Goal: Information Seeking & Learning: Learn about a topic

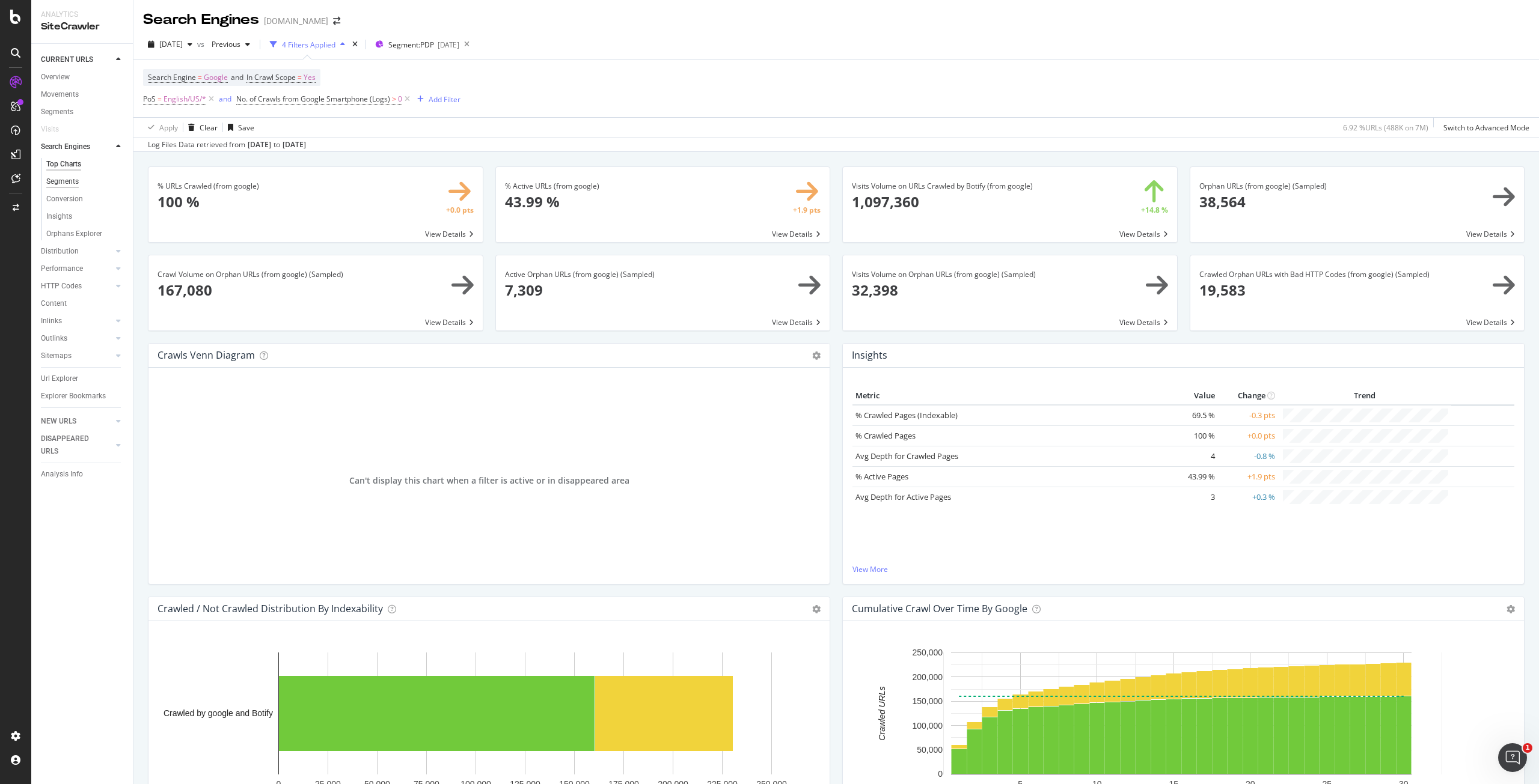
click at [72, 182] on div "Segments" at bounding box center [63, 182] width 32 height 13
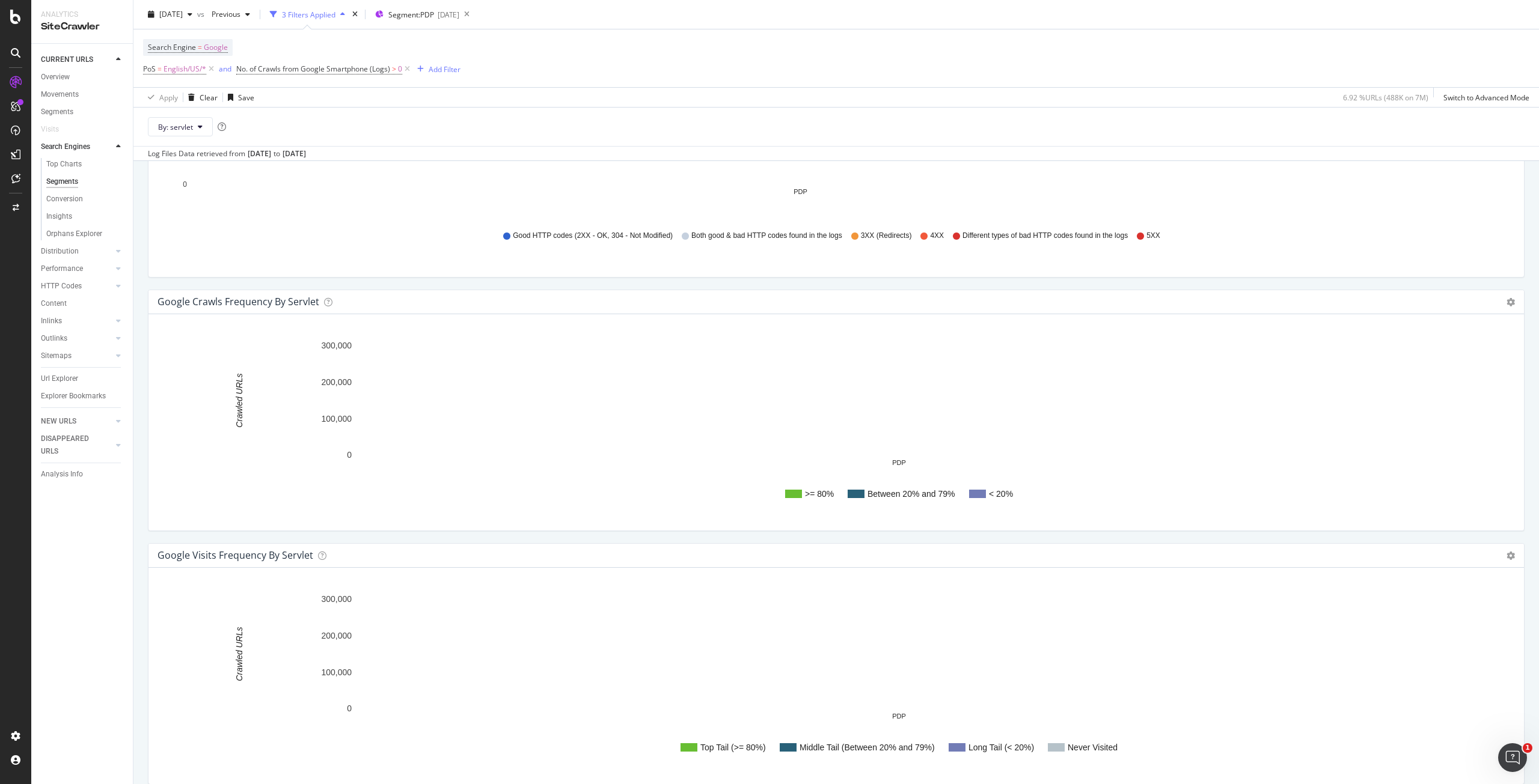
scroll to position [1492, 0]
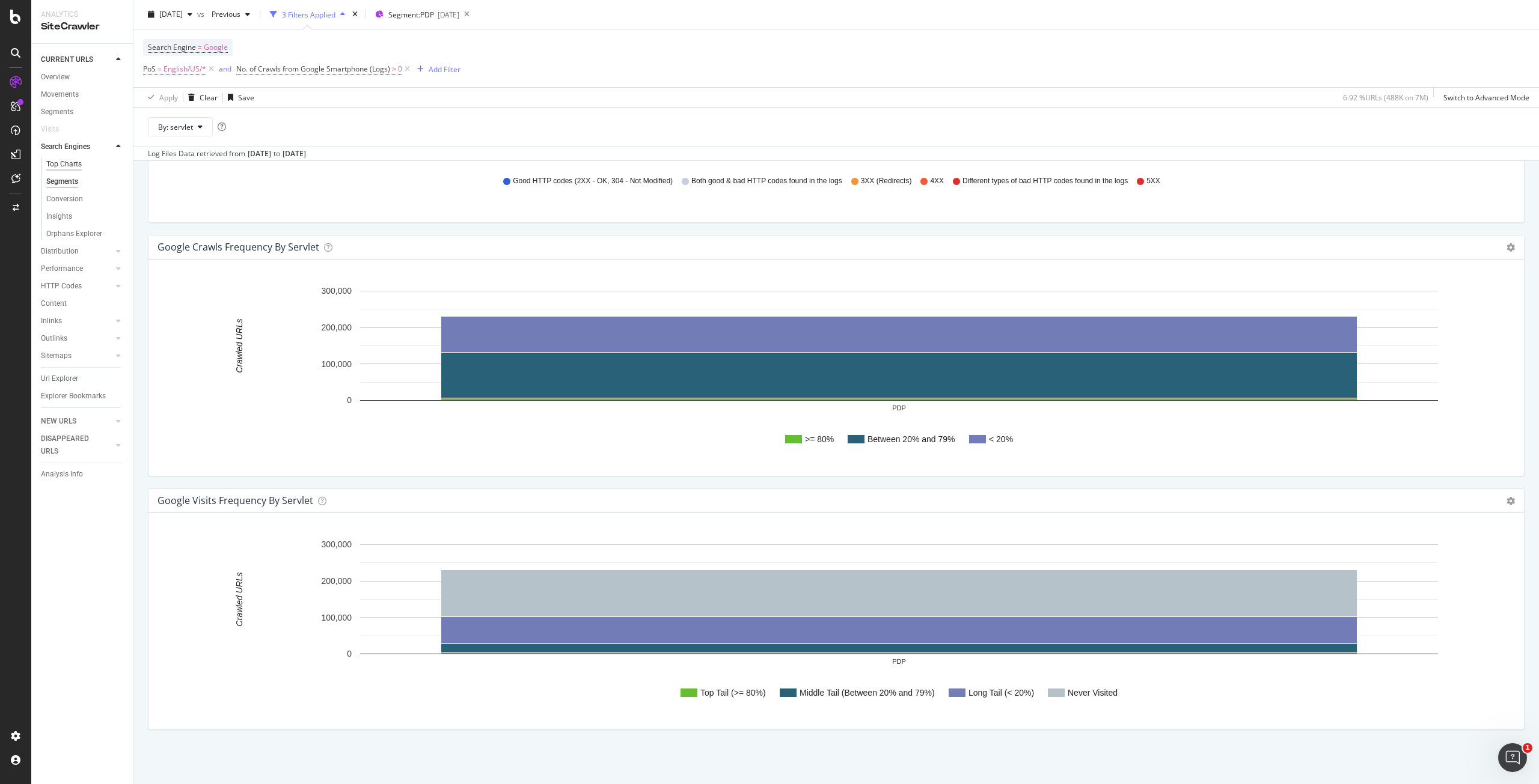
click at [66, 168] on div "Top Charts" at bounding box center [64, 164] width 35 height 13
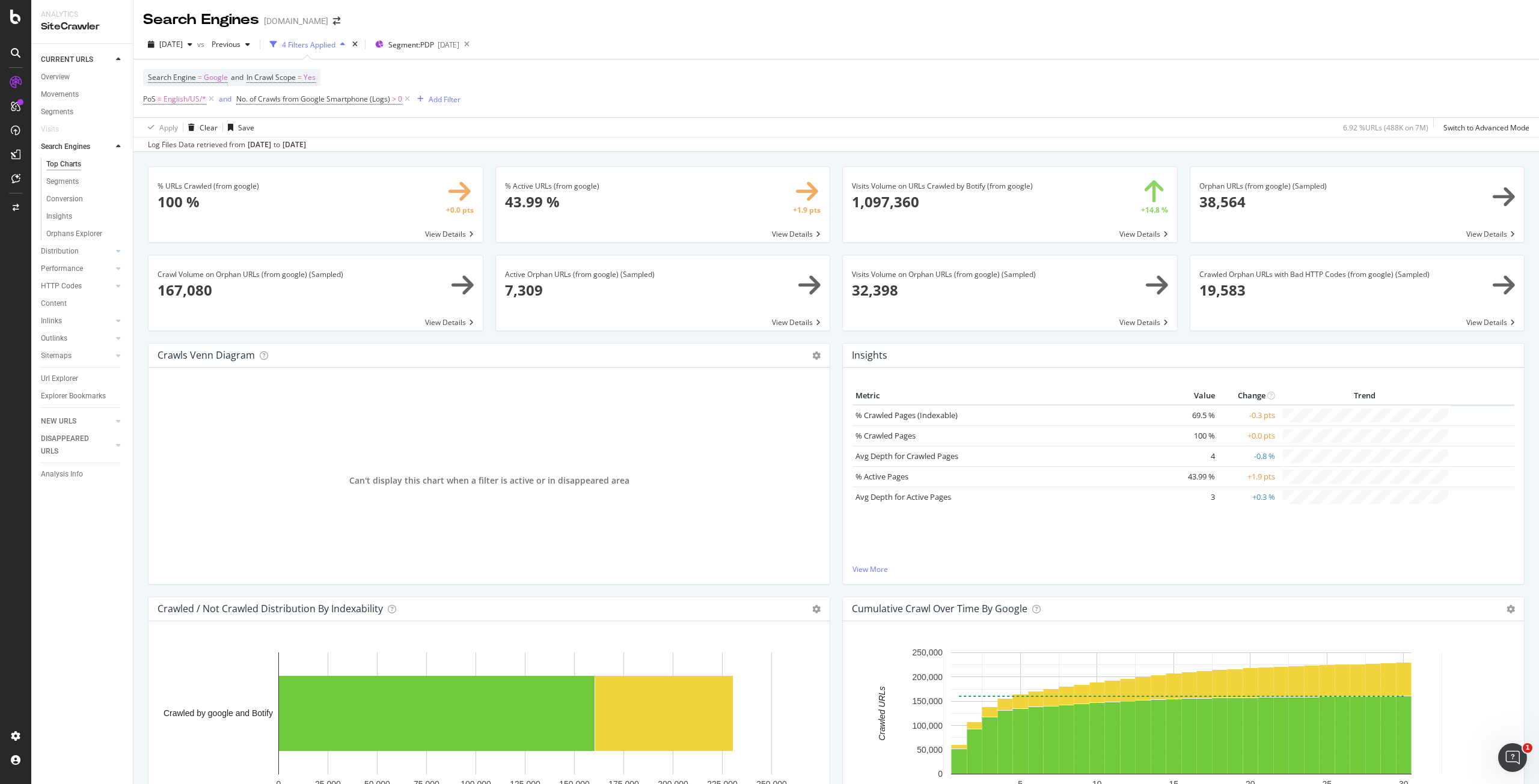
click at [829, 178] on div "% Active URLs (from google) 43.99 % +1.9 pts View Details" at bounding box center [663, 211] width 348 height 89
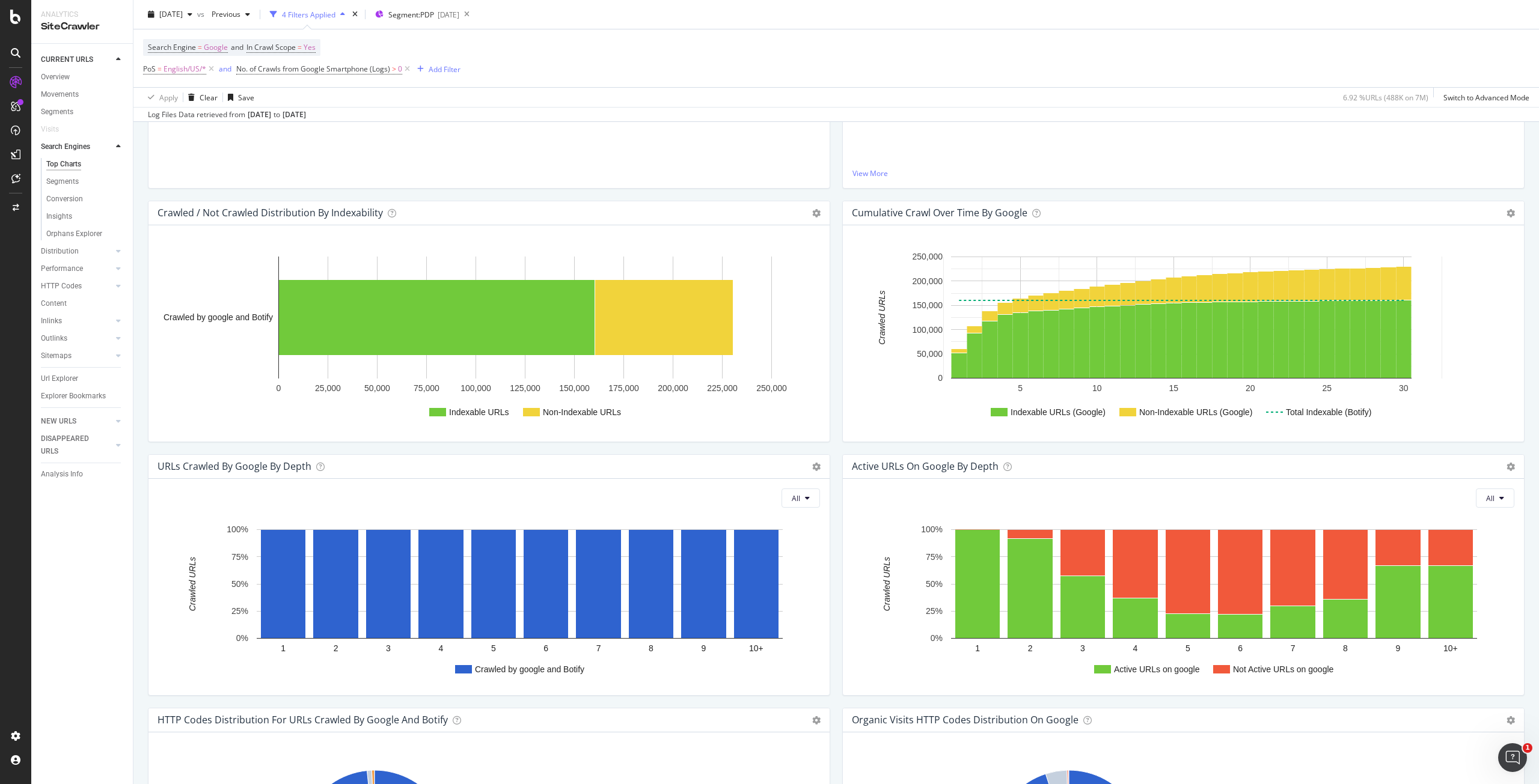
scroll to position [421, 0]
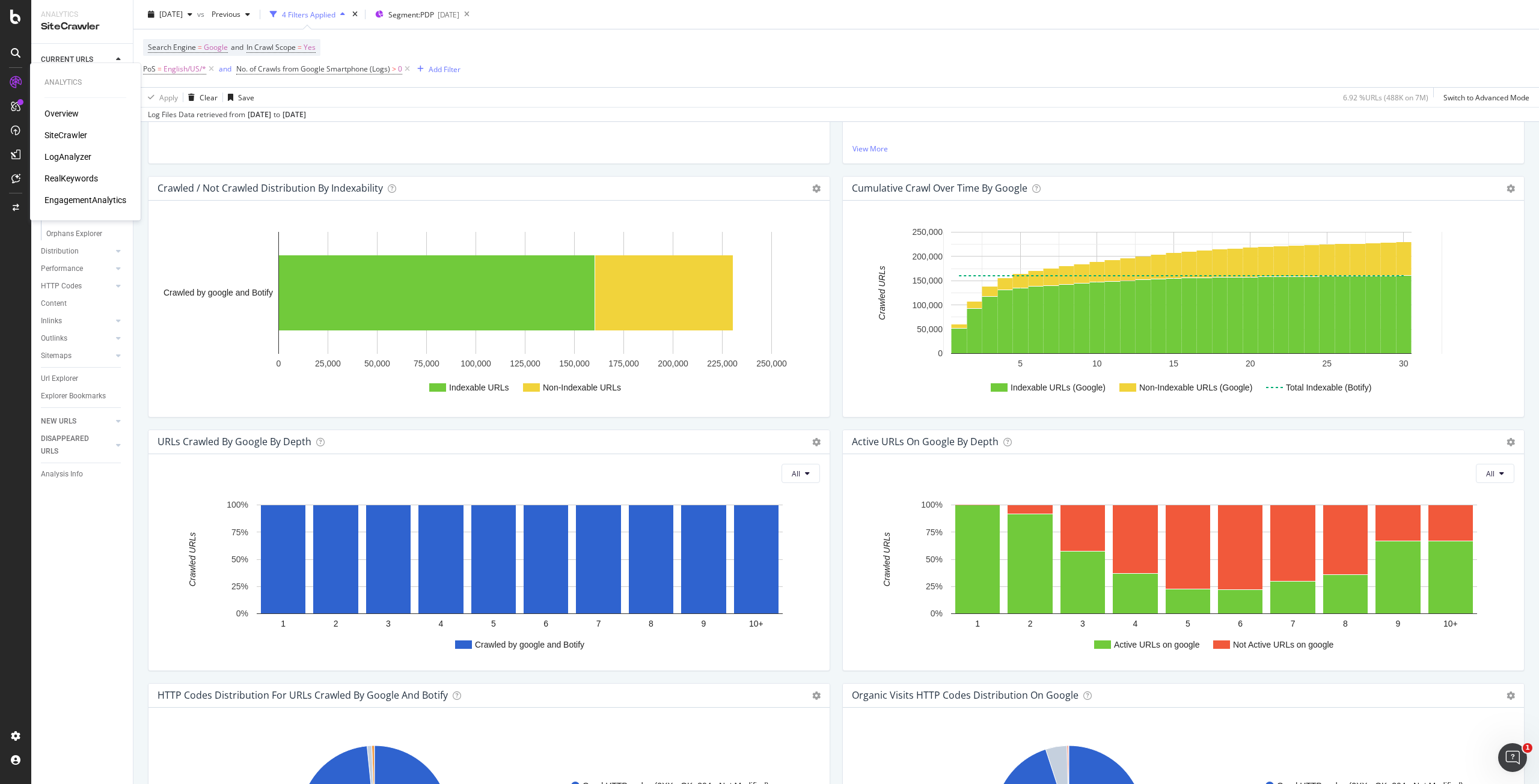
click at [75, 154] on div "LogAnalyzer" at bounding box center [67, 157] width 47 height 12
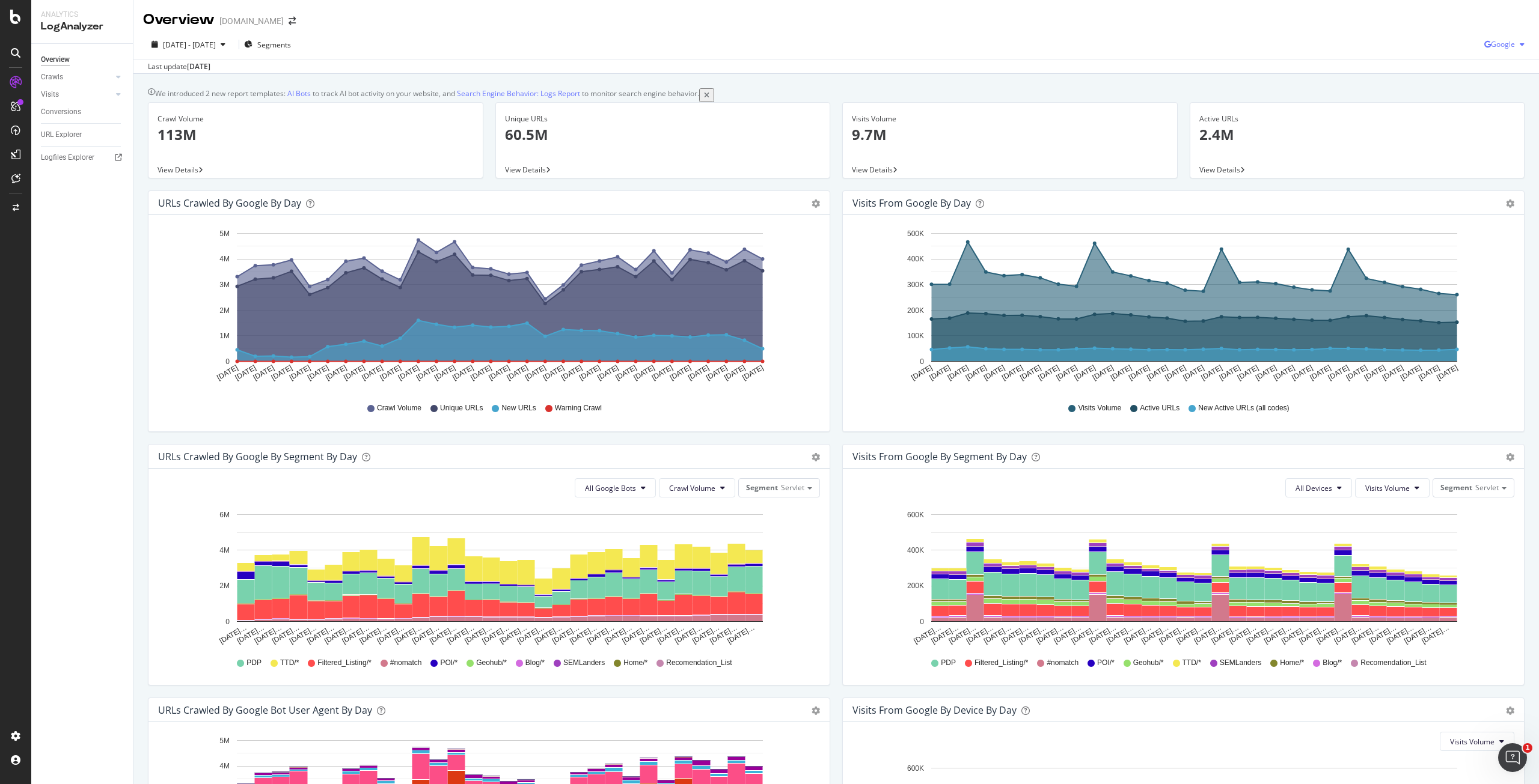
click at [1484, 41] on icon "button" at bounding box center [1487, 44] width 7 height 7
click at [1497, 111] on span "OpenAI" at bounding box center [1502, 113] width 44 height 11
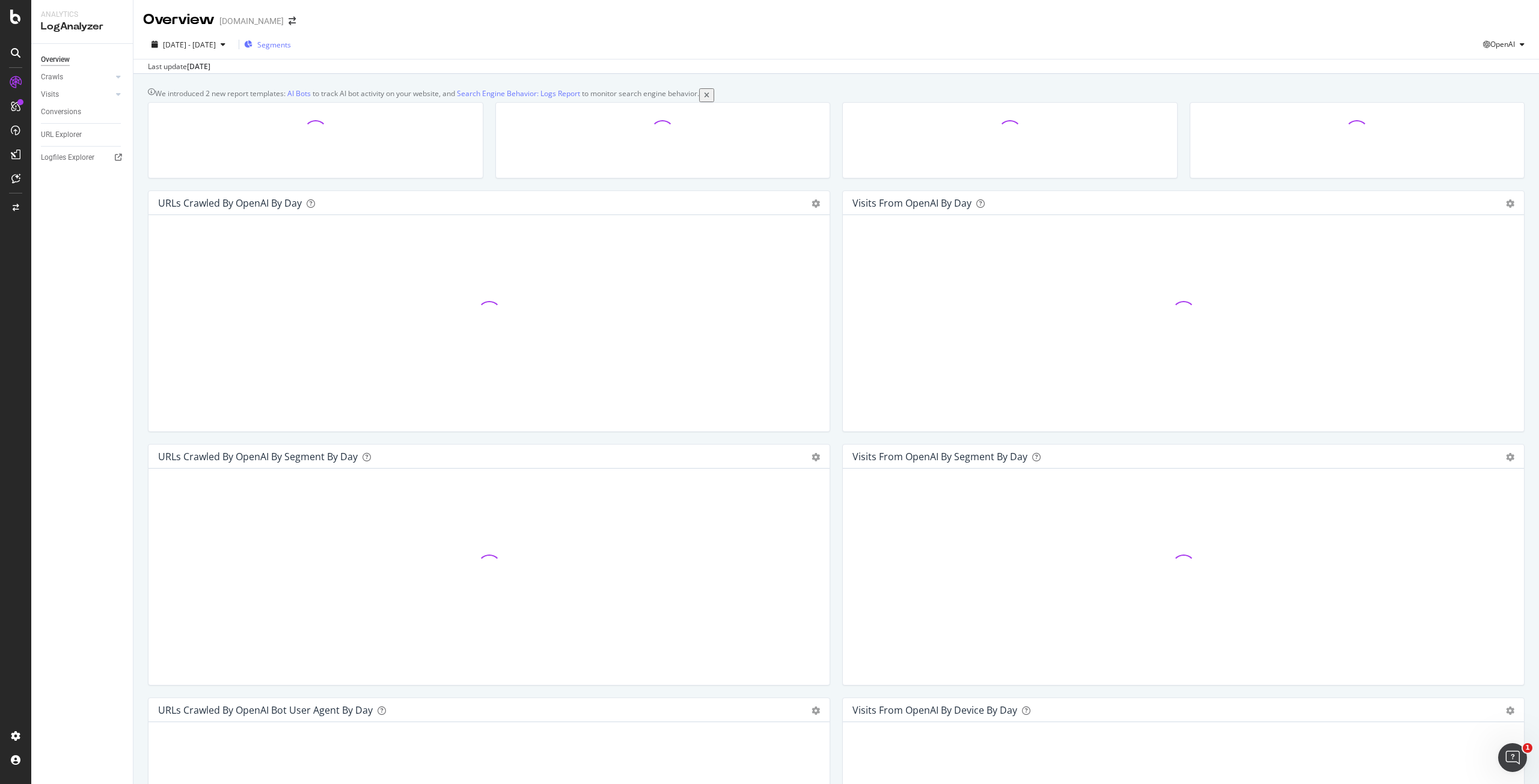
click at [291, 47] on span "Segments" at bounding box center [274, 44] width 34 height 10
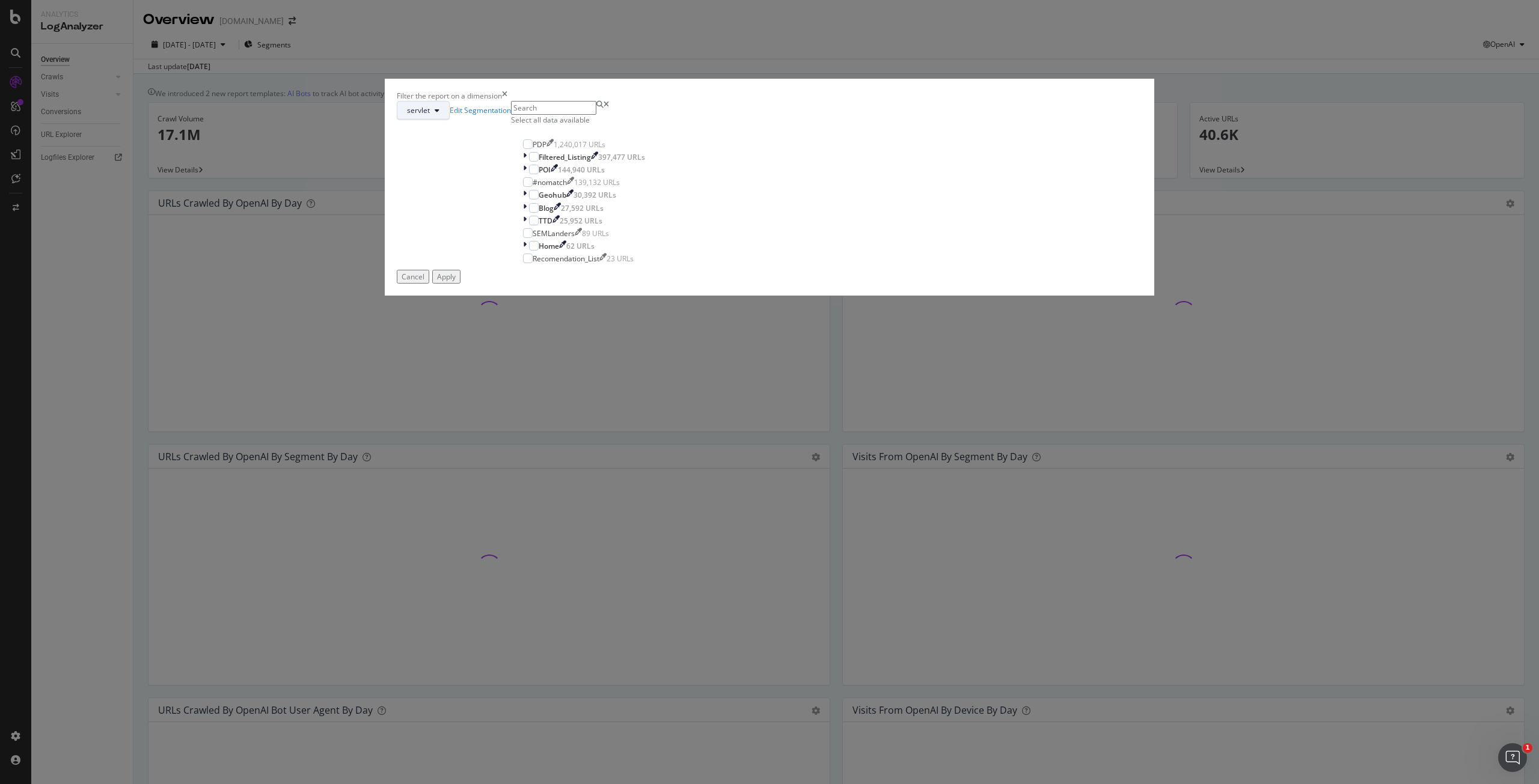
click at [430, 115] on span "servlet" at bounding box center [419, 110] width 23 height 10
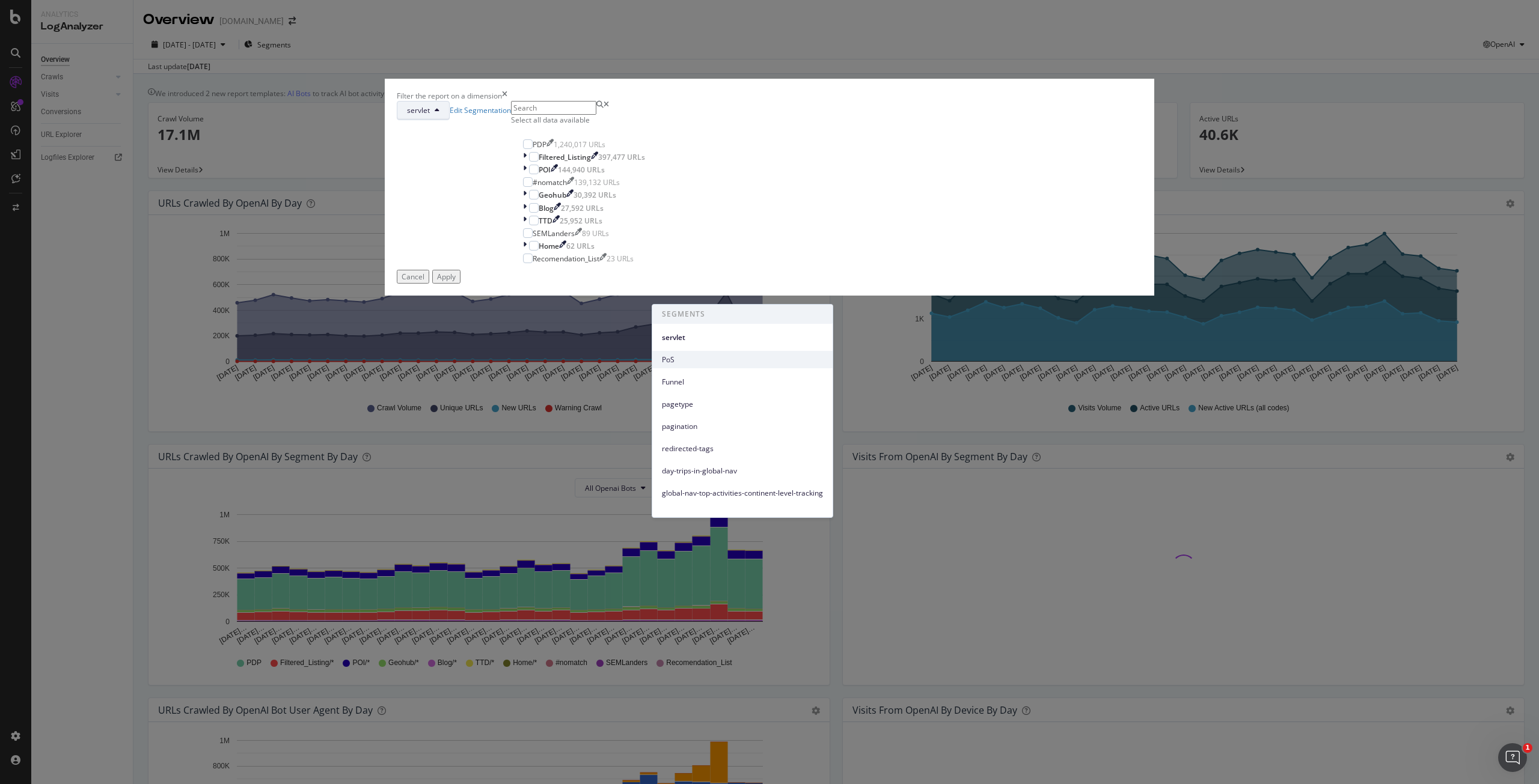
click at [716, 361] on span "PoS" at bounding box center [742, 360] width 161 height 11
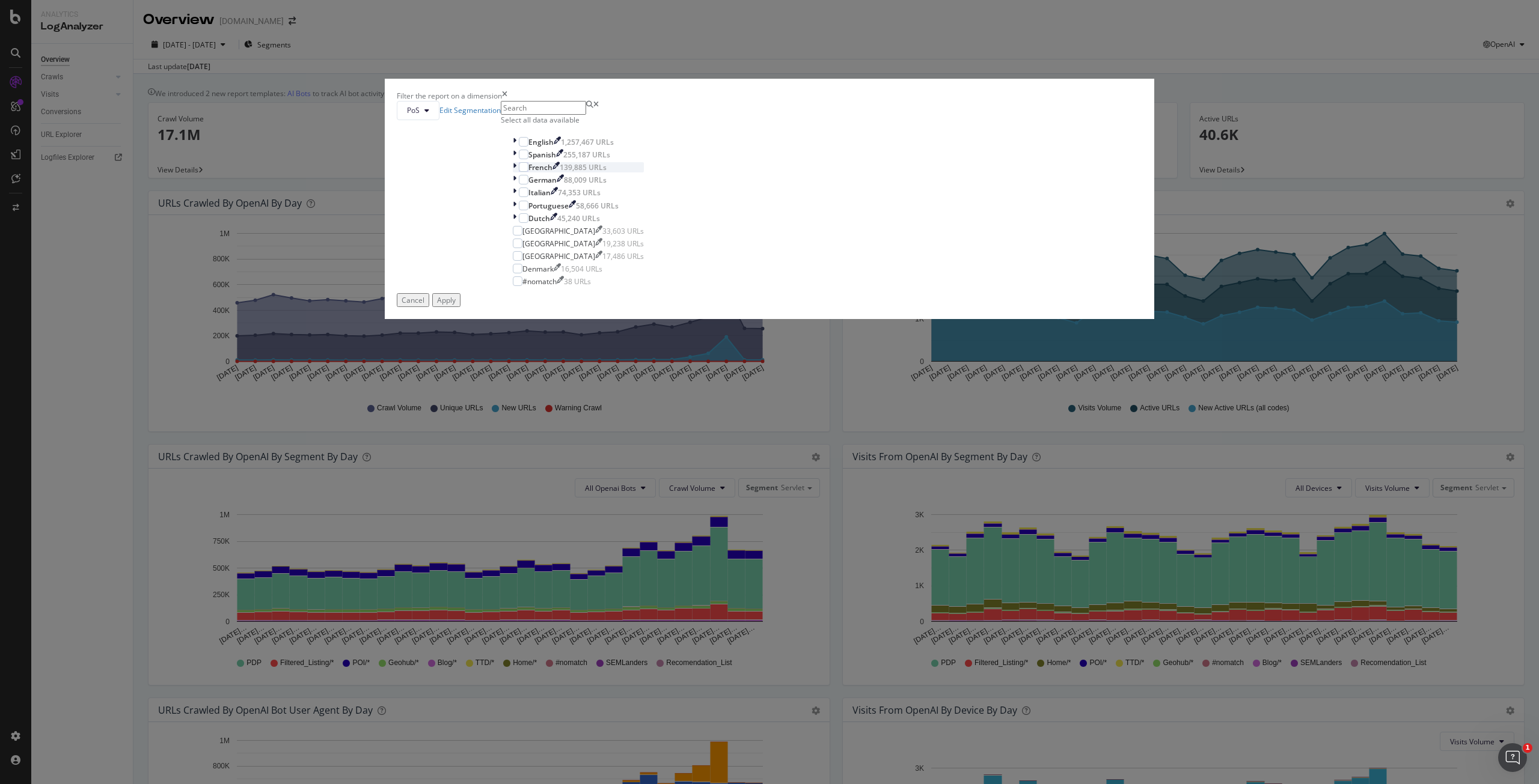
click at [516, 173] on icon "modal" at bounding box center [514, 166] width 4 height 10
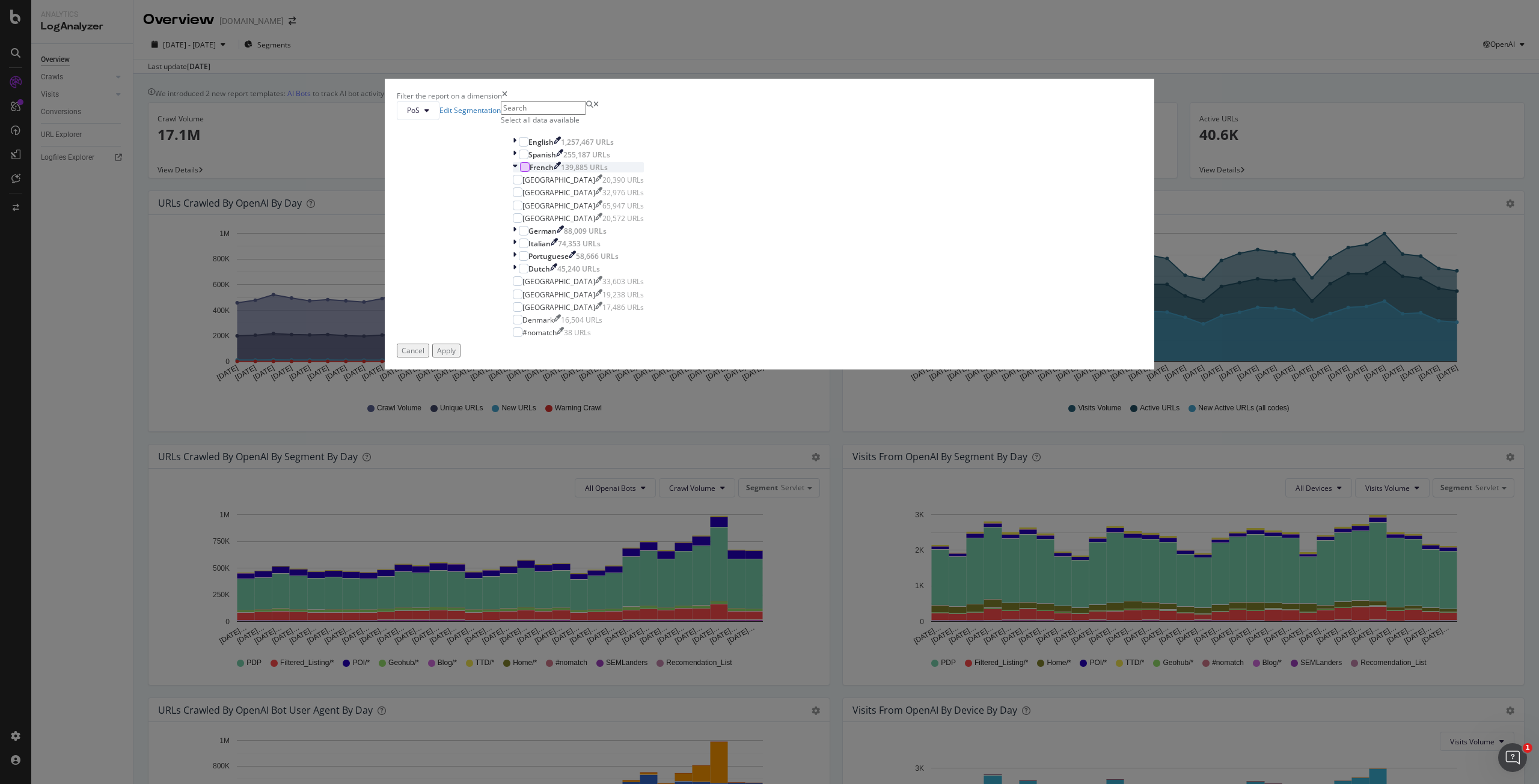
click at [529, 172] on div "modal" at bounding box center [525, 166] width 10 height 10
click at [456, 356] on div "Apply" at bounding box center [446, 350] width 18 height 10
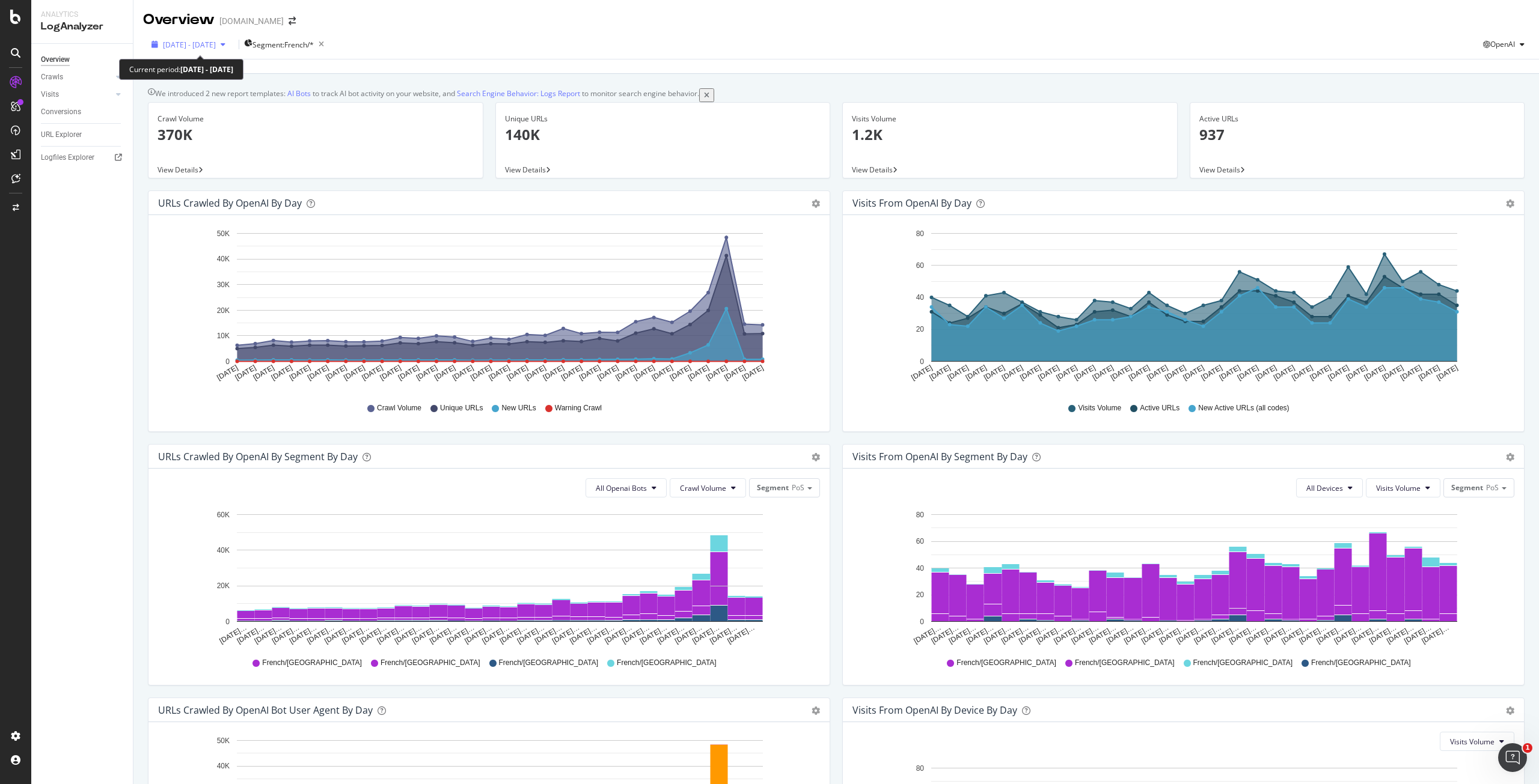
click at [216, 44] on span "[DATE] - [DATE]" at bounding box center [189, 44] width 53 height 10
click at [225, 99] on div "Last 6 Months" at bounding box center [237, 89] width 25 height 21
type input "[DATE]"
click at [289, 196] on div "Apply" at bounding box center [280, 191] width 18 height 10
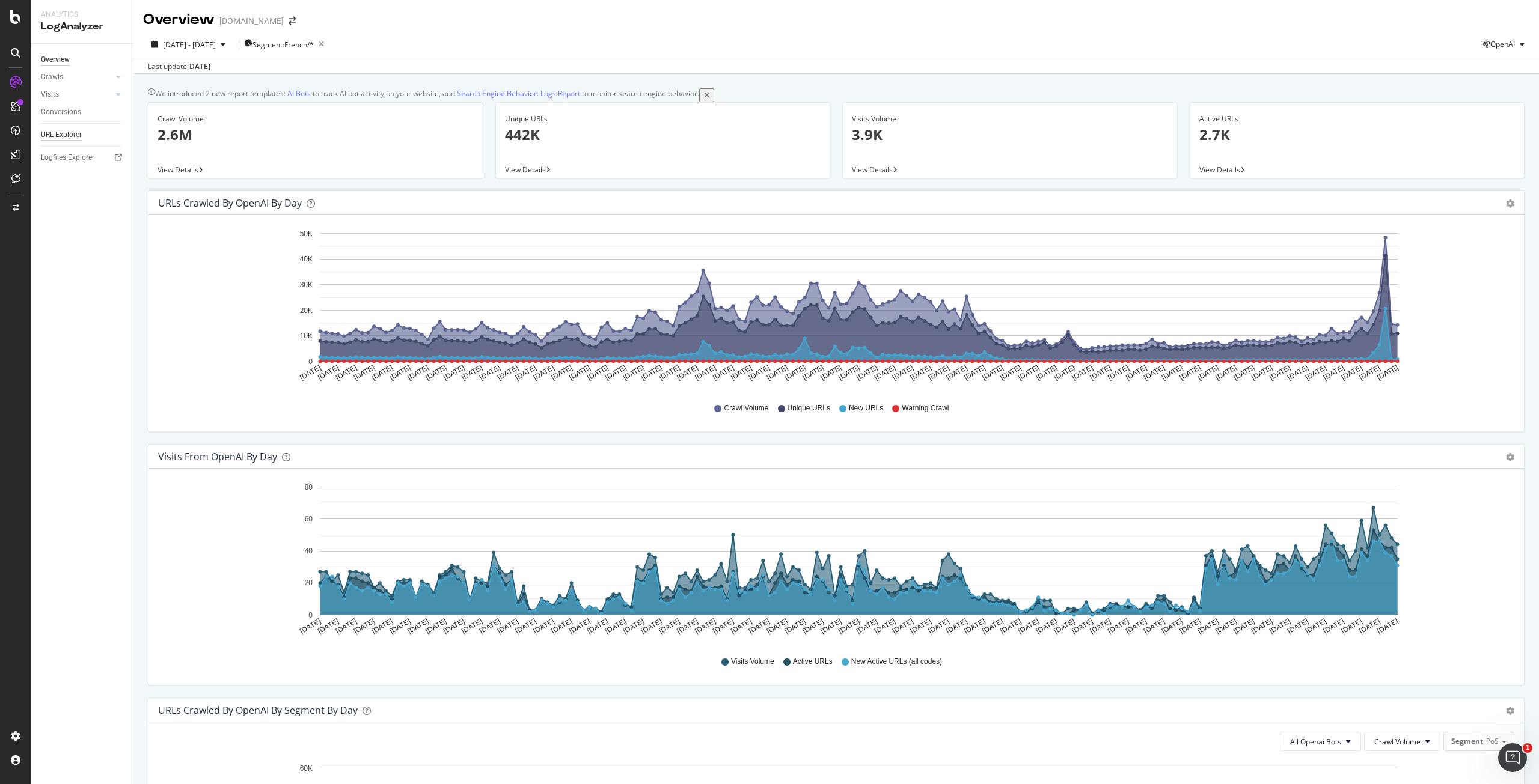
click at [75, 131] on div "URL Explorer" at bounding box center [62, 134] width 41 height 13
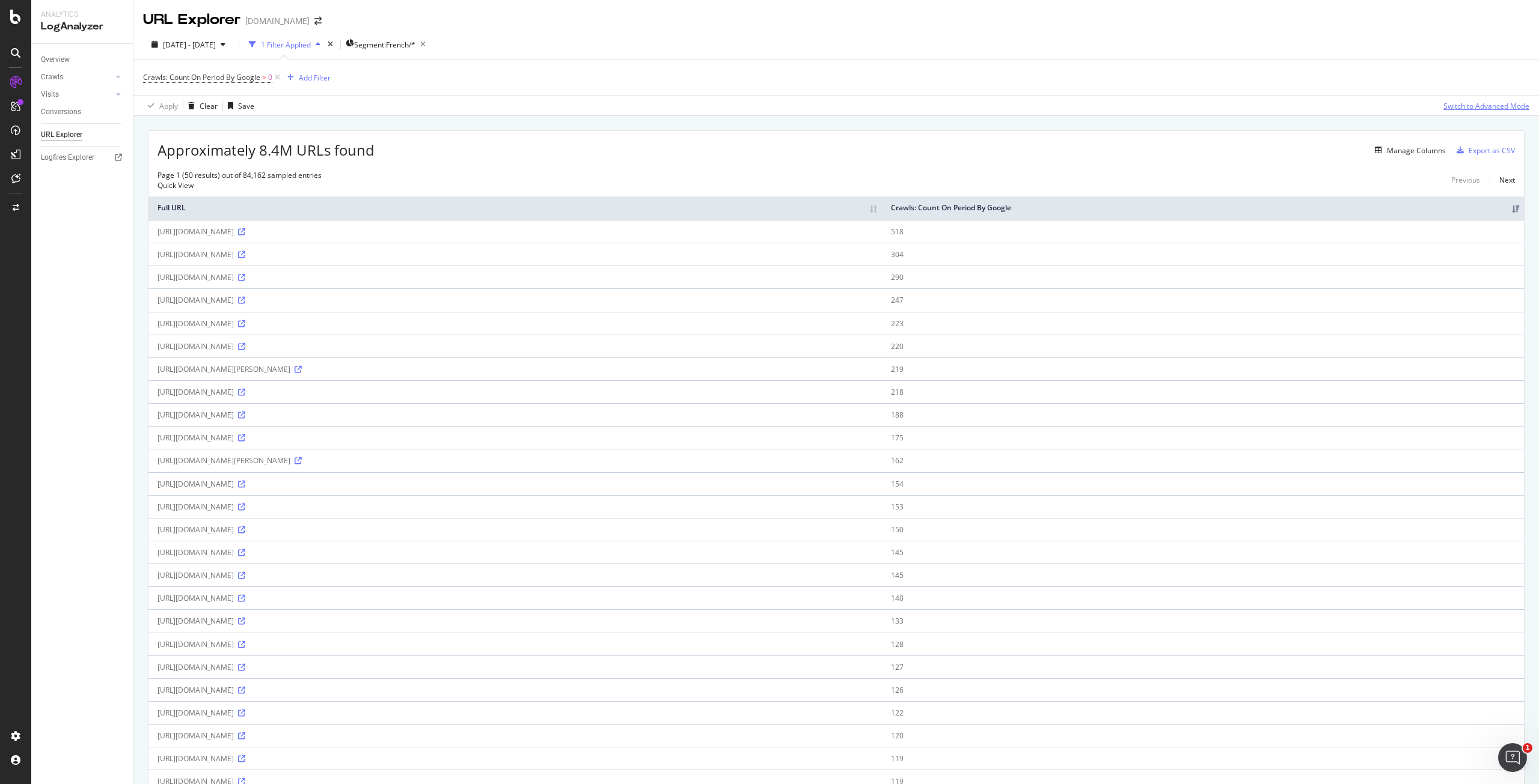
click at [1477, 106] on div "Switch to Advanced Mode" at bounding box center [1486, 105] width 86 height 10
click at [246, 78] on span "Crawls: Count On Period By Google" at bounding box center [201, 76] width 117 height 10
click at [190, 106] on icon at bounding box center [192, 105] width 8 height 7
click at [196, 230] on div "By OpenAI" at bounding box center [221, 229] width 128 height 15
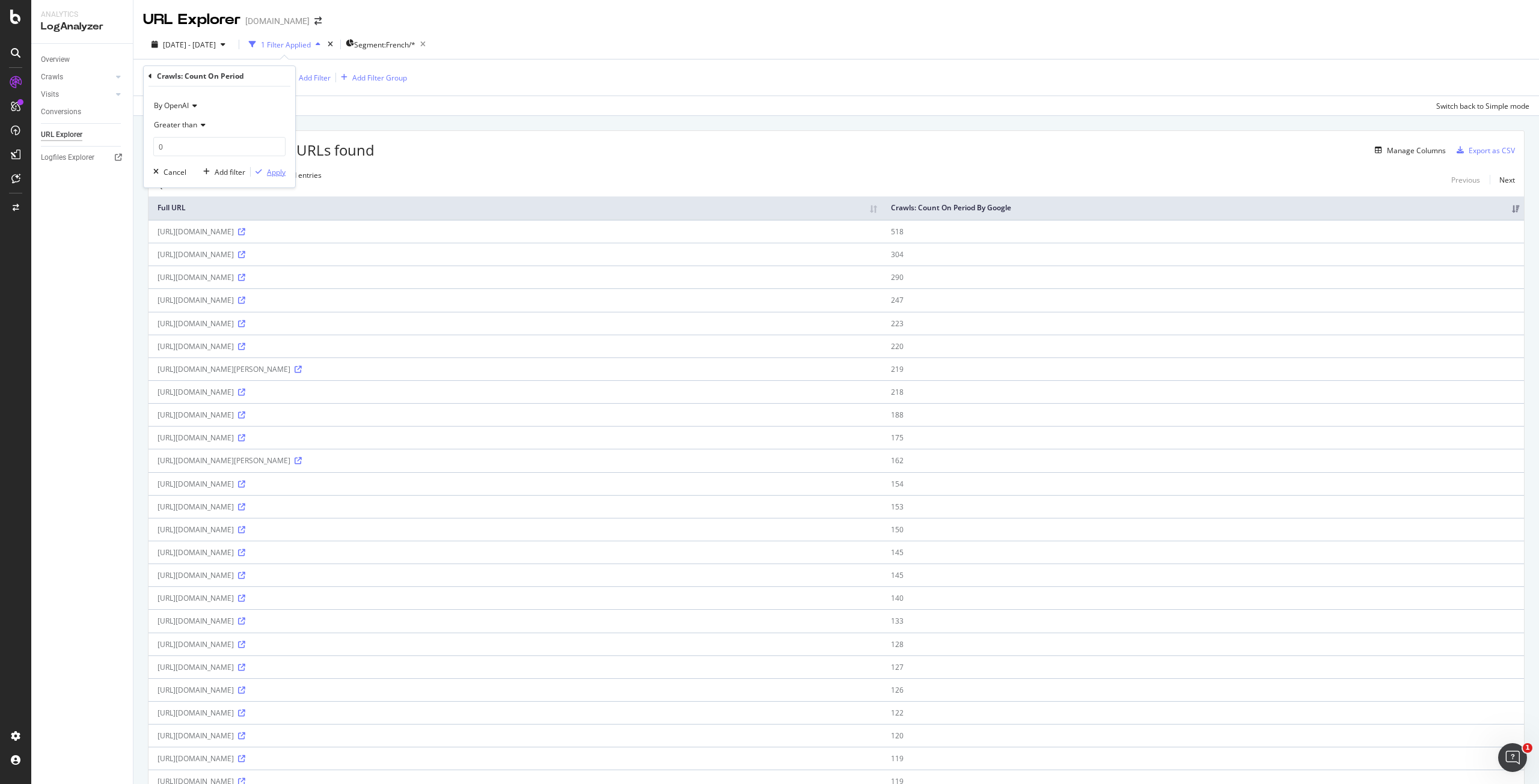
click at [266, 174] on div "button" at bounding box center [258, 171] width 16 height 7
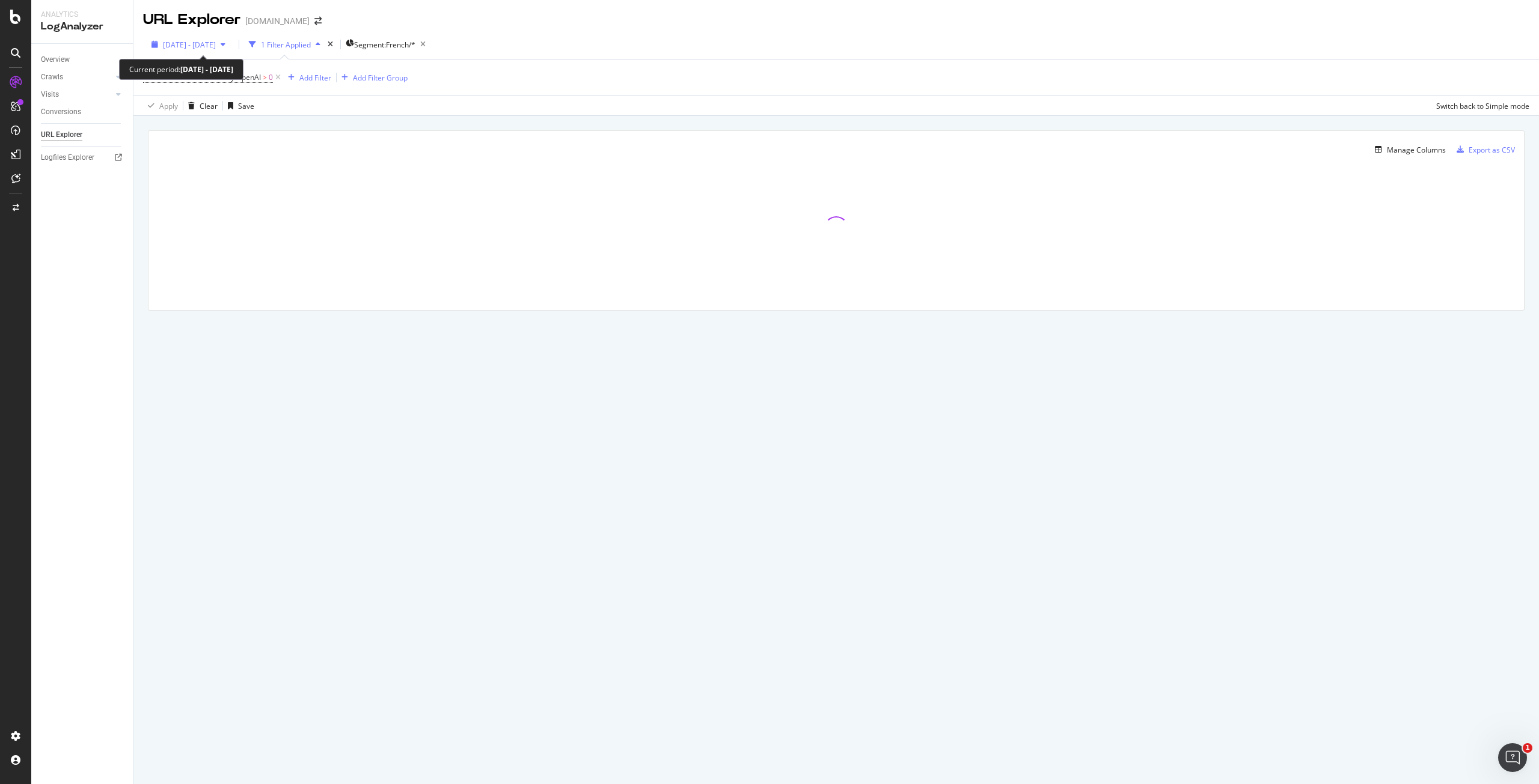
click at [230, 40] on div "[DATE] - [DATE]" at bounding box center [188, 44] width 83 height 10
click at [609, 87] on div "Crawls: Count On Period By OpenAI > 0 Add Filter Add Filter Group" at bounding box center [836, 77] width 1386 height 36
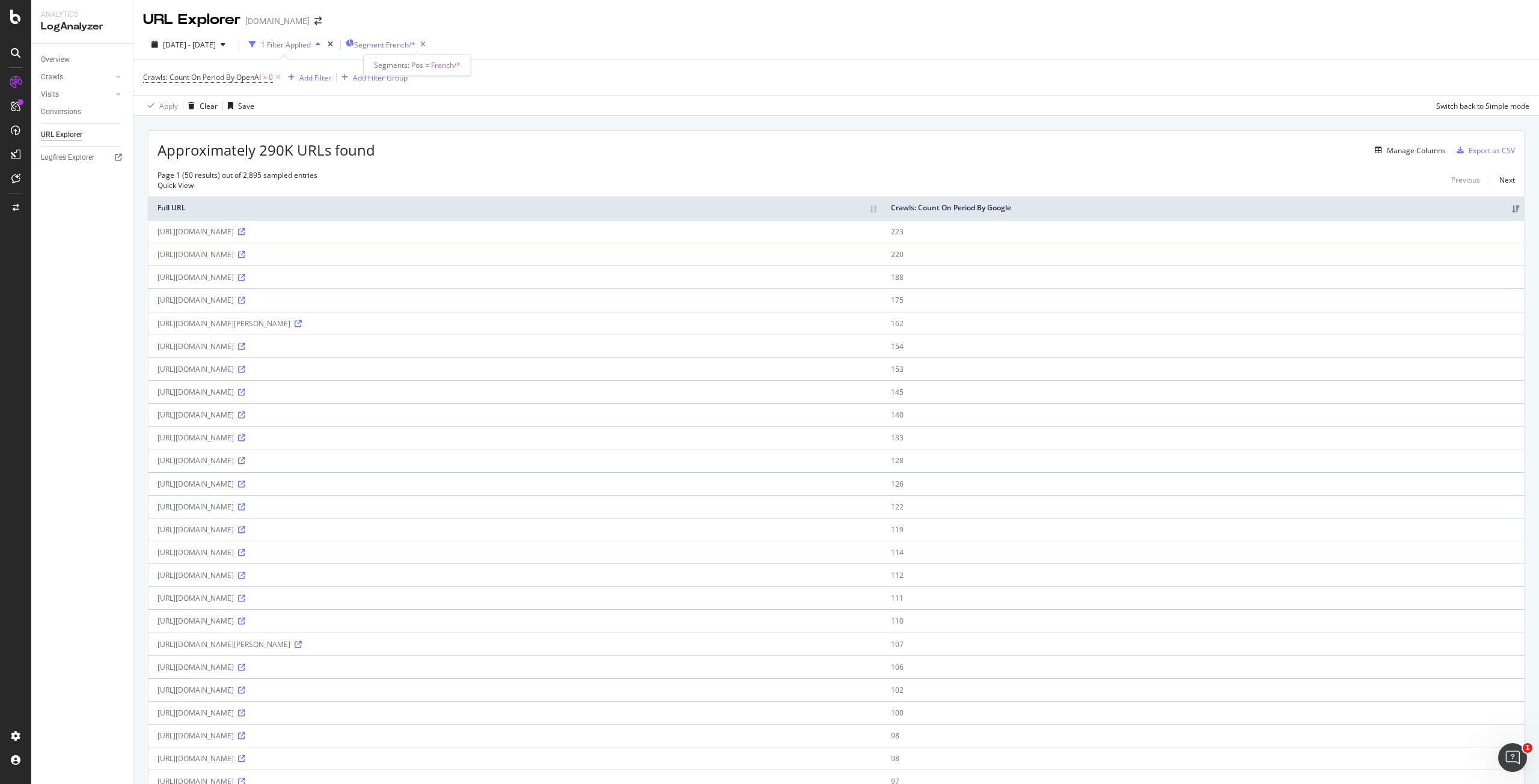
click at [415, 44] on span "Segment: French/*" at bounding box center [385, 44] width 61 height 10
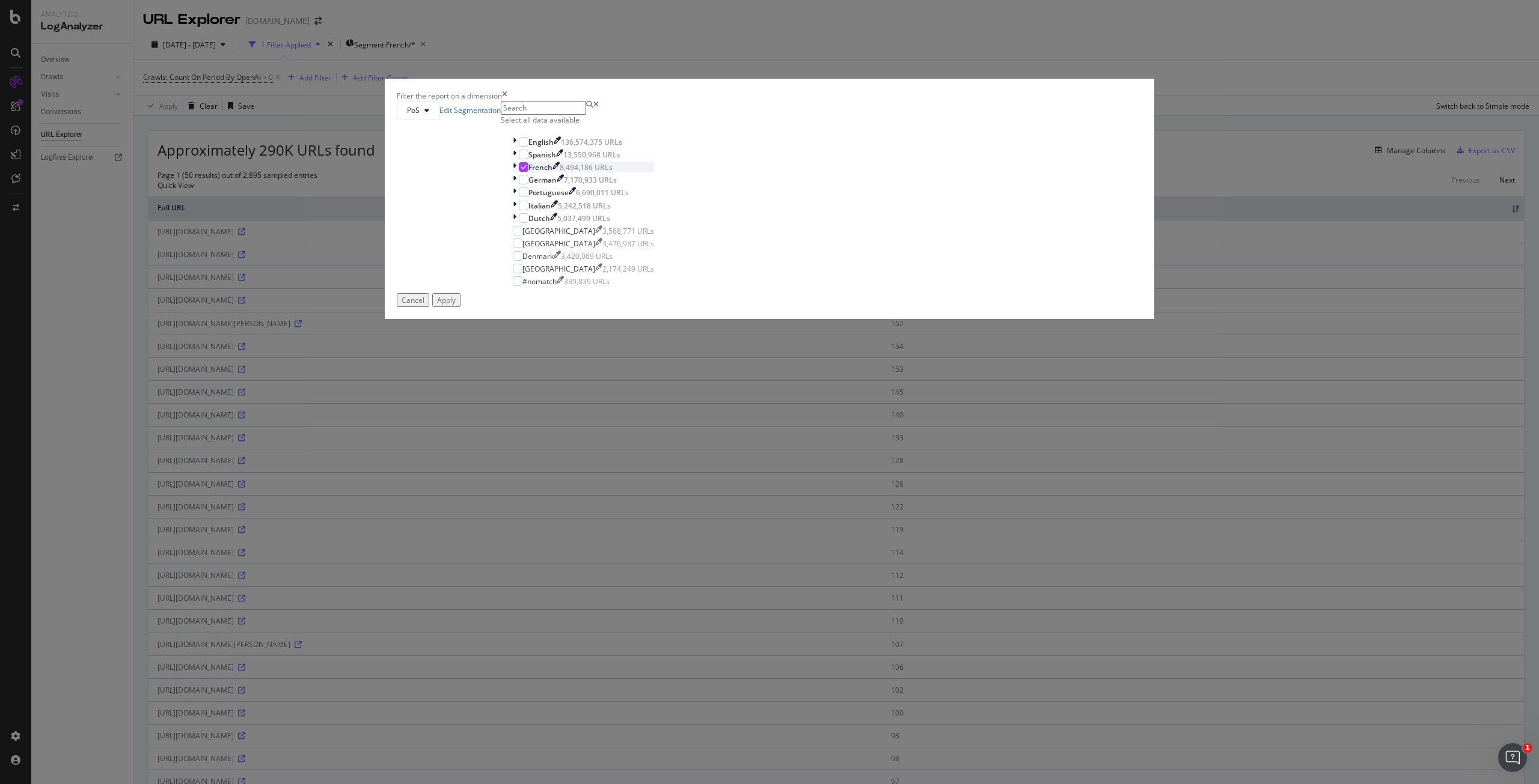
click at [526, 170] on icon "modal" at bounding box center [523, 167] width 5 height 6
click at [516, 147] on icon "modal" at bounding box center [514, 141] width 4 height 10
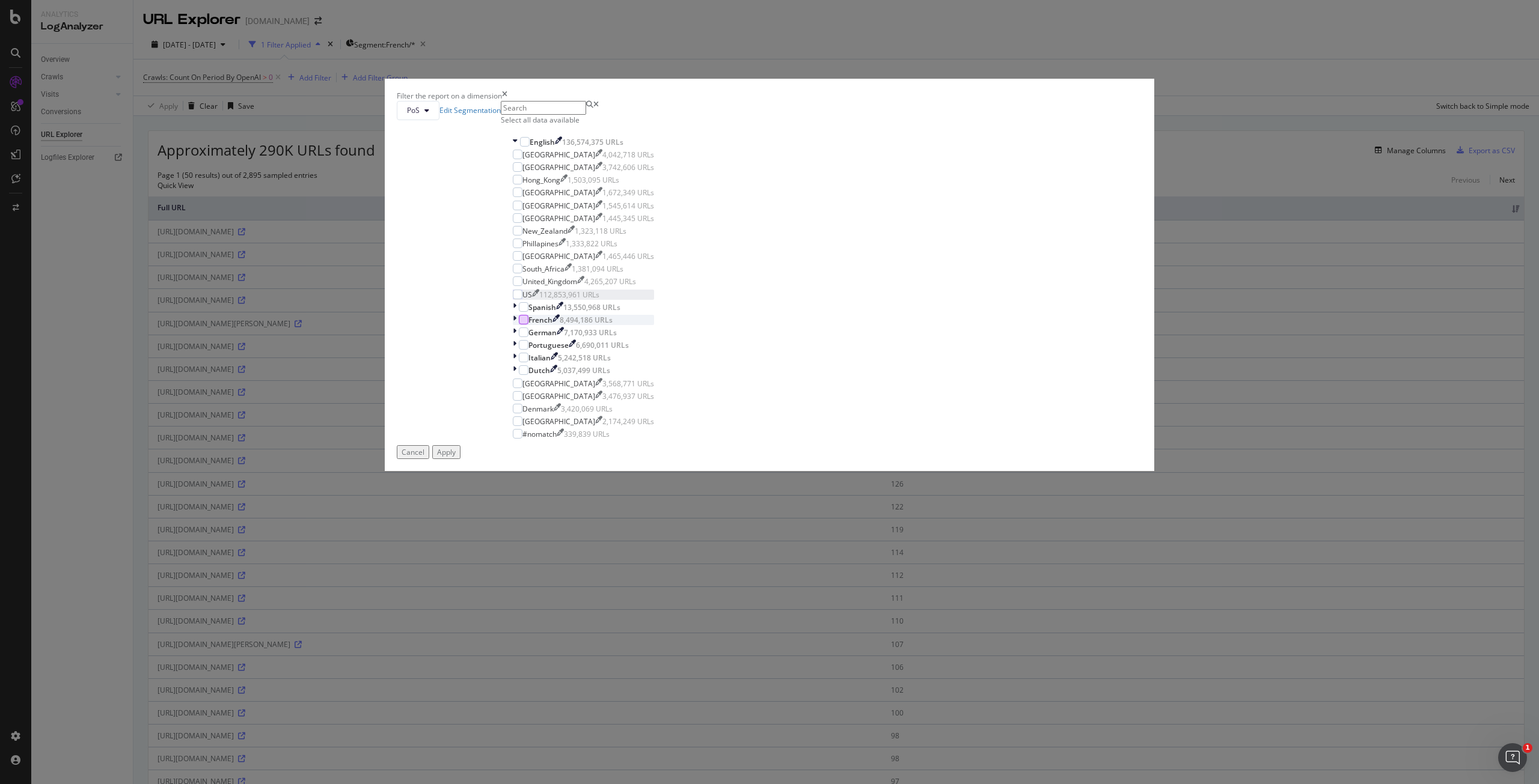
click at [654, 300] on div "US 112,853,961 URLs" at bounding box center [583, 294] width 141 height 10
click at [456, 457] on div "Apply" at bounding box center [446, 452] width 18 height 10
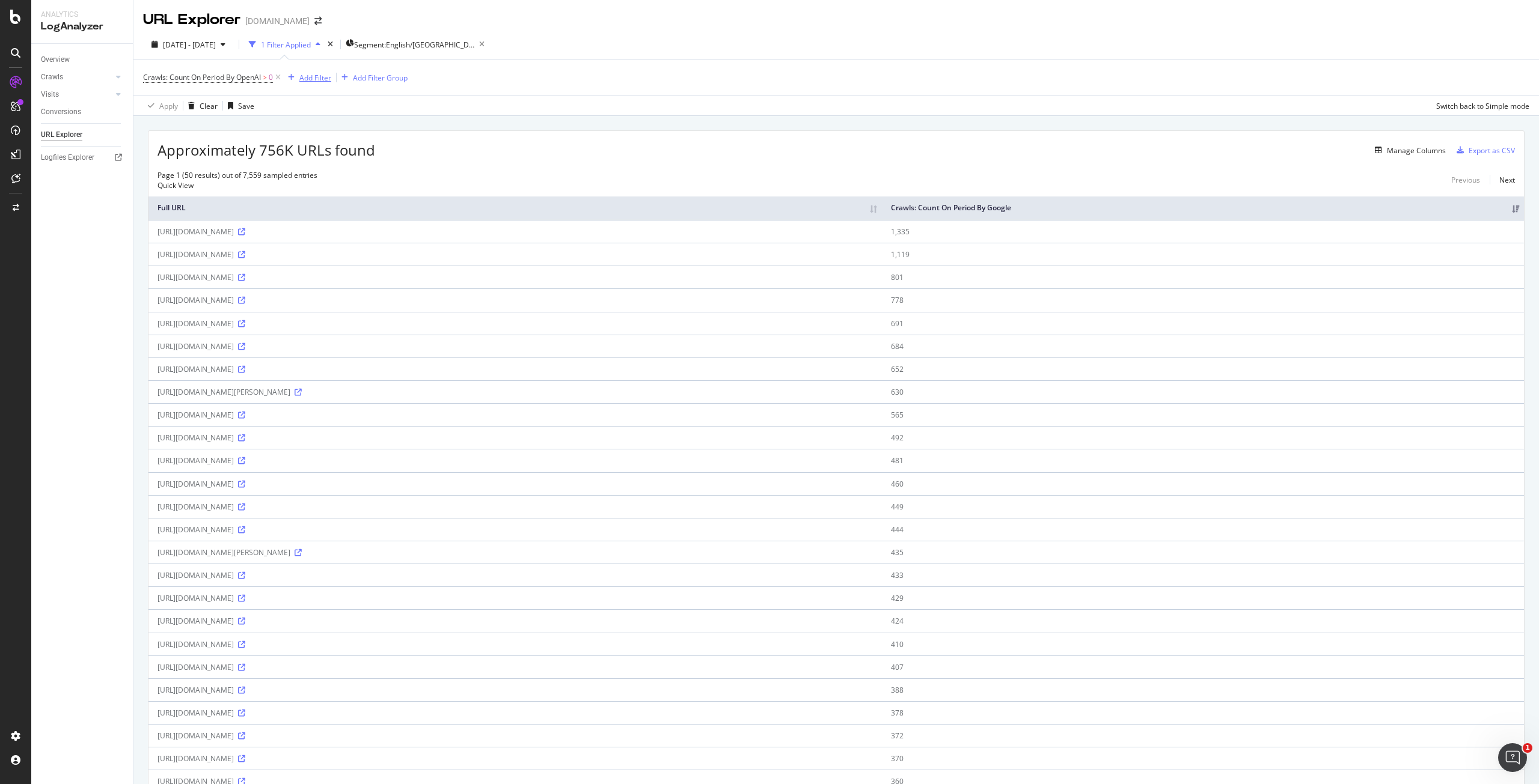
click at [330, 81] on div "Add Filter" at bounding box center [315, 77] width 32 height 10
type input "servle"
click at [422, 91] on div "Segments: Servlet" at bounding box center [457, 85] width 72 height 10
click at [365, 136] on div at bounding box center [361, 129] width 131 height 19
click at [331, 153] on span "98,446,368 URLS" at bounding box center [351, 153] width 60 height 10
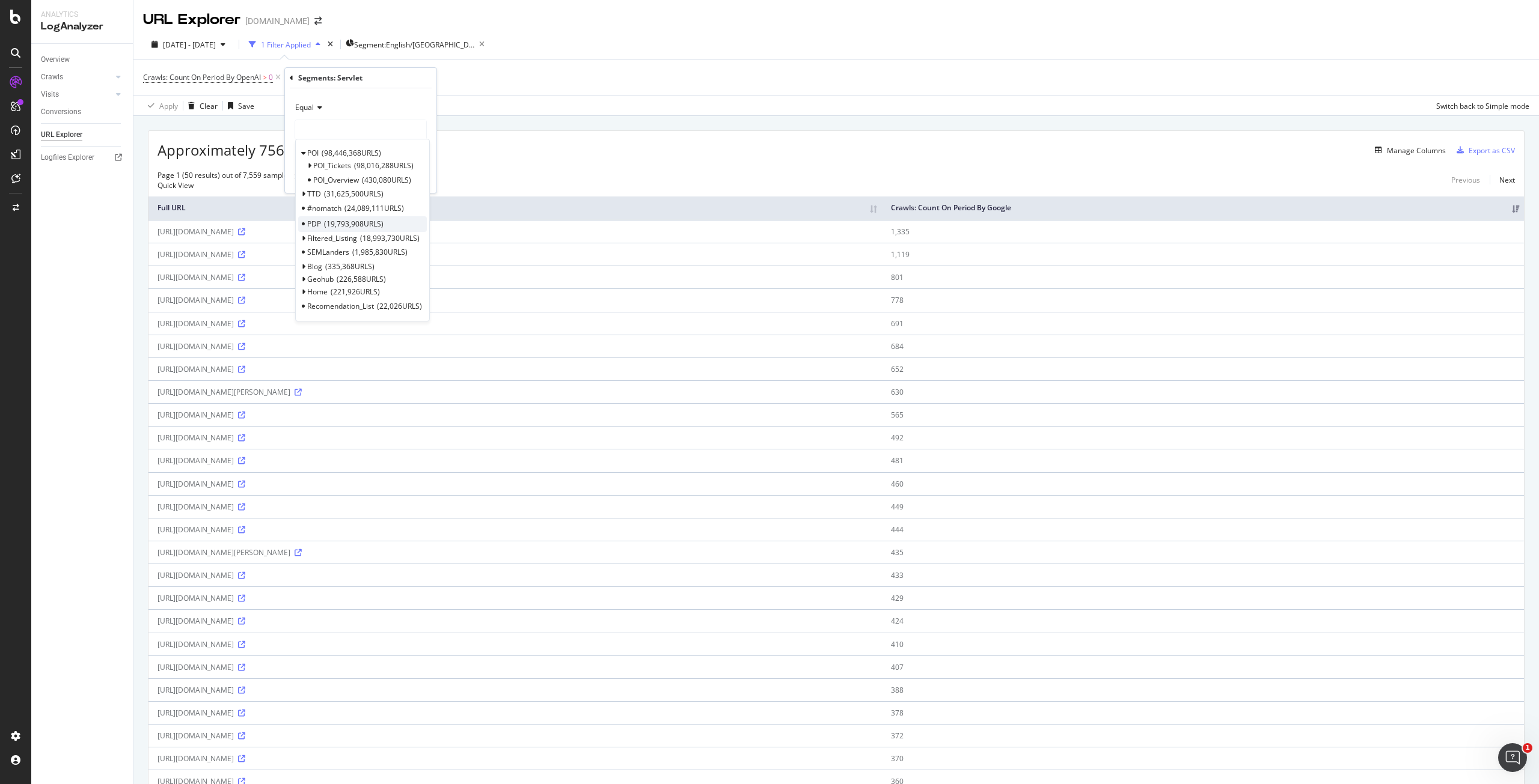
click at [317, 221] on span "PDP" at bounding box center [314, 223] width 14 height 10
click at [415, 180] on div "Apply" at bounding box center [417, 177] width 18 height 10
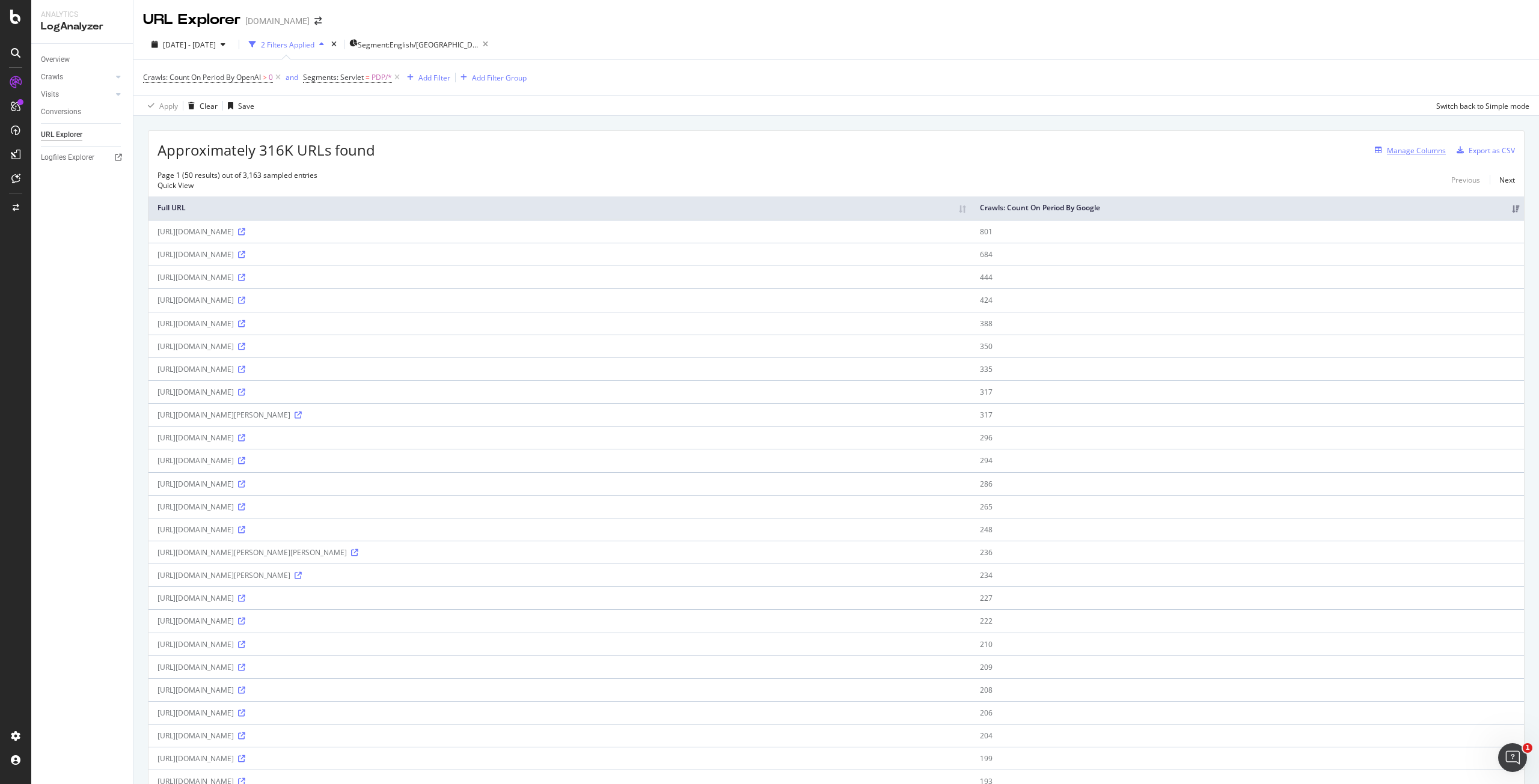
click at [1387, 150] on div "Manage Columns" at bounding box center [1416, 150] width 59 height 10
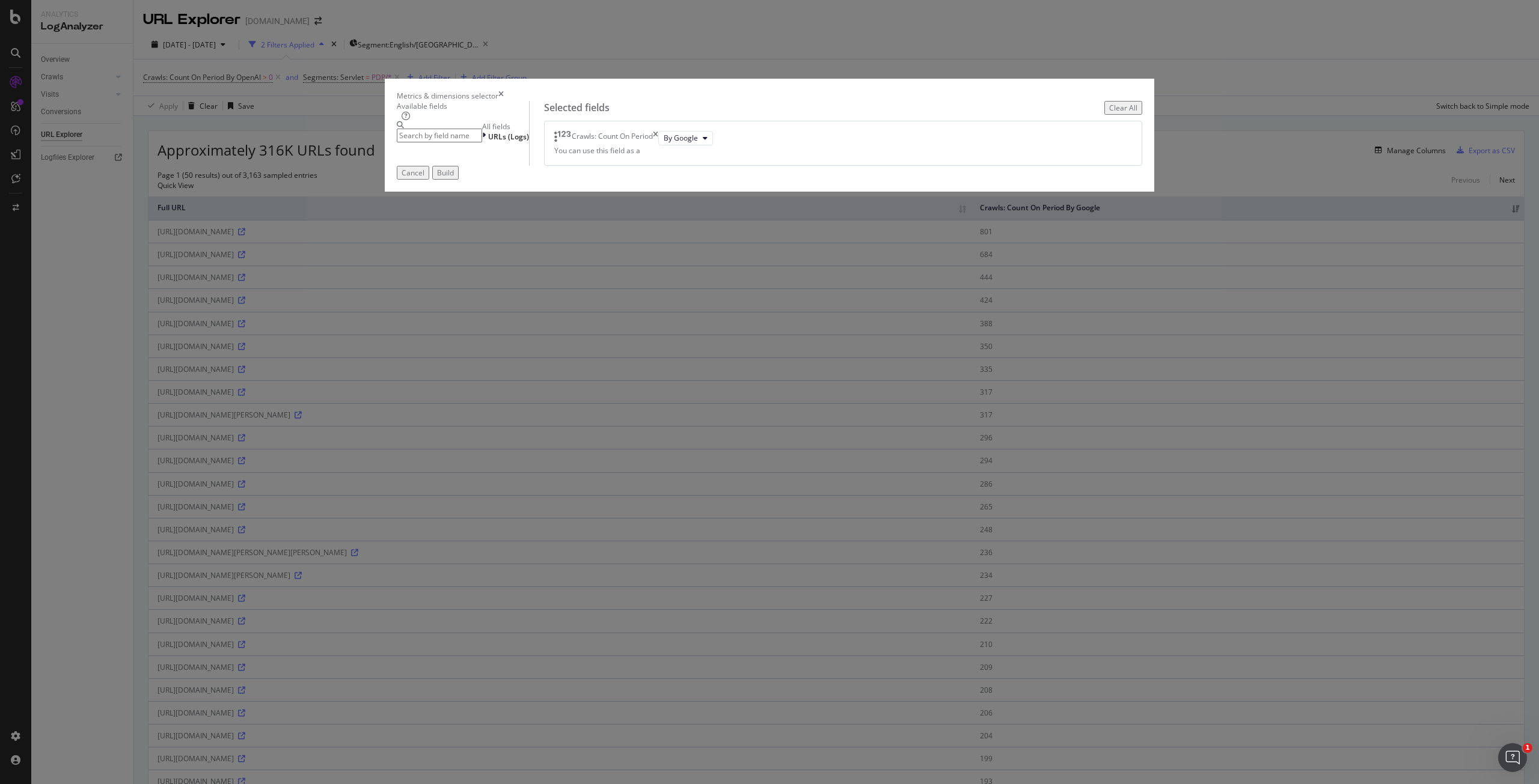
click at [482, 143] on input "modal" at bounding box center [439, 135] width 86 height 14
type input "d"
click at [529, 142] on span "URLs (Logs)" at bounding box center [509, 136] width 41 height 10
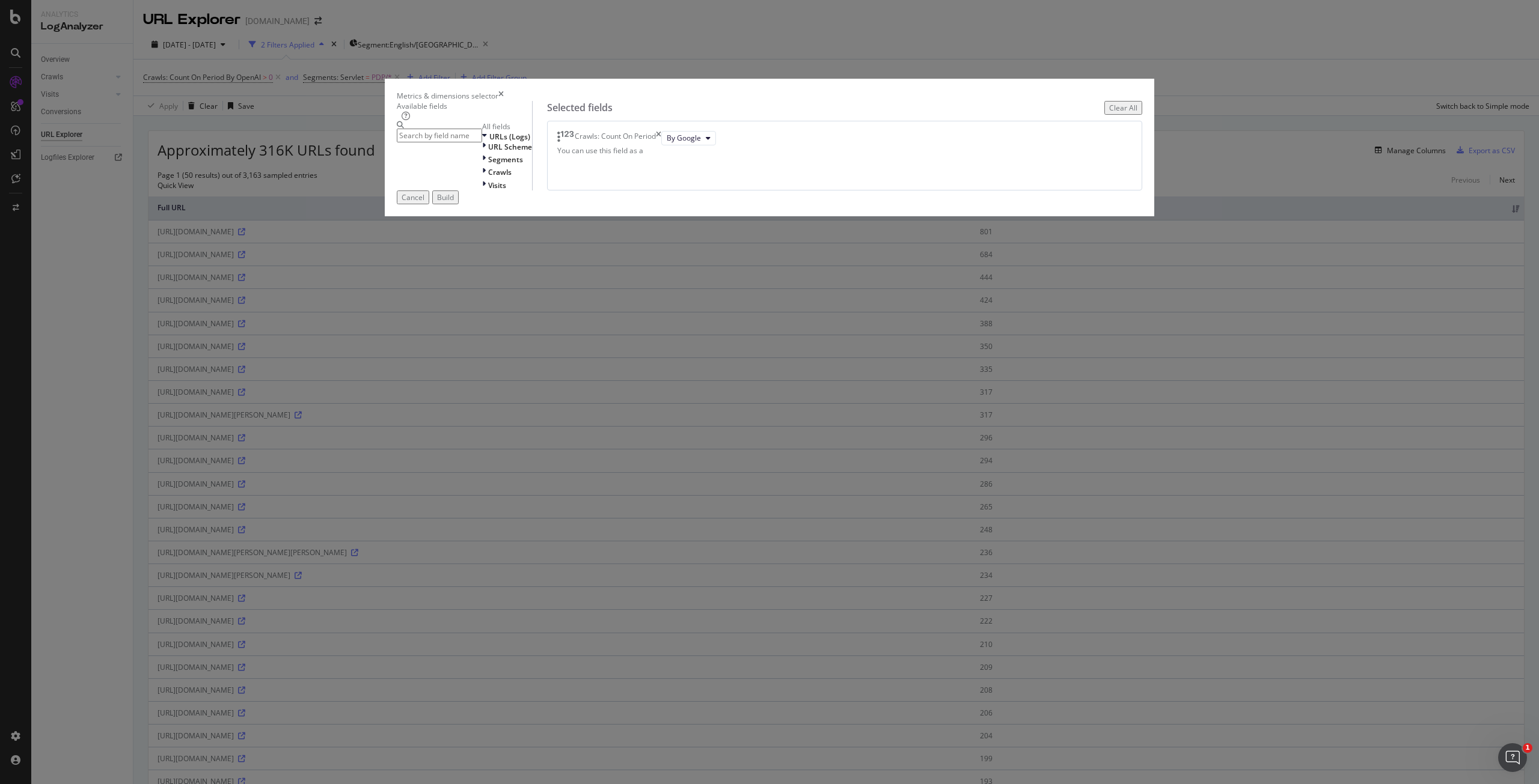
click at [504, 101] on icon "times" at bounding box center [500, 95] width 5 height 10
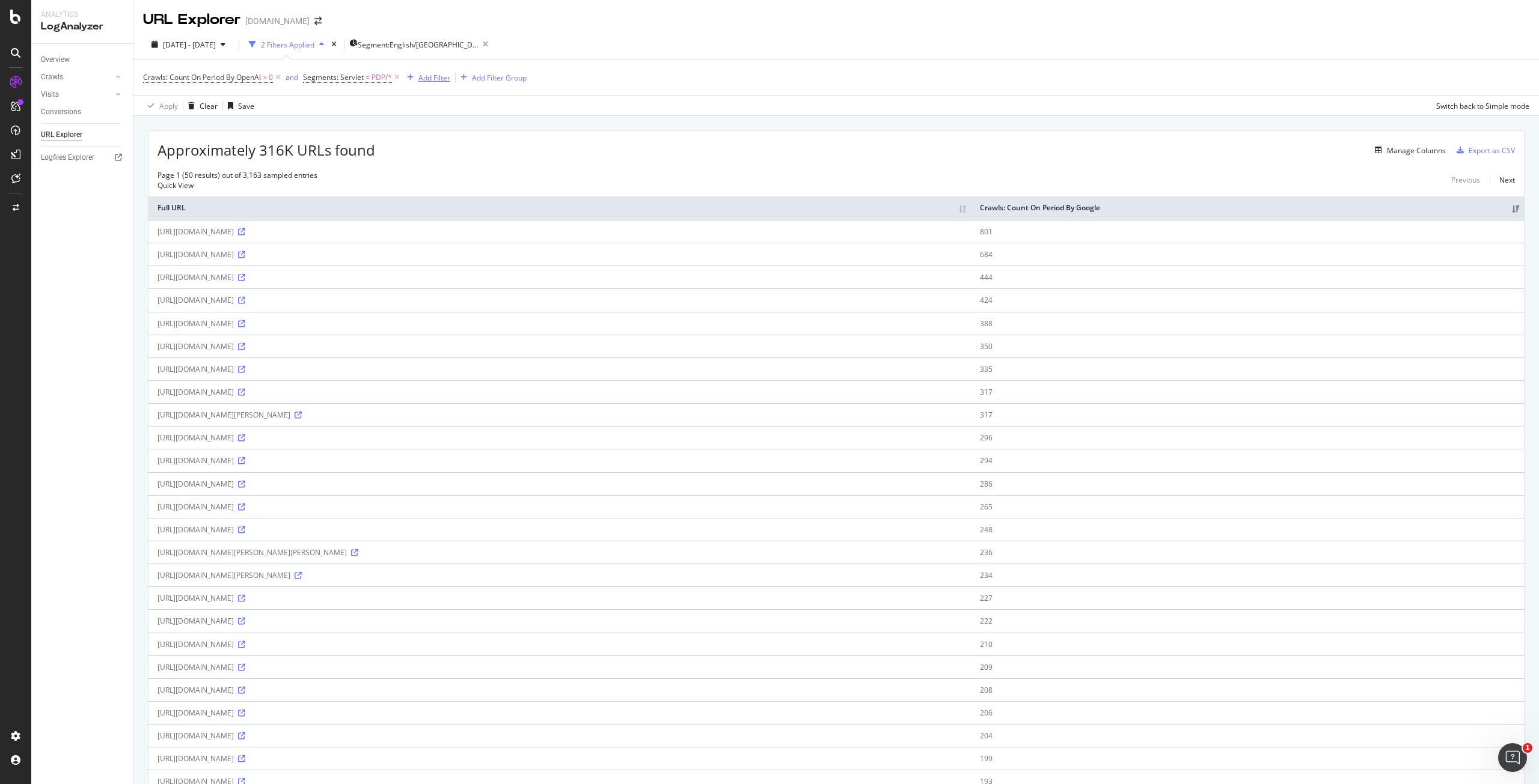
click at [441, 76] on div "Add Filter" at bounding box center [435, 77] width 32 height 10
type input "p"
type input "depth"
click at [641, 76] on div "Crawls: Count On Period By OpenAI > 0 and Segments: Servlet = PDP/* Add Filter …" at bounding box center [836, 77] width 1386 height 36
click at [57, 131] on div "SiteCrawler" at bounding box center [66, 135] width 43 height 12
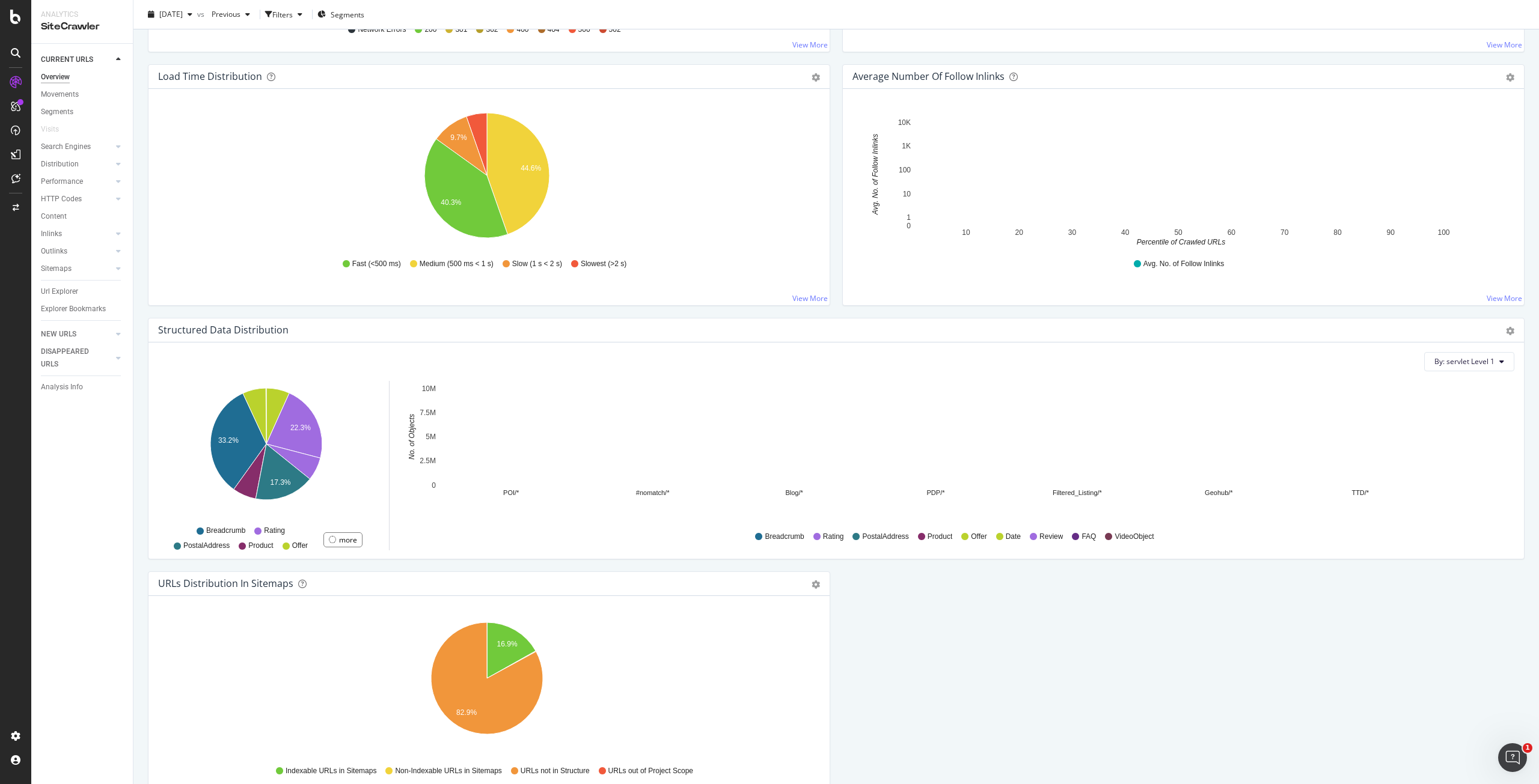
scroll to position [959, 0]
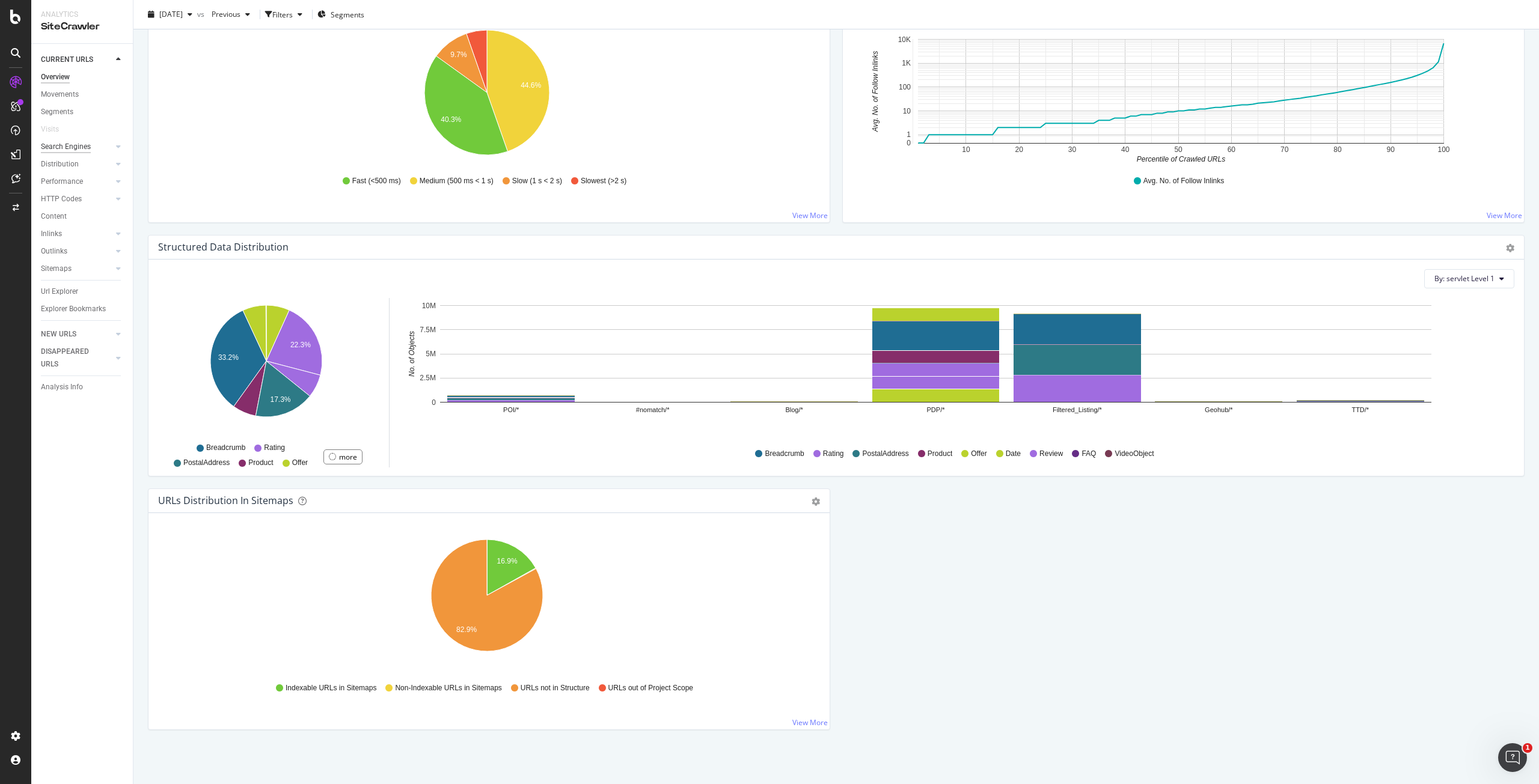
click at [72, 145] on div "Search Engines" at bounding box center [66, 147] width 50 height 13
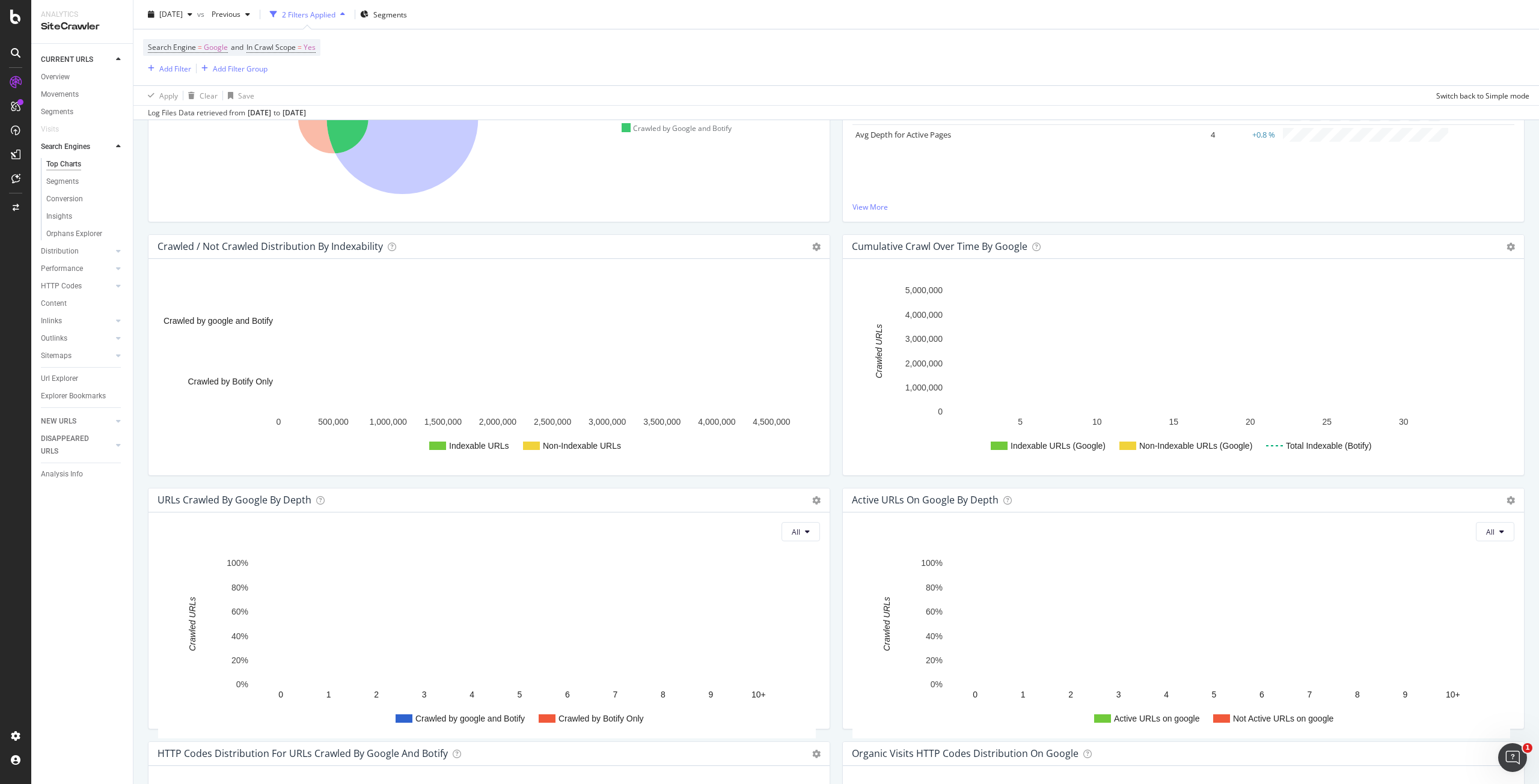
scroll to position [721, 0]
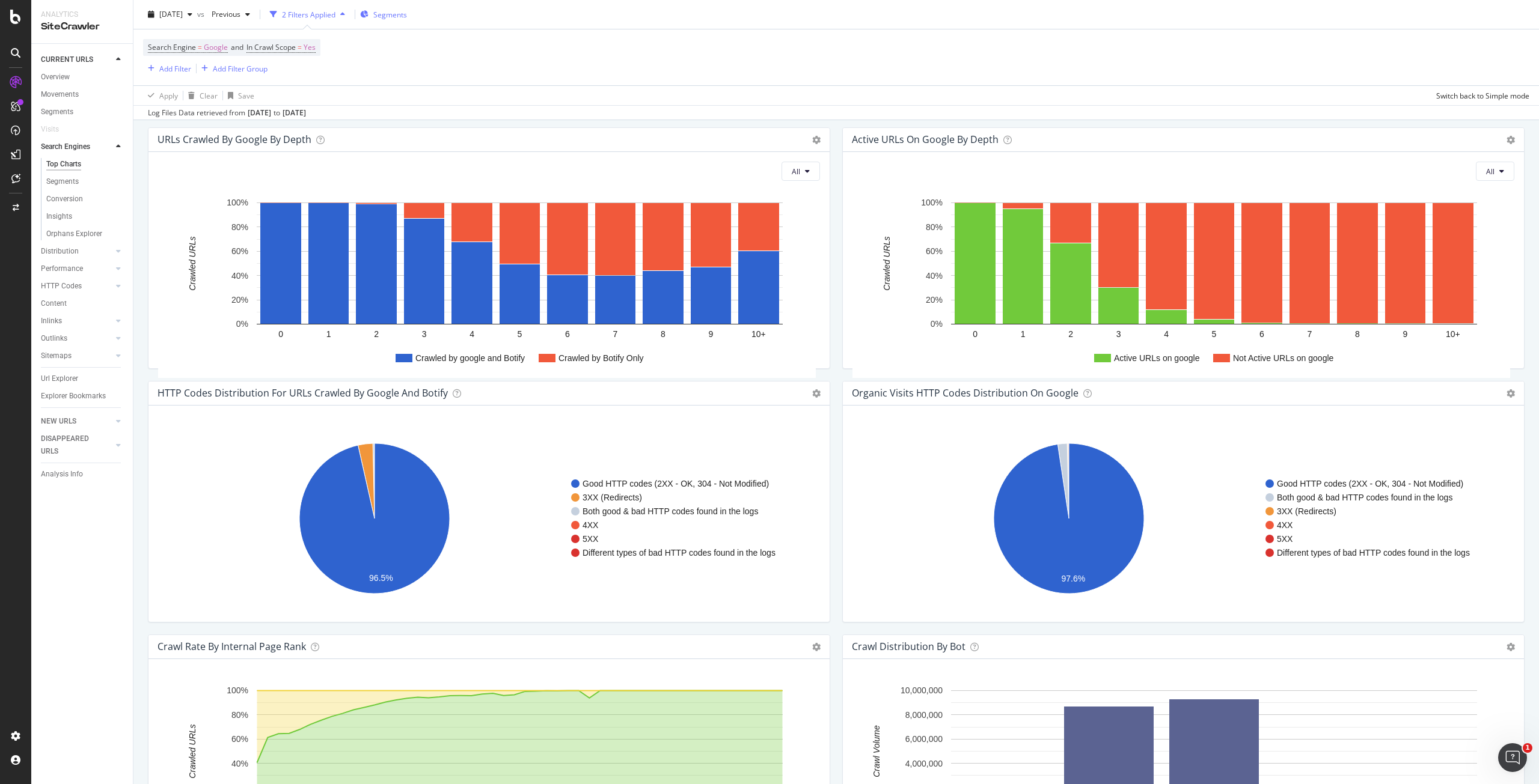
click at [407, 15] on span "Segments" at bounding box center [390, 14] width 34 height 10
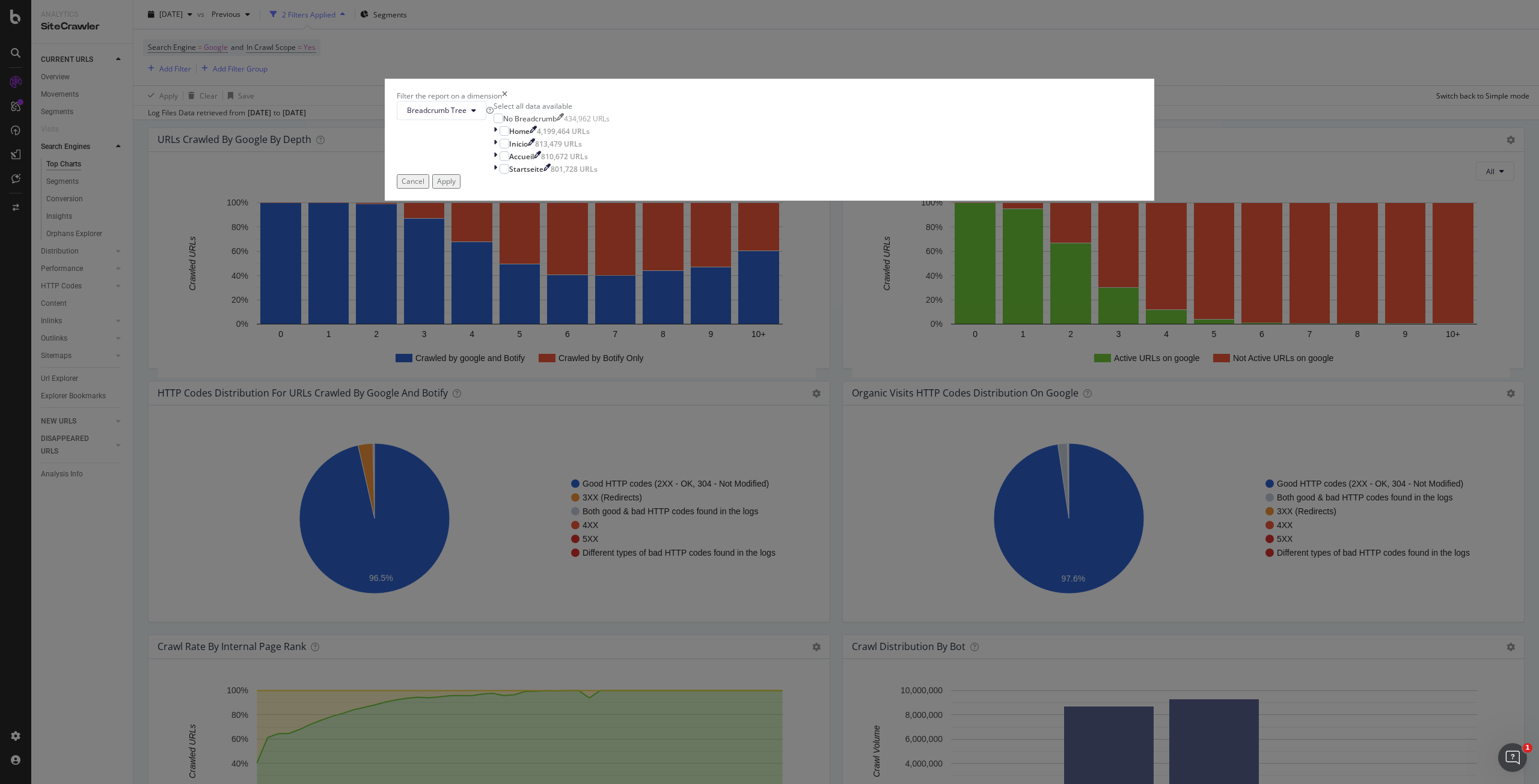
click at [685, 175] on div "Breadcrumb Tree Select all data available No Breadcrumb 434,962 URLs Home 4,199…" at bounding box center [769, 137] width 745 height 74
click at [487, 120] on button "Breadcrumb Tree" at bounding box center [441, 110] width 89 height 19
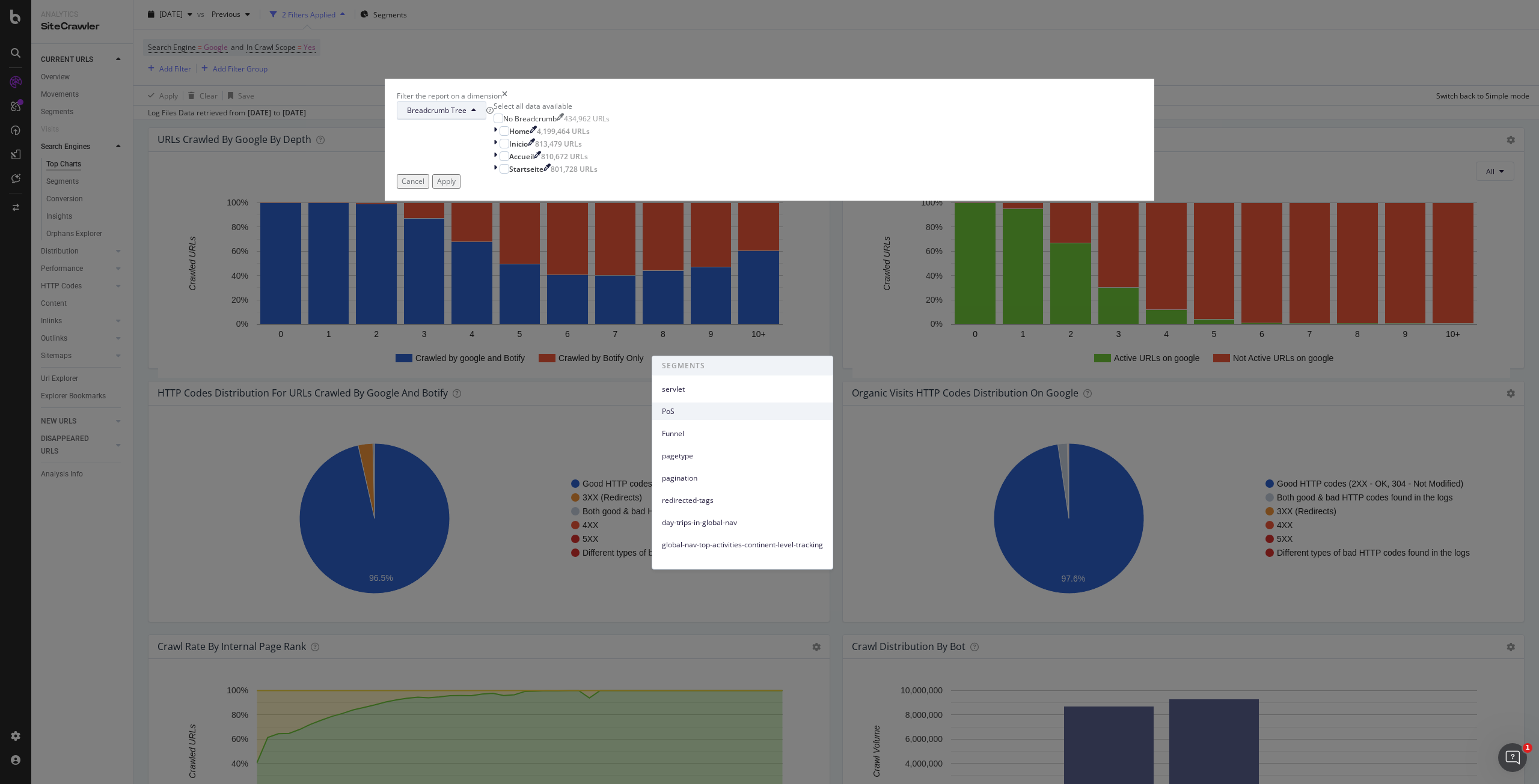
click at [675, 408] on span "PoS" at bounding box center [742, 411] width 161 height 11
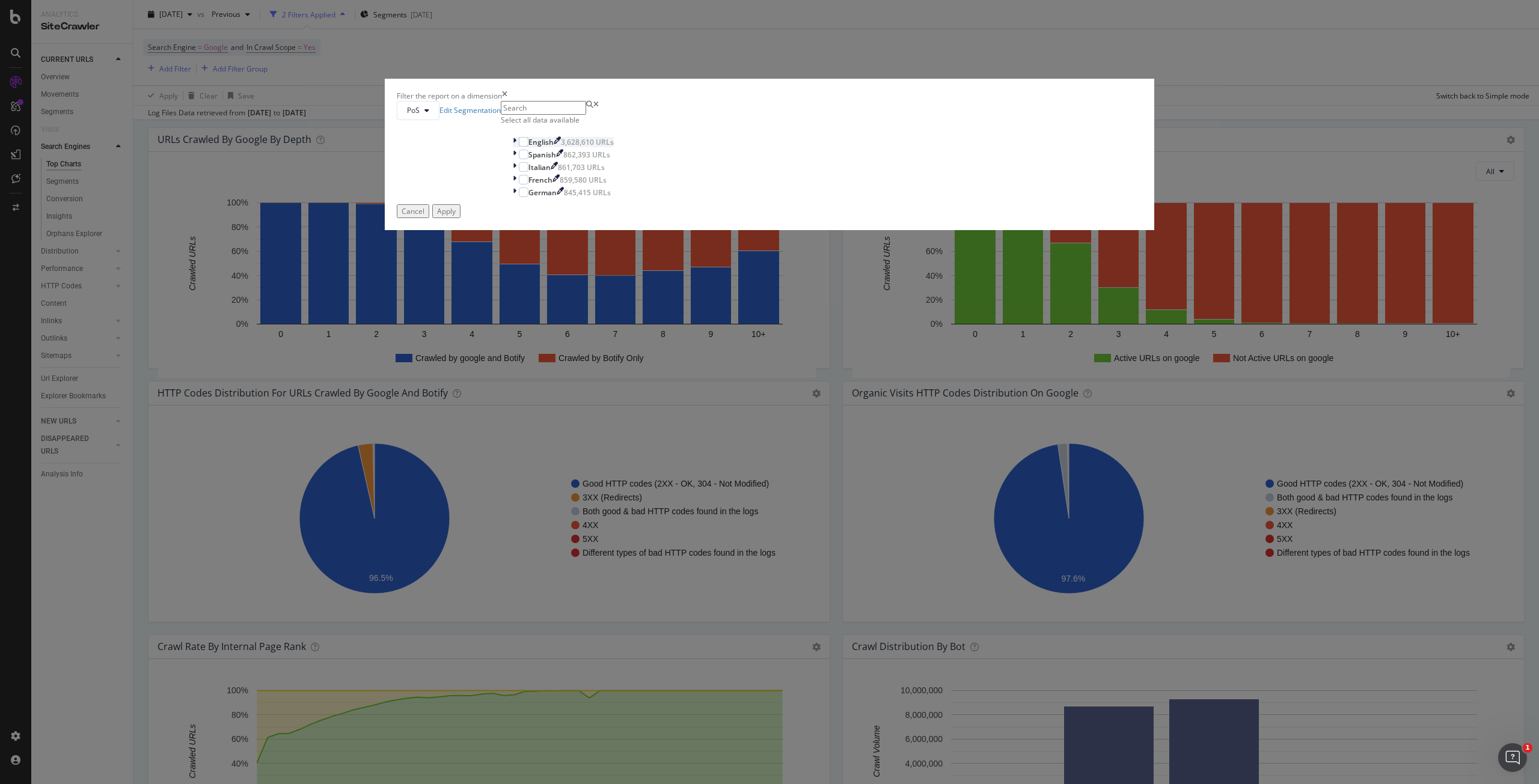
click at [516, 147] on icon "modal" at bounding box center [514, 141] width 4 height 10
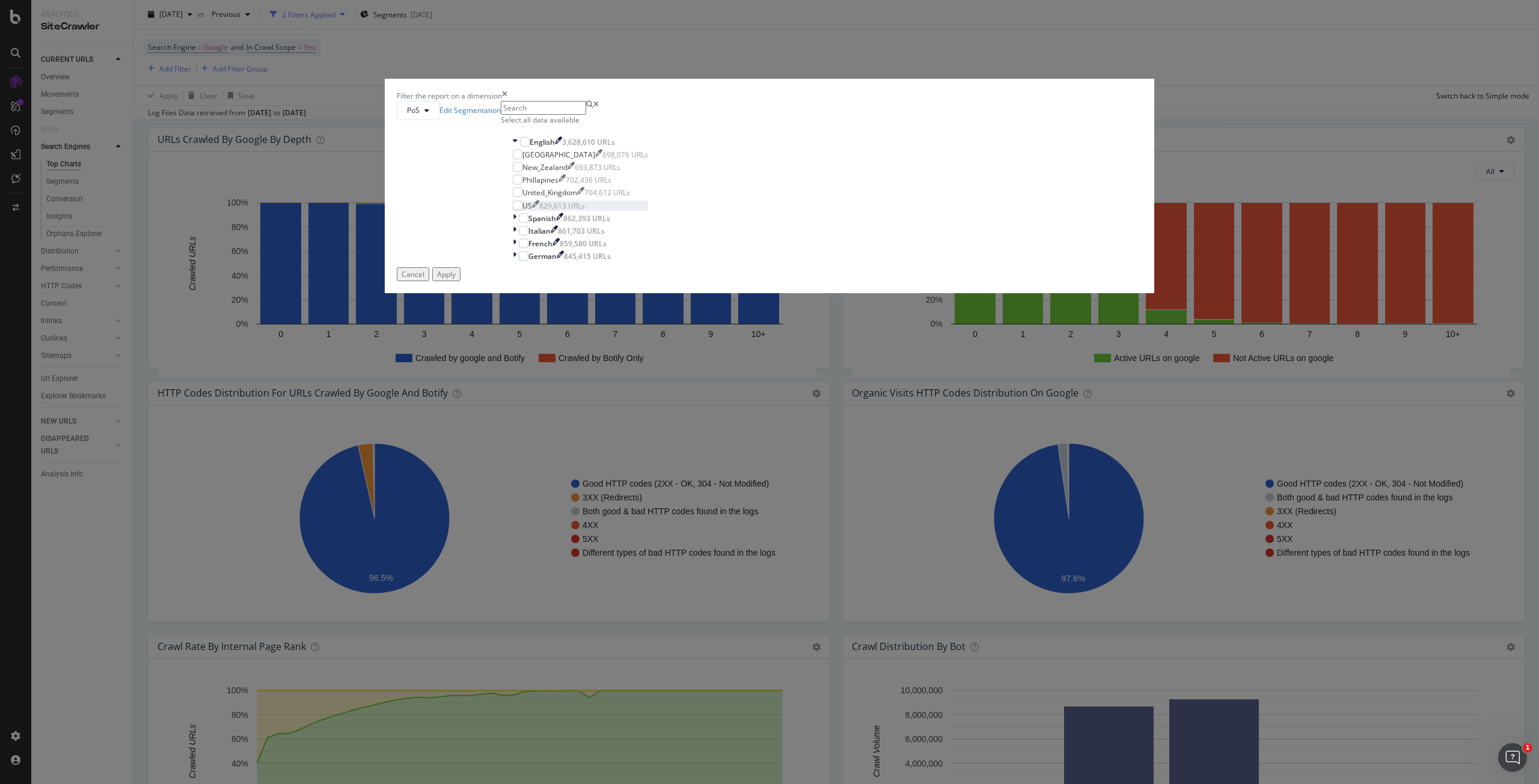
click at [648, 211] on div "US 829,613 URLs" at bounding box center [580, 205] width 135 height 10
click at [456, 279] on div "Apply" at bounding box center [446, 274] width 18 height 10
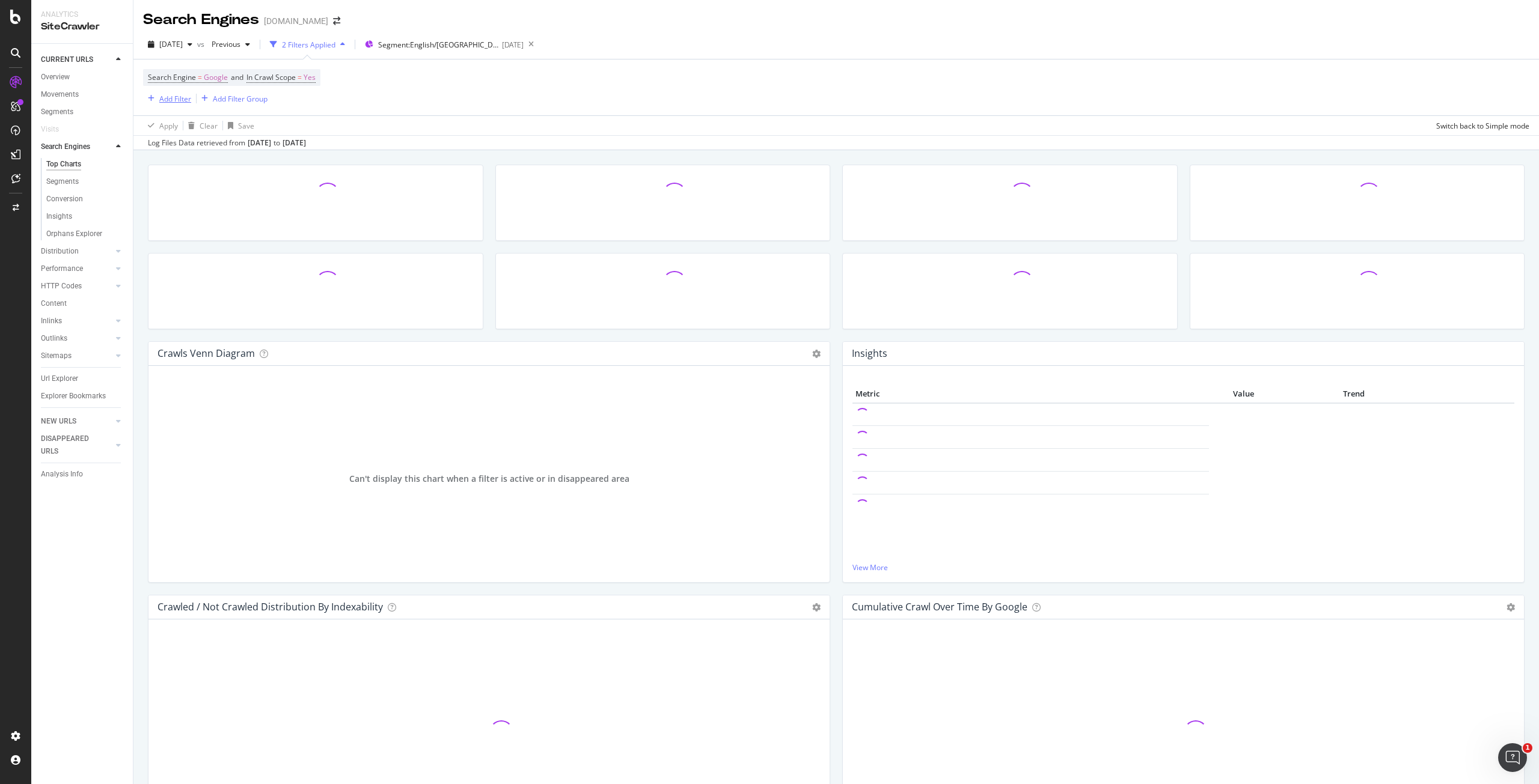
click at [185, 102] on div "Add Filter" at bounding box center [176, 98] width 32 height 10
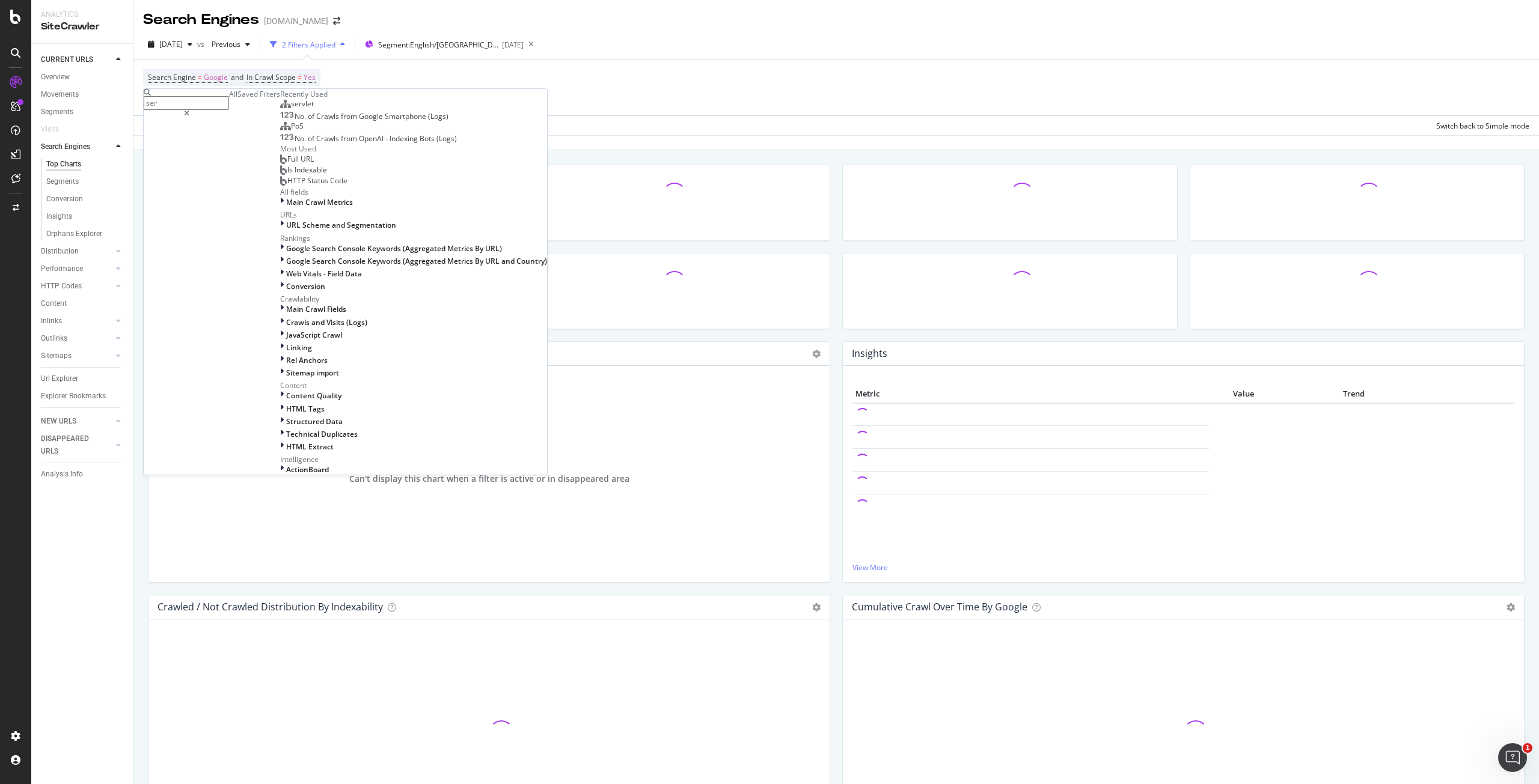
type input "serv"
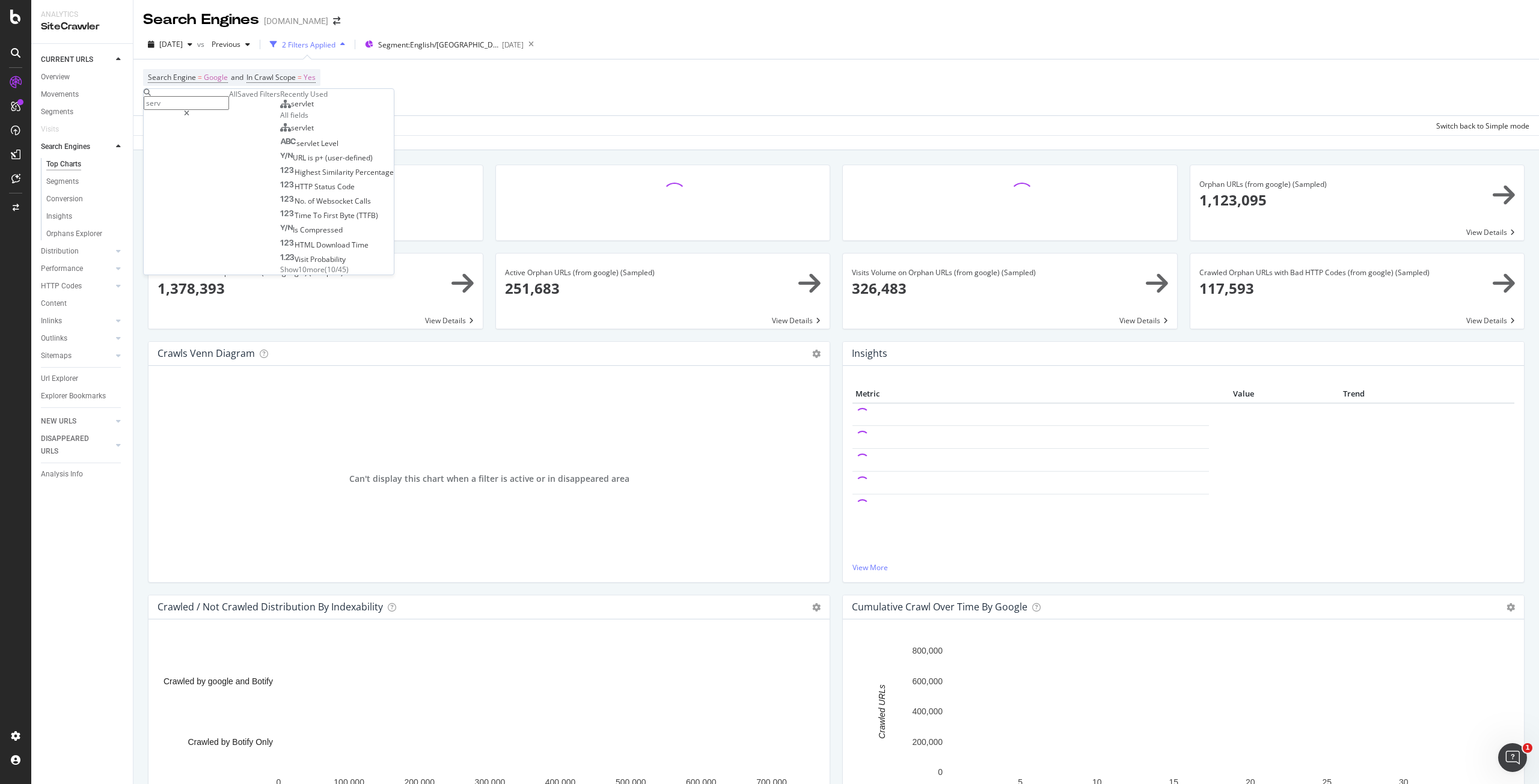
click at [280, 108] on div "servlet" at bounding box center [297, 104] width 34 height 10
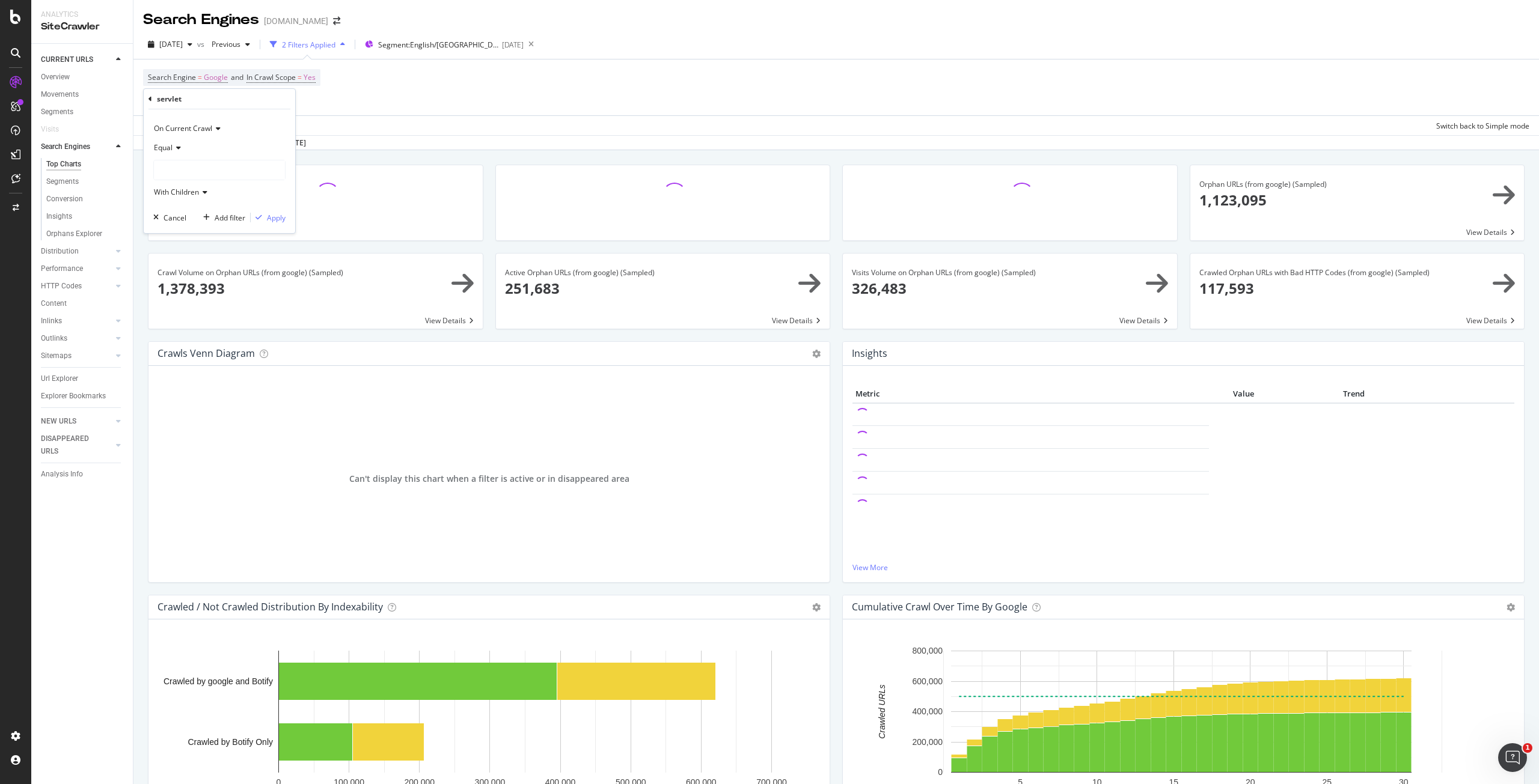
click at [215, 160] on div at bounding box center [219, 169] width 132 height 21
click at [211, 173] on div at bounding box center [219, 169] width 131 height 19
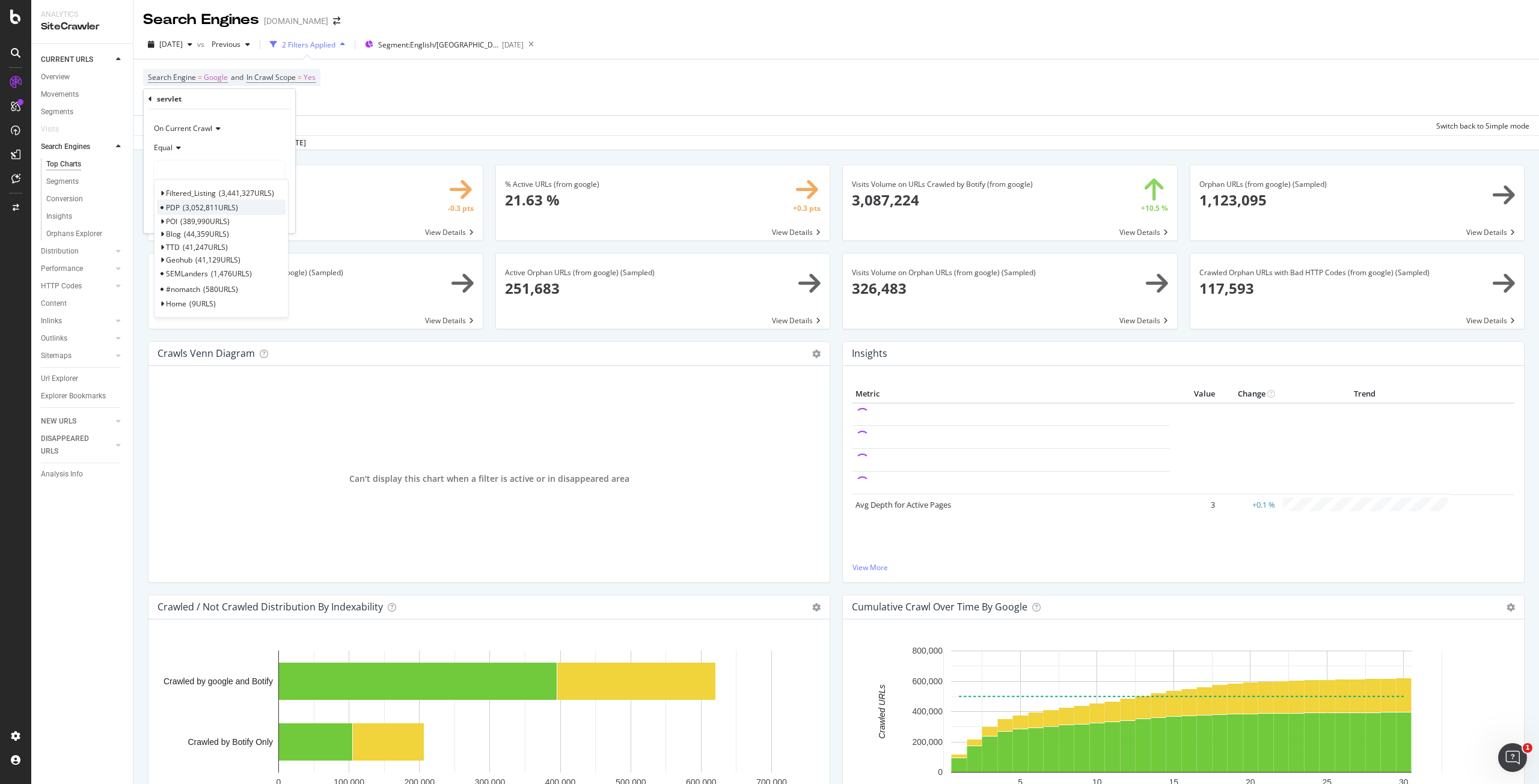
click at [196, 205] on span "3,052,811 URLS" at bounding box center [210, 207] width 55 height 10
click at [279, 216] on div "Apply" at bounding box center [276, 218] width 18 height 10
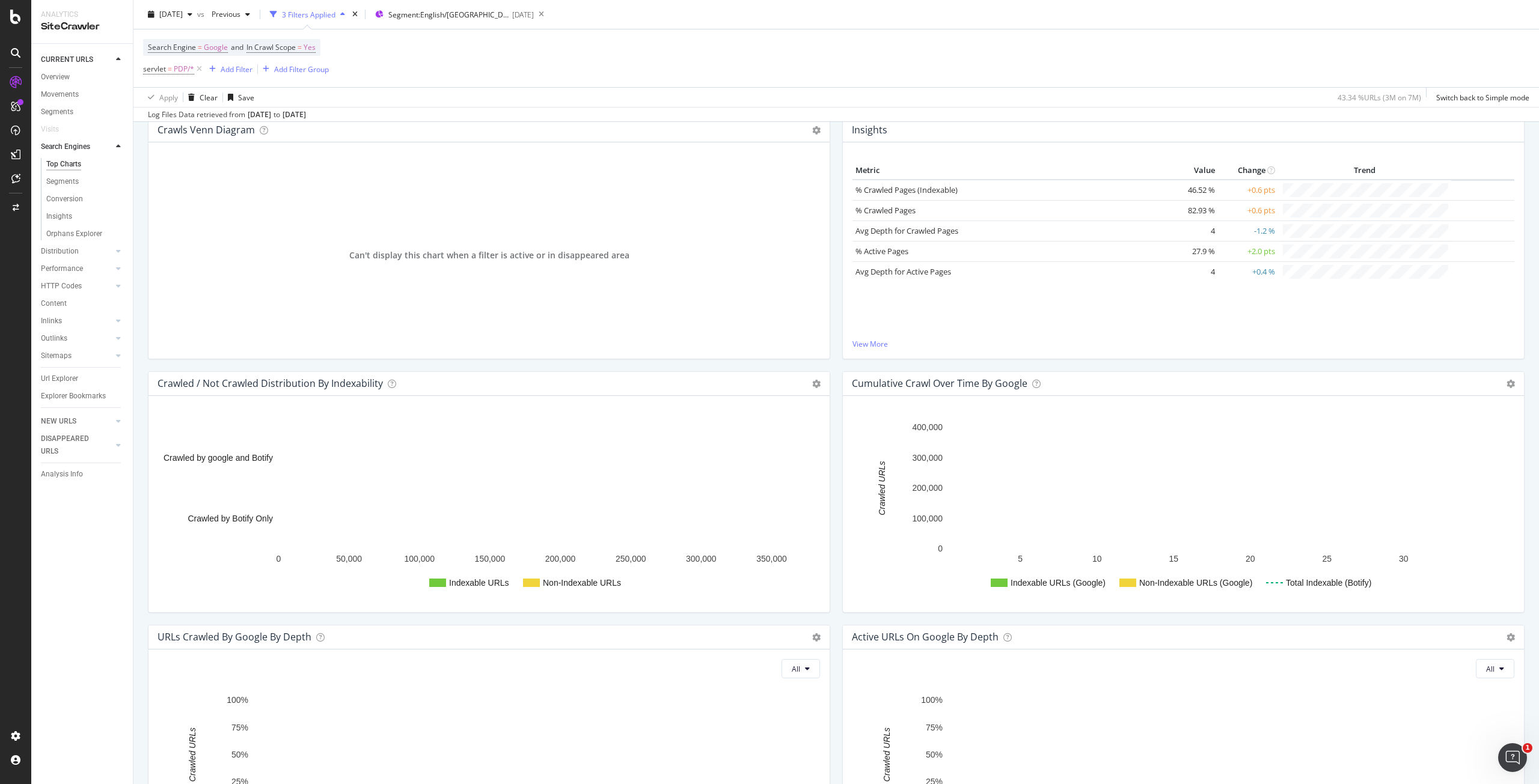
scroll to position [461, 0]
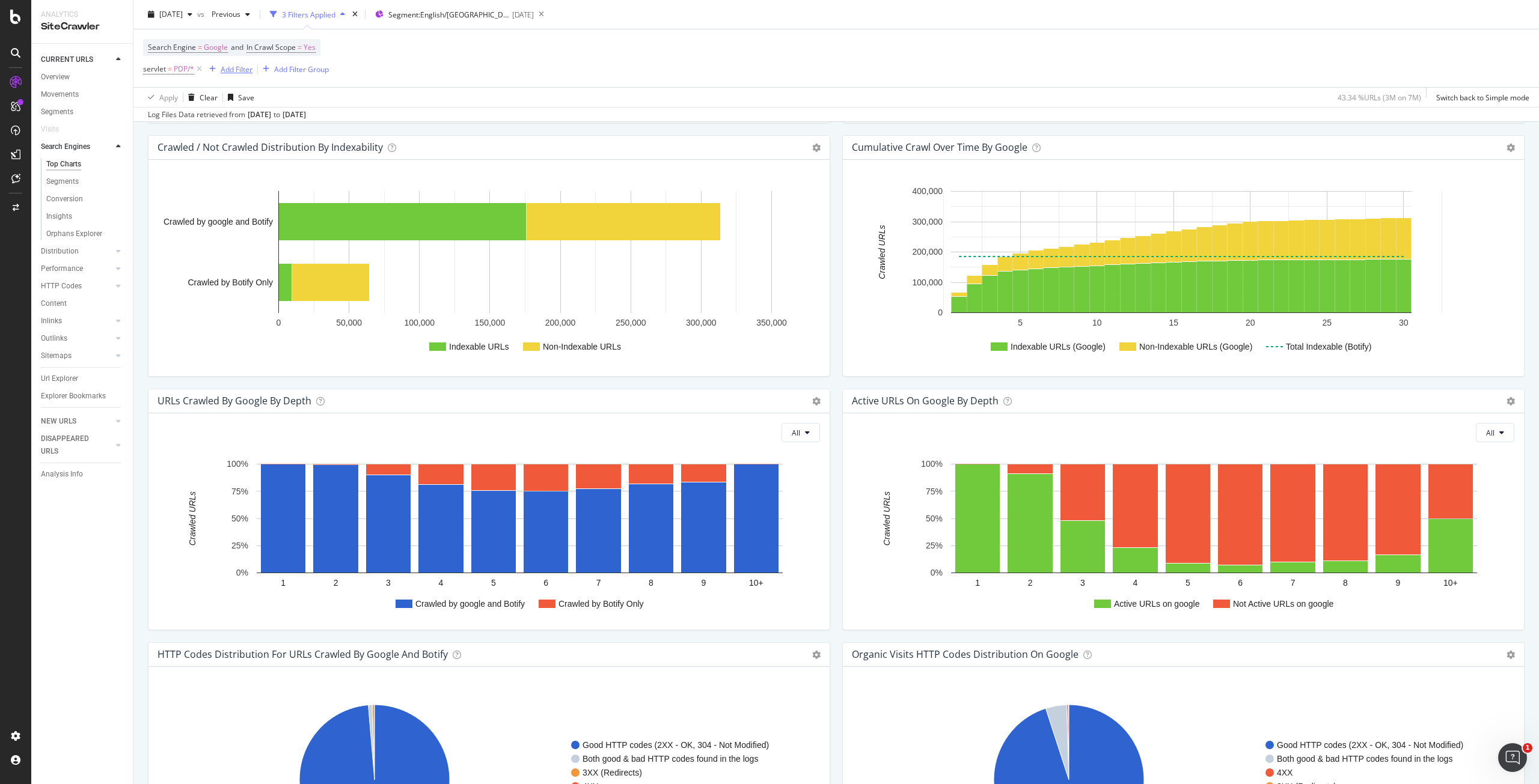
click at [229, 69] on div "Add Filter" at bounding box center [237, 68] width 32 height 10
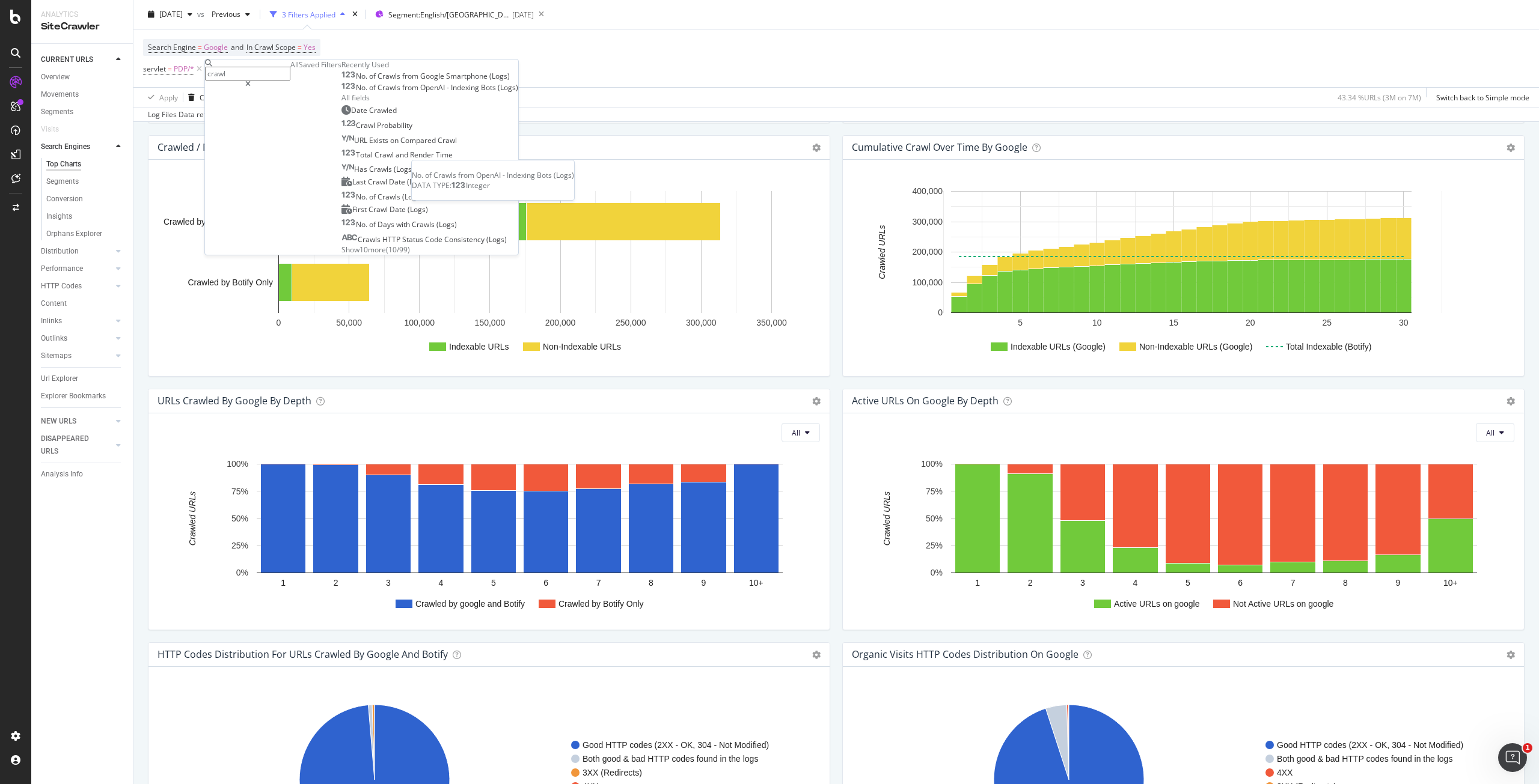
type input "crawl"
click at [377, 92] on span "Crawls" at bounding box center [390, 87] width 24 height 10
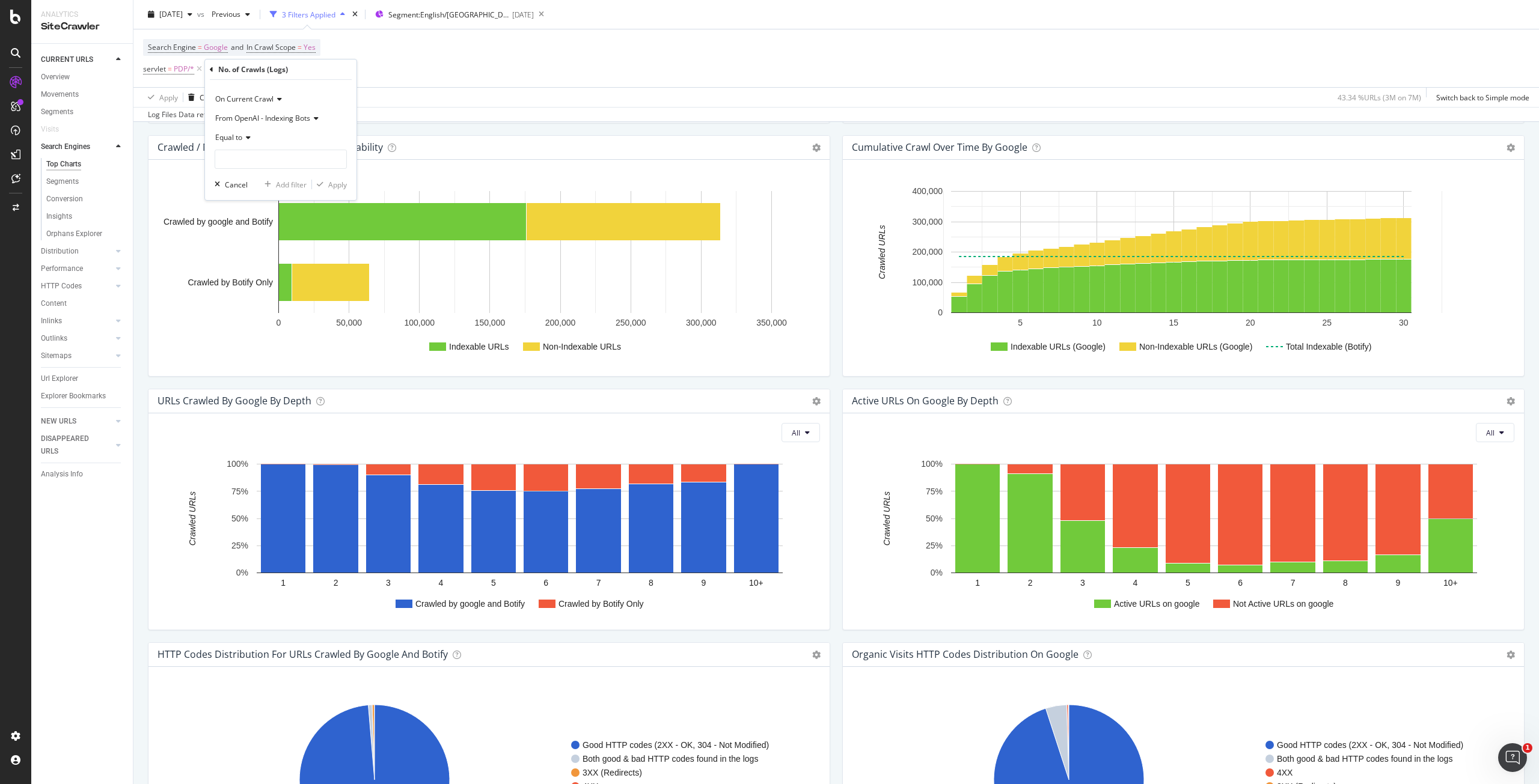
click at [239, 140] on span "Equal to" at bounding box center [228, 137] width 27 height 10
click at [260, 227] on span "Greater than" at bounding box center [242, 224] width 44 height 10
click at [267, 162] on input "number" at bounding box center [280, 159] width 132 height 19
type input "100"
click at [340, 185] on div "Apply" at bounding box center [338, 184] width 18 height 10
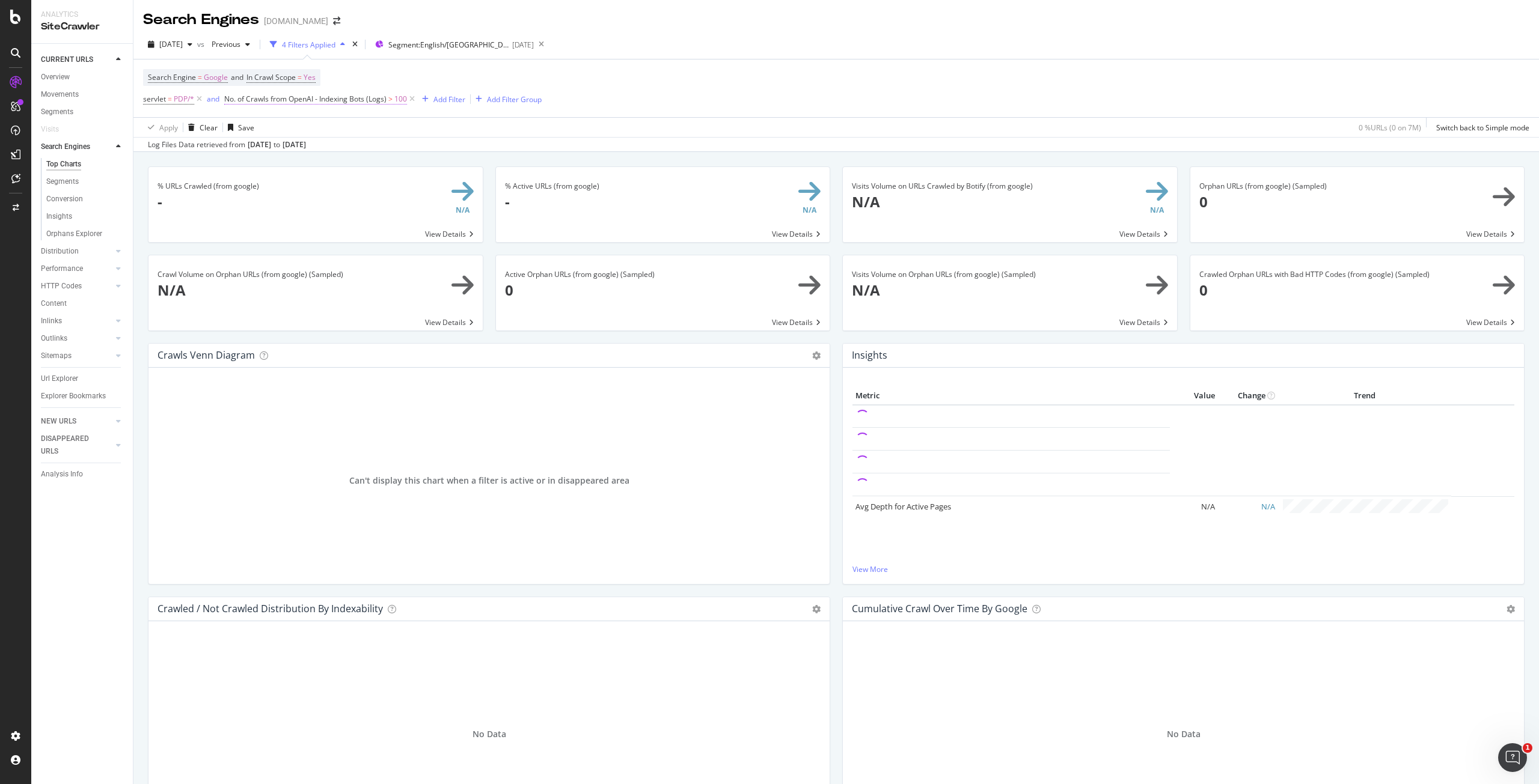
click at [354, 100] on span "No. of Crawls from OpenAI - Indexing Bots (Logs)" at bounding box center [306, 98] width 162 height 10
click at [300, 189] on input "100" at bounding box center [300, 187] width 132 height 19
type input "10"
click at [357, 215] on div "Apply" at bounding box center [357, 212] width 18 height 10
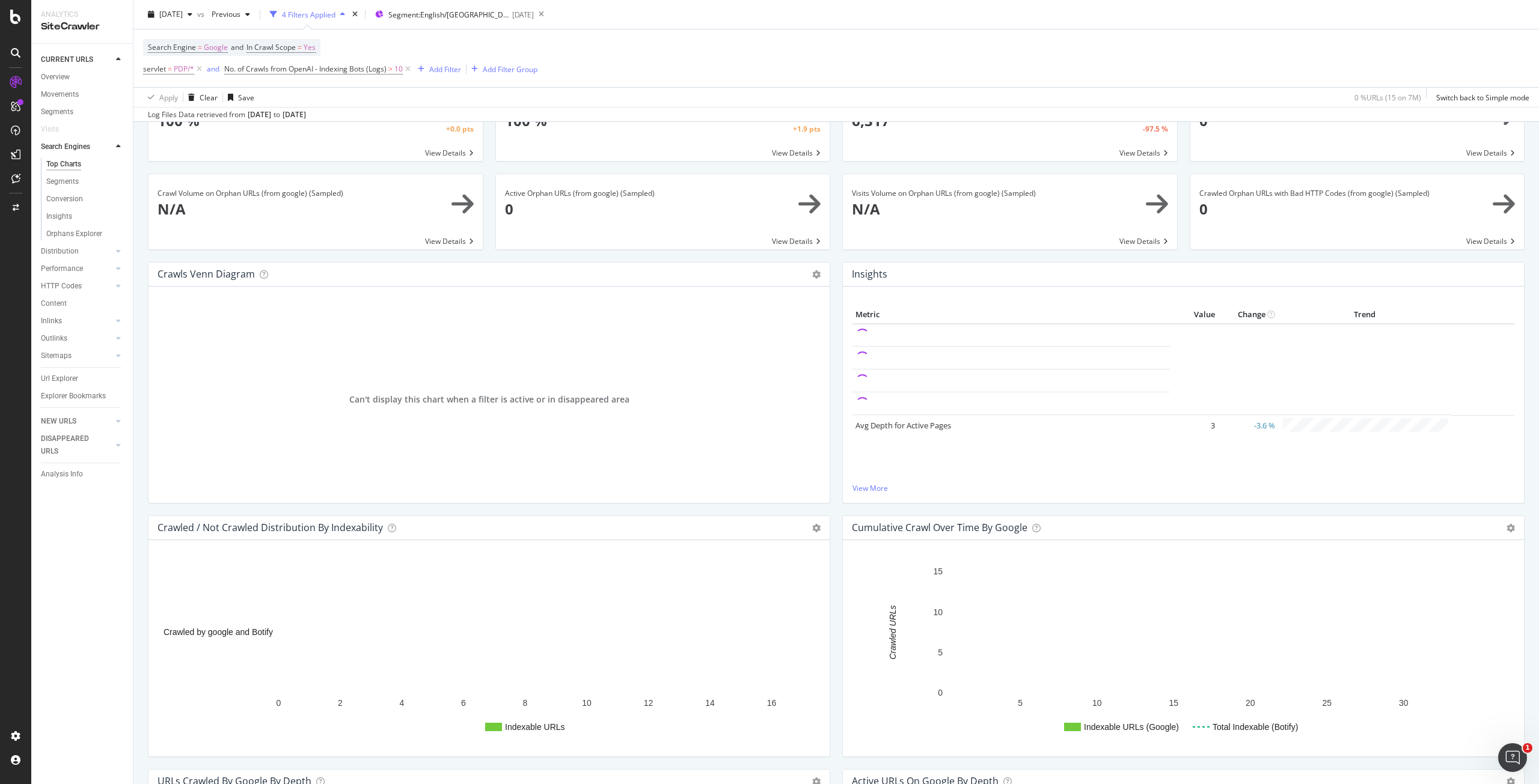
scroll to position [60, 0]
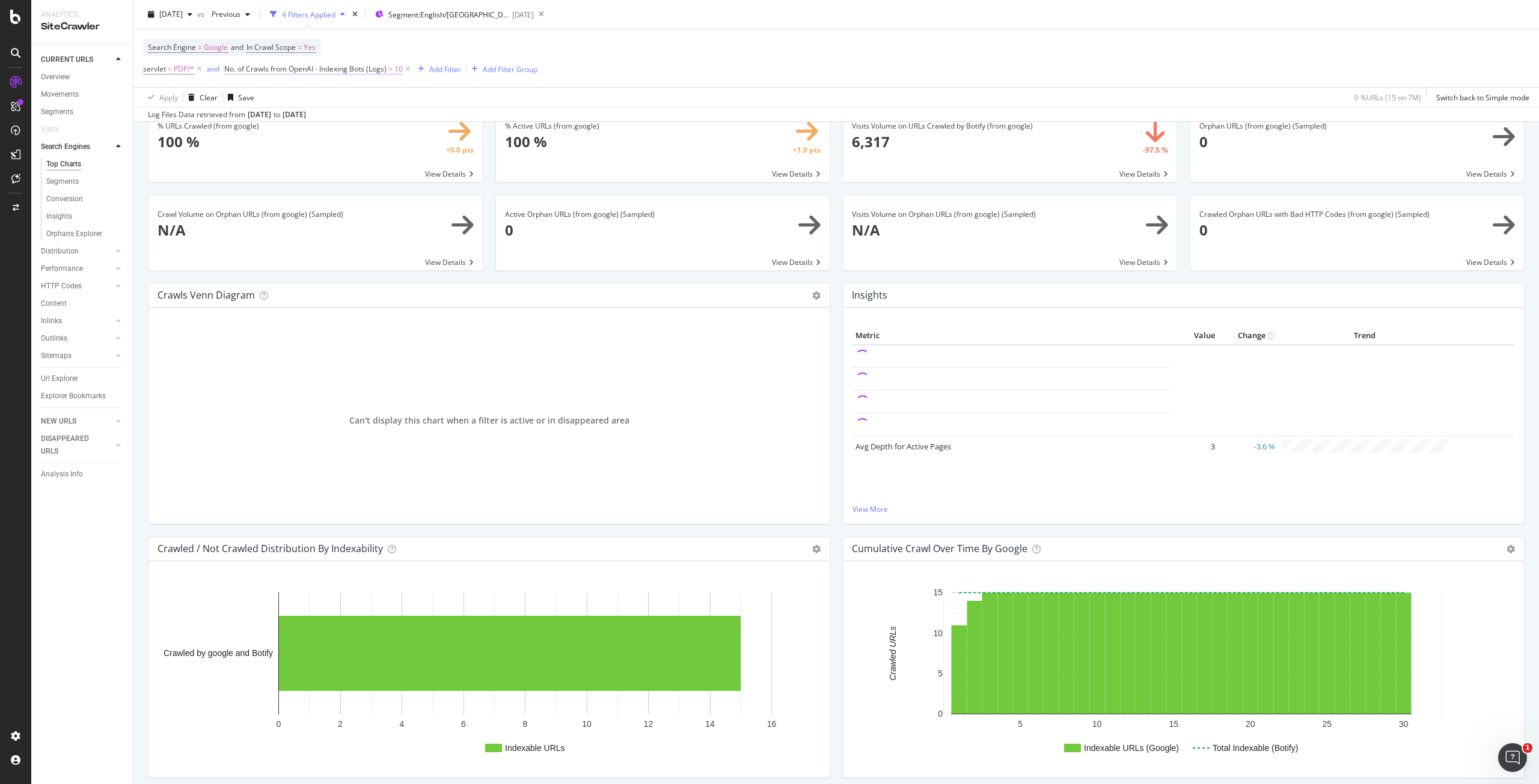
click at [387, 70] on span "No. of Crawls from OpenAI - Indexing Bots (Logs) > 10" at bounding box center [314, 69] width 179 height 11
click at [292, 159] on input "10" at bounding box center [300, 157] width 132 height 19
type input "1"
click at [360, 182] on div "Apply" at bounding box center [357, 182] width 18 height 10
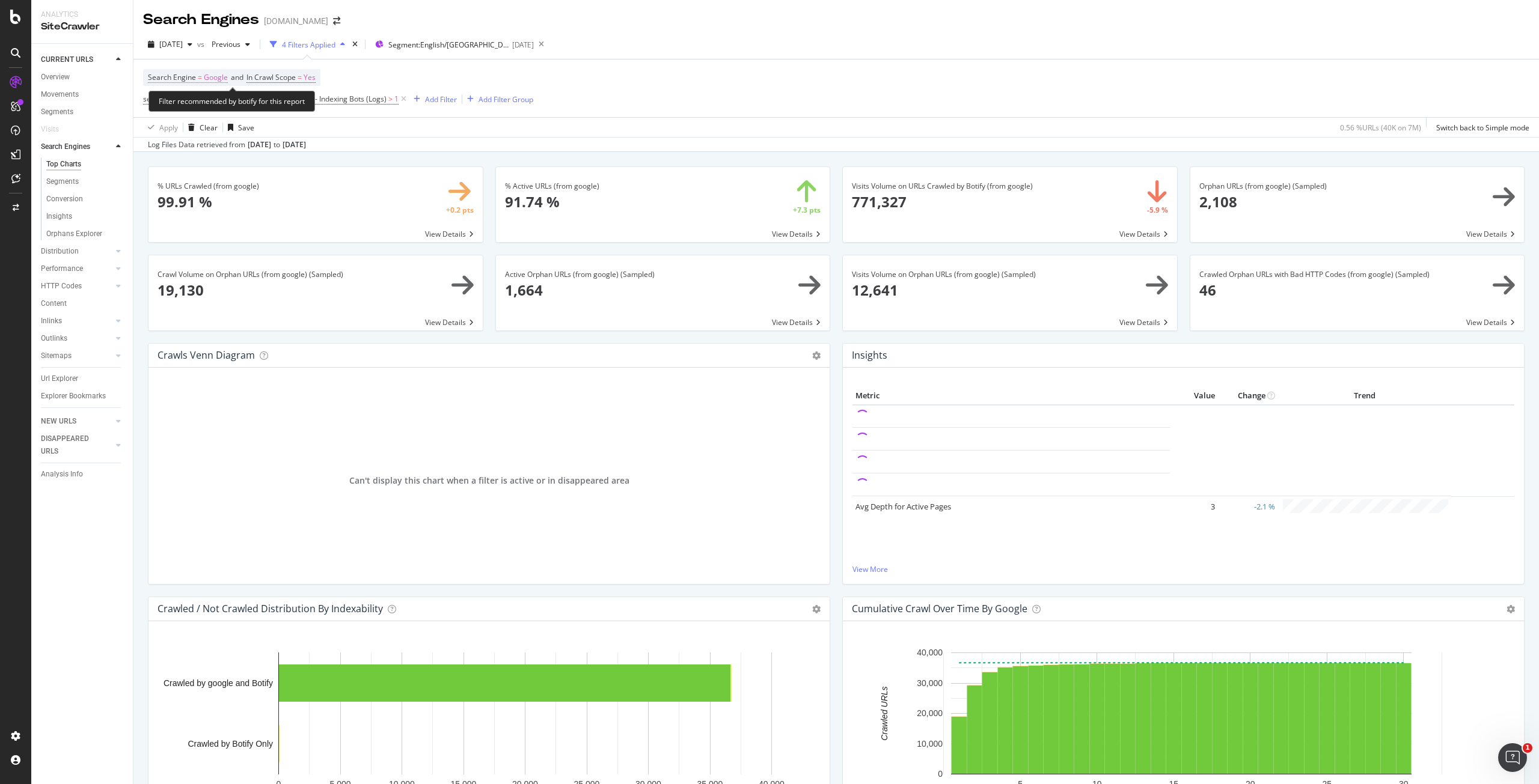
click at [215, 80] on span "Google" at bounding box center [215, 78] width 24 height 17
click at [186, 101] on div "Google" at bounding box center [224, 105] width 132 height 19
click at [188, 163] on span "OpenAI" at bounding box center [176, 161] width 24 height 10
click at [280, 133] on div "Apply" at bounding box center [281, 131] width 18 height 10
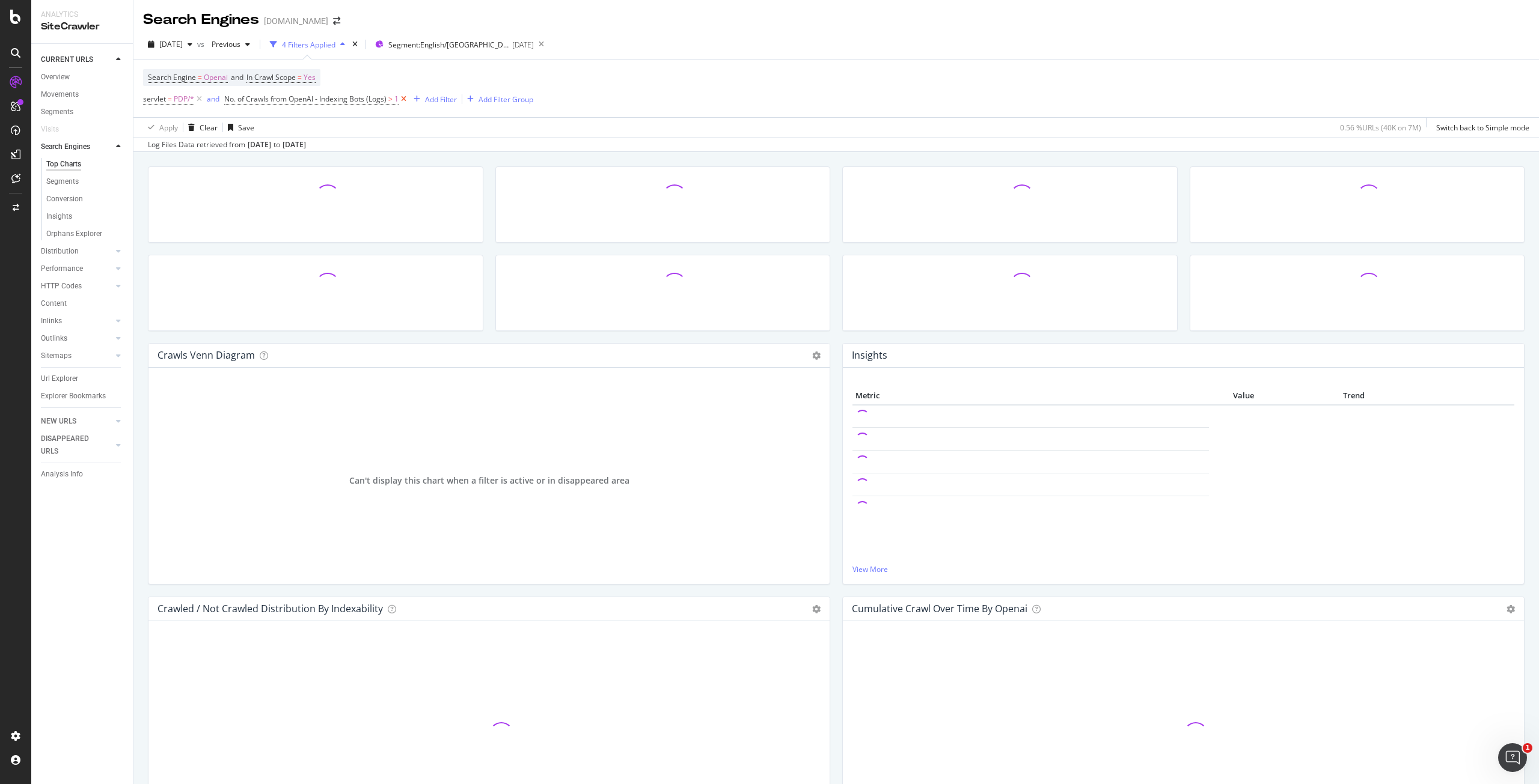
click at [401, 97] on icon at bounding box center [403, 99] width 10 height 12
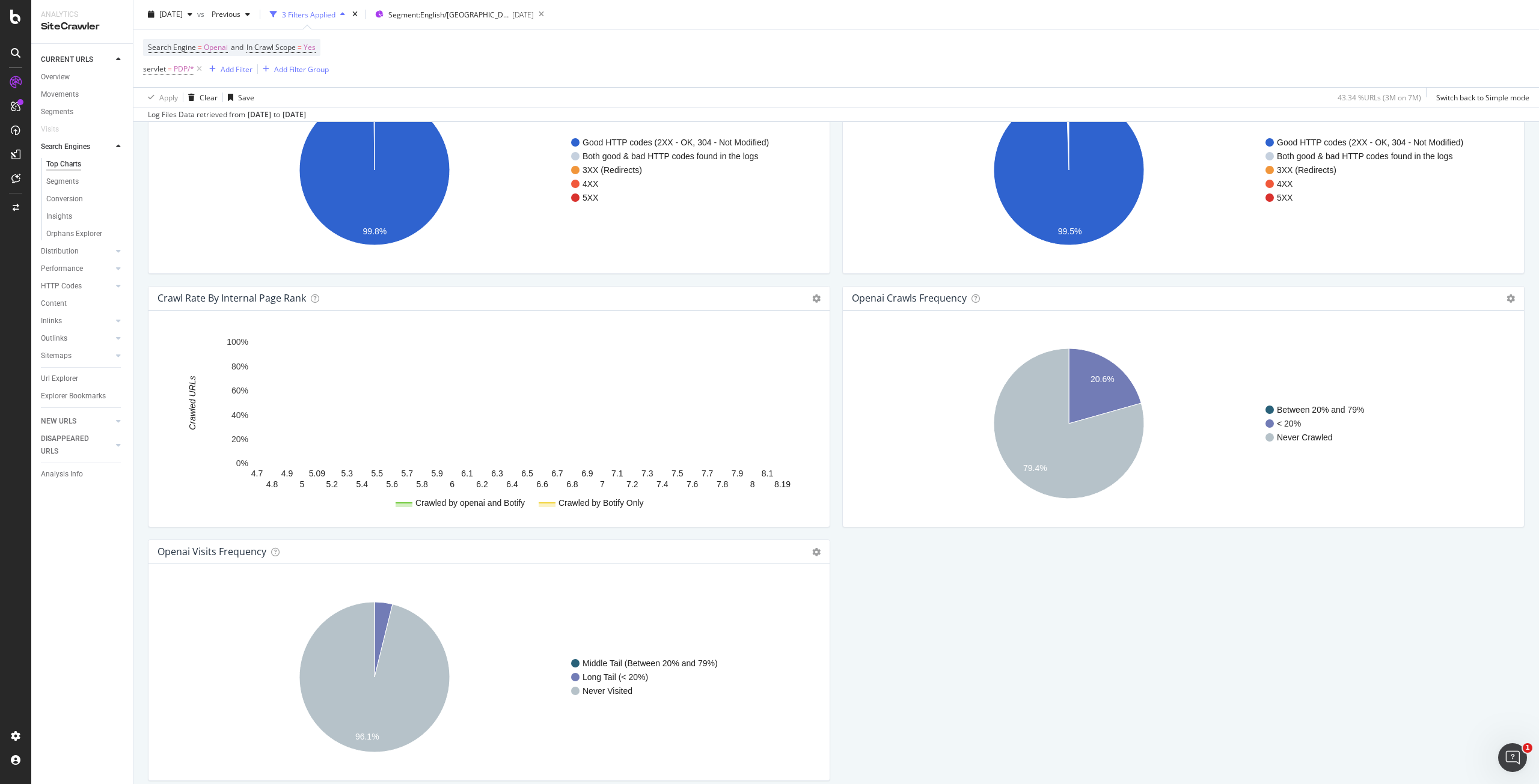
scroll to position [1122, 0]
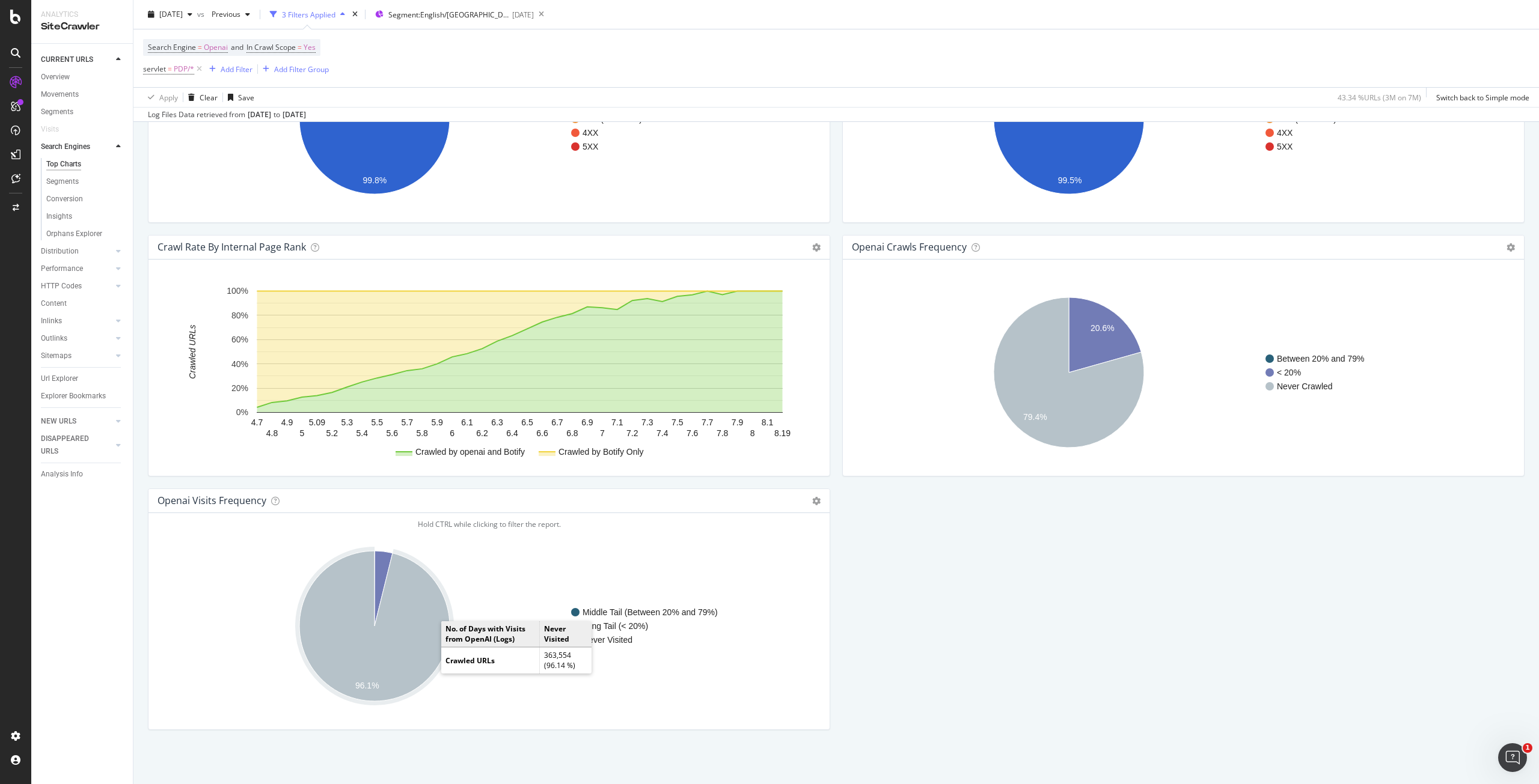
click at [411, 647] on icon "A chart." at bounding box center [374, 626] width 150 height 150
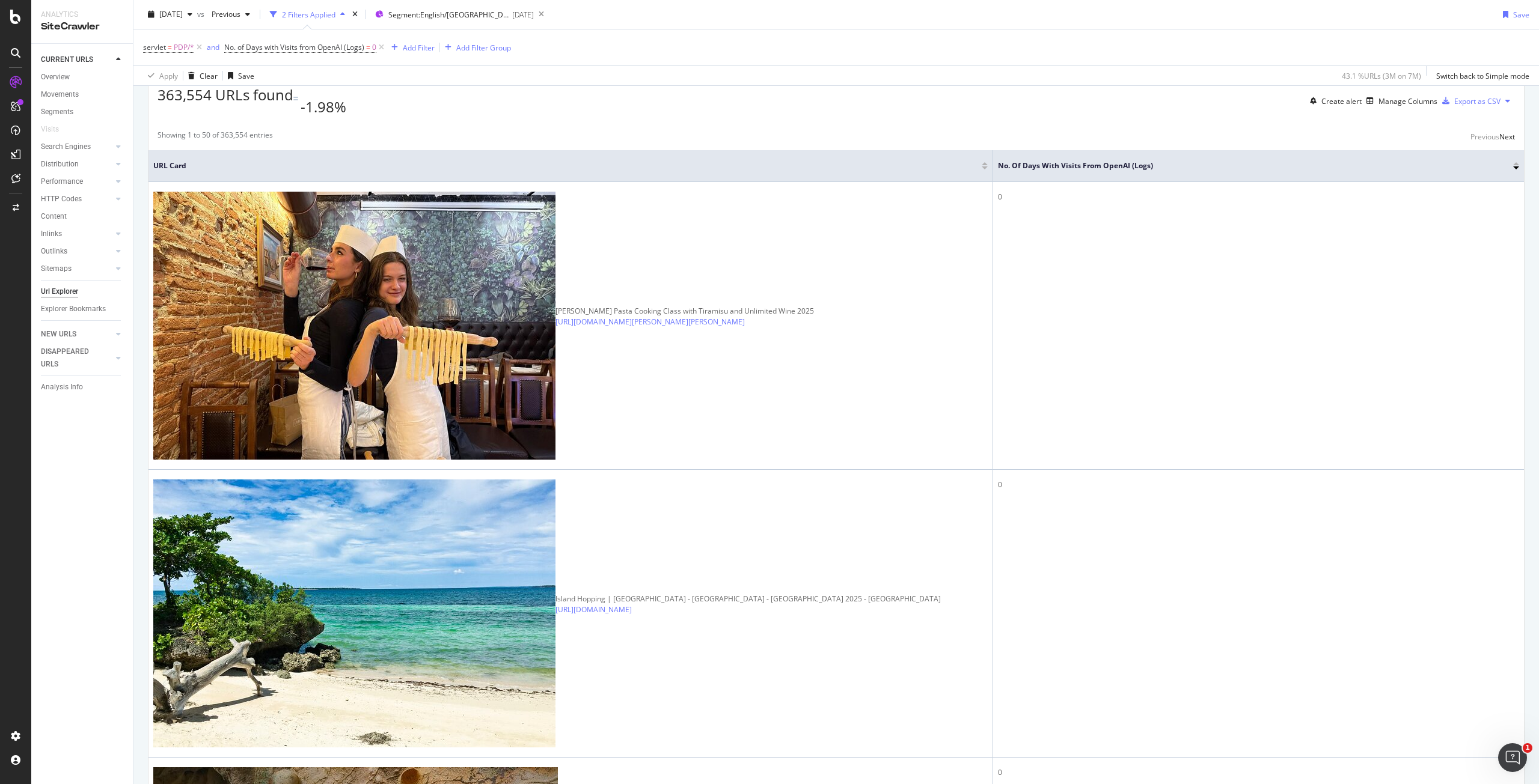
scroll to position [60, 0]
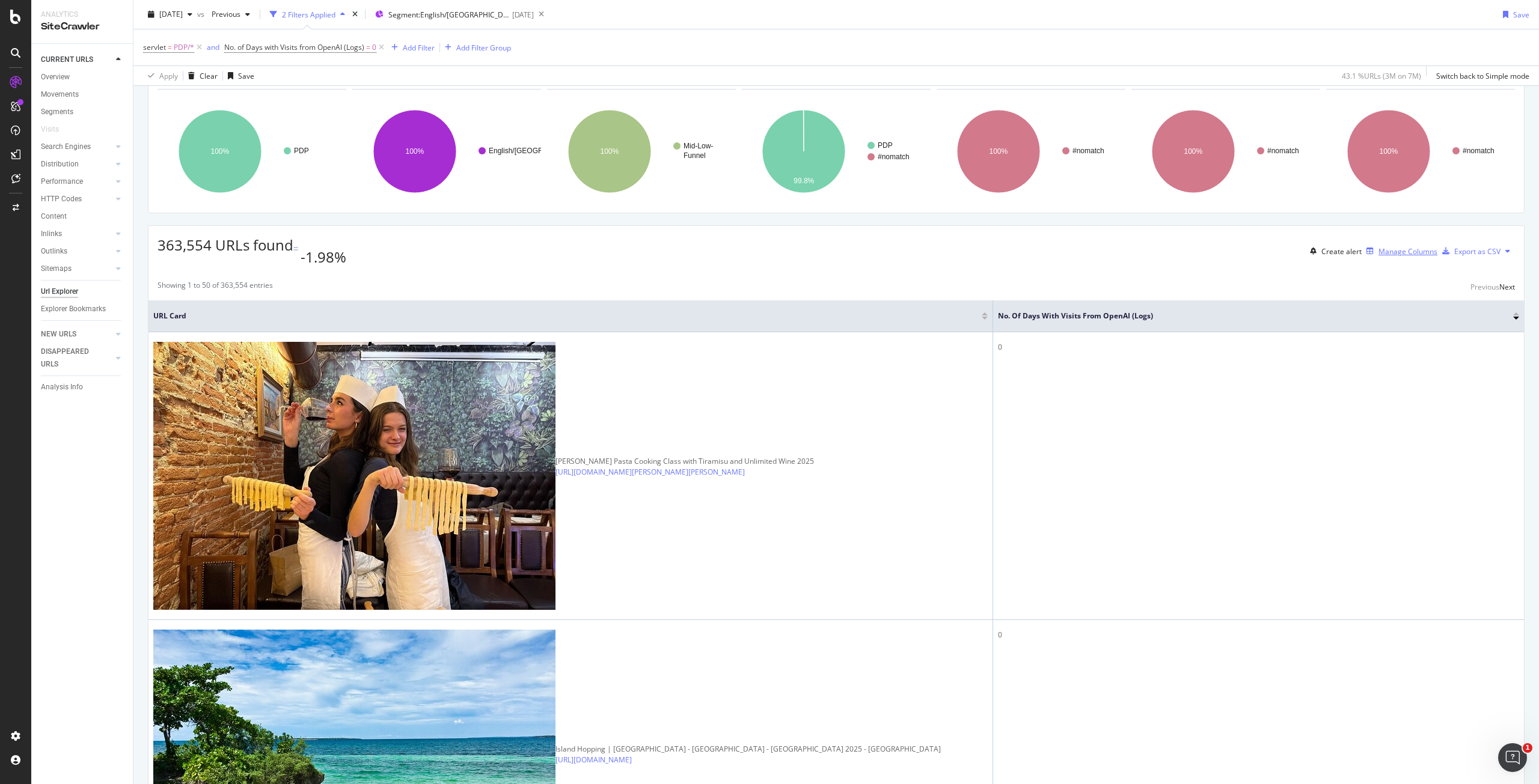
click at [1379, 255] on div "Manage Columns" at bounding box center [1408, 251] width 59 height 10
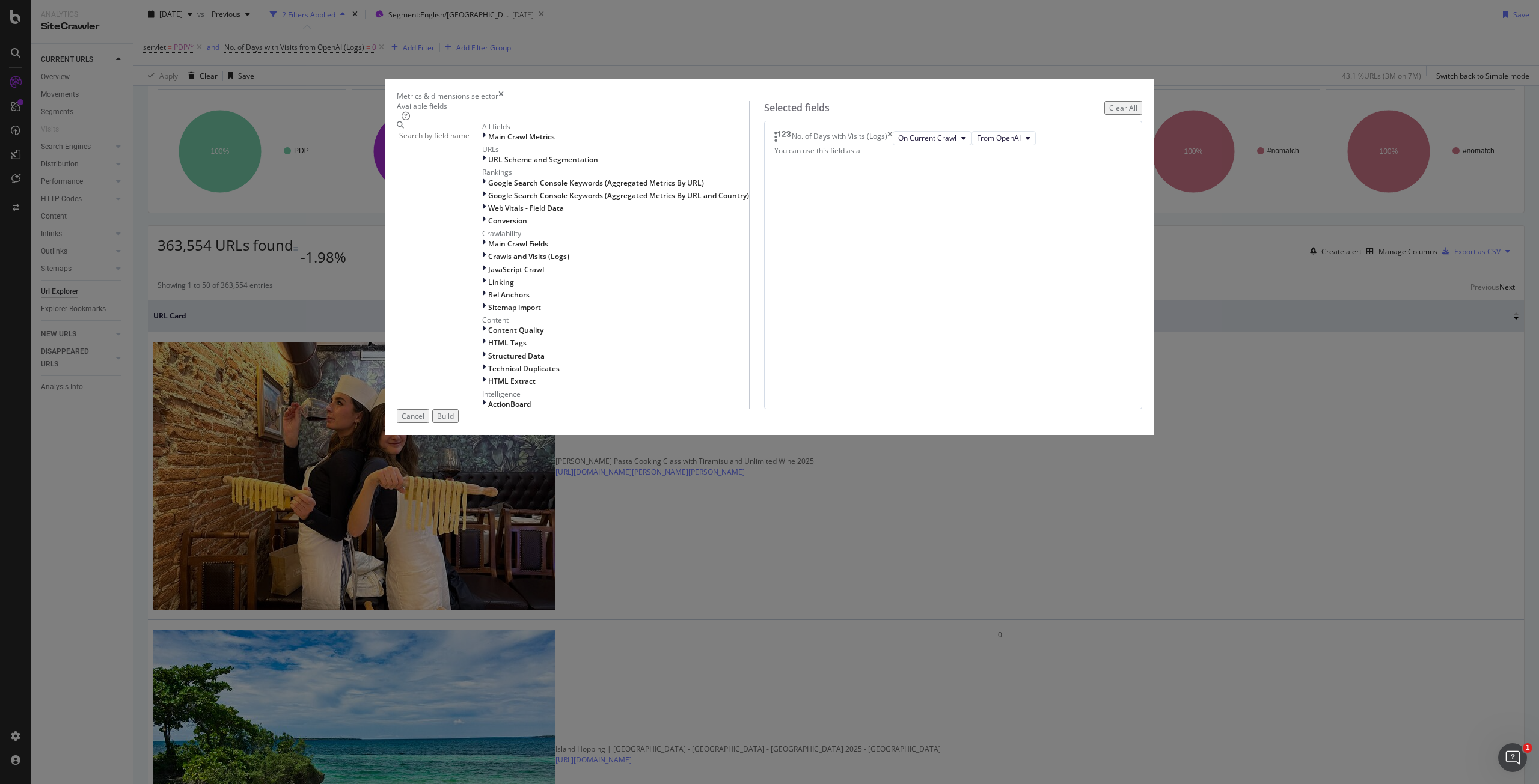
click at [482, 143] on input "modal" at bounding box center [439, 135] width 86 height 14
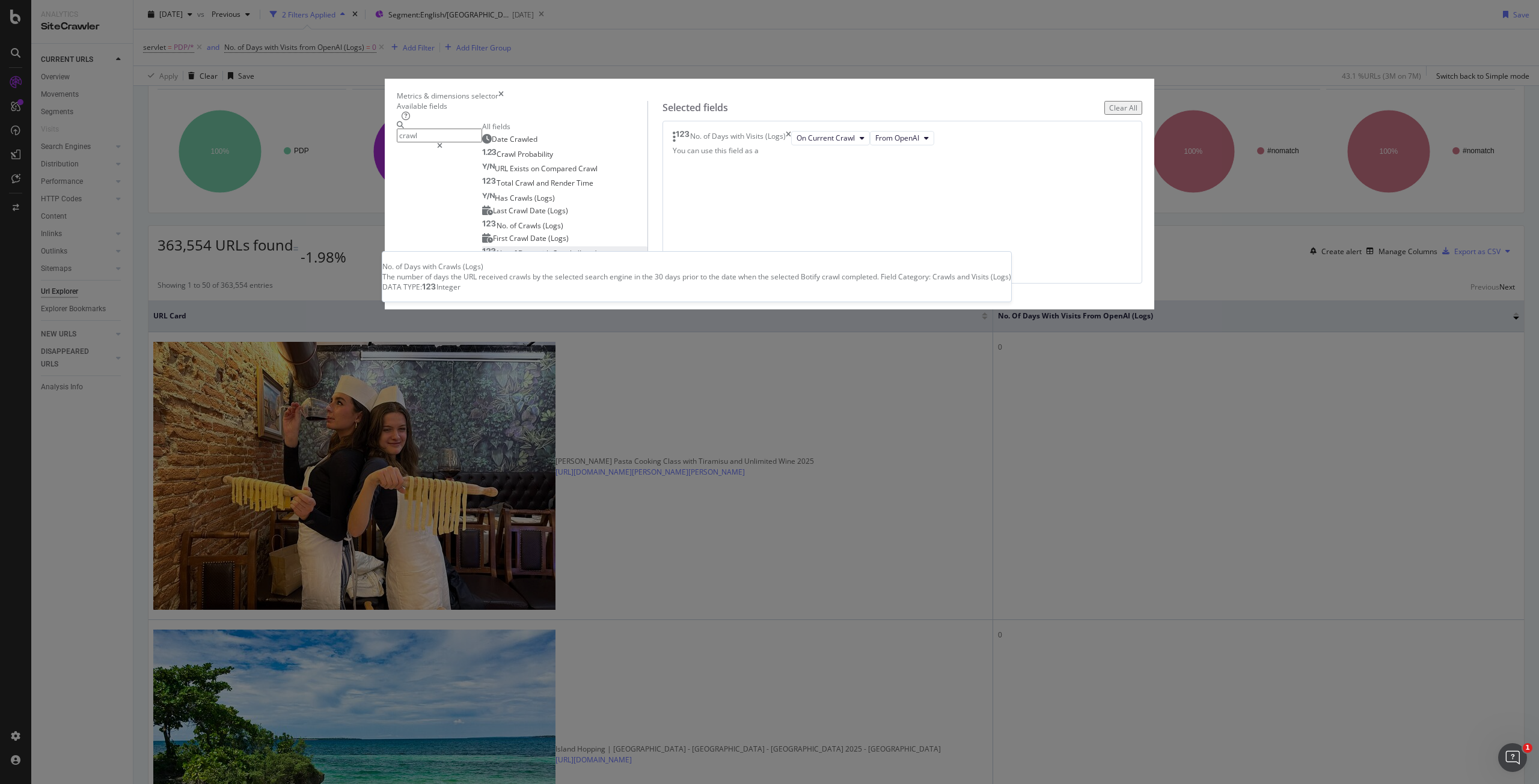
type input "crawl"
click at [597, 258] on span "(Logs)" at bounding box center [587, 253] width 21 height 10
click at [797, 160] on icon "times" at bounding box center [794, 152] width 5 height 15
click at [543, 231] on span "Crawls" at bounding box center [530, 225] width 24 height 10
click at [454, 295] on div "Build" at bounding box center [445, 290] width 17 height 10
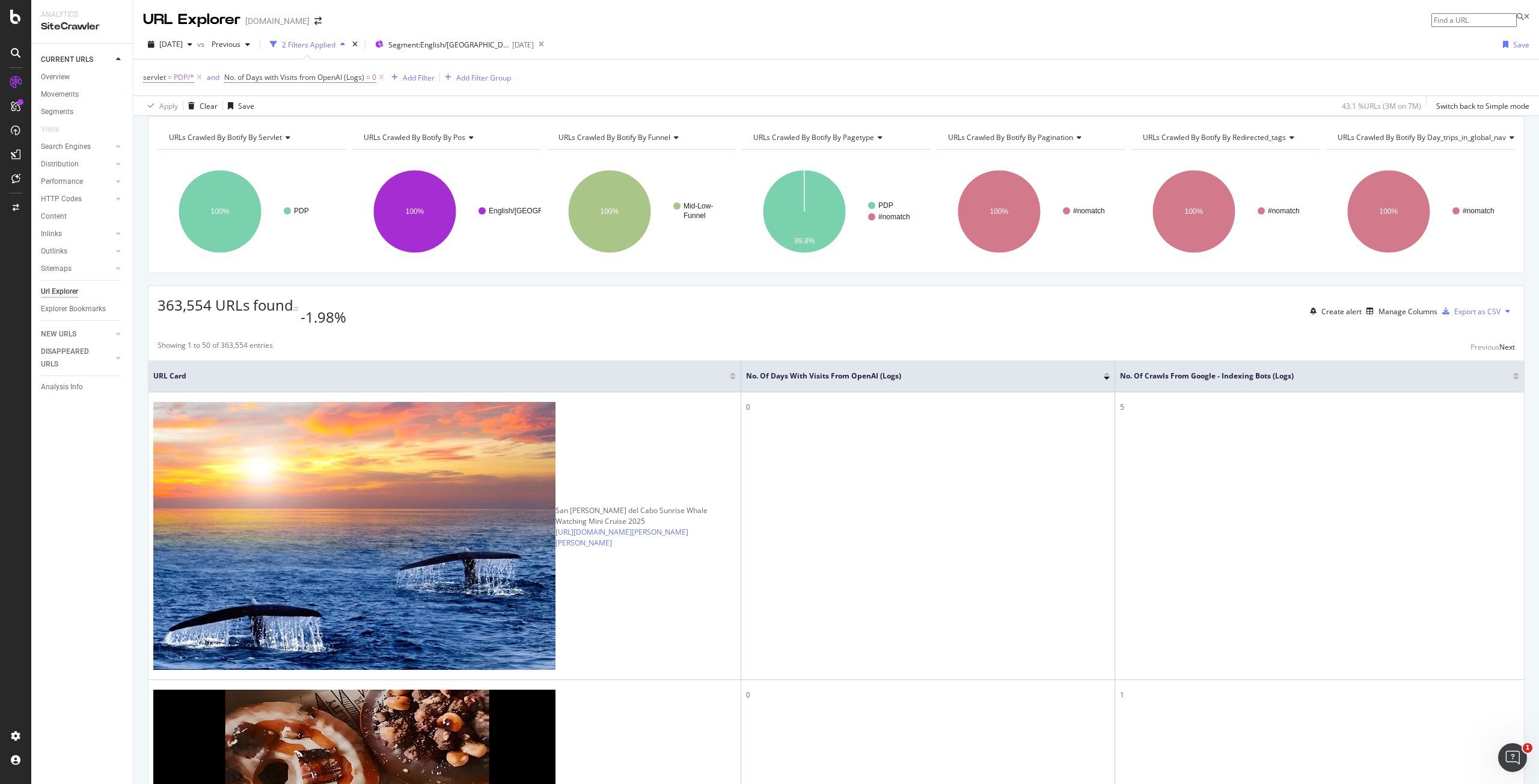
click at [1513, 379] on div at bounding box center [1516, 378] width 6 height 3
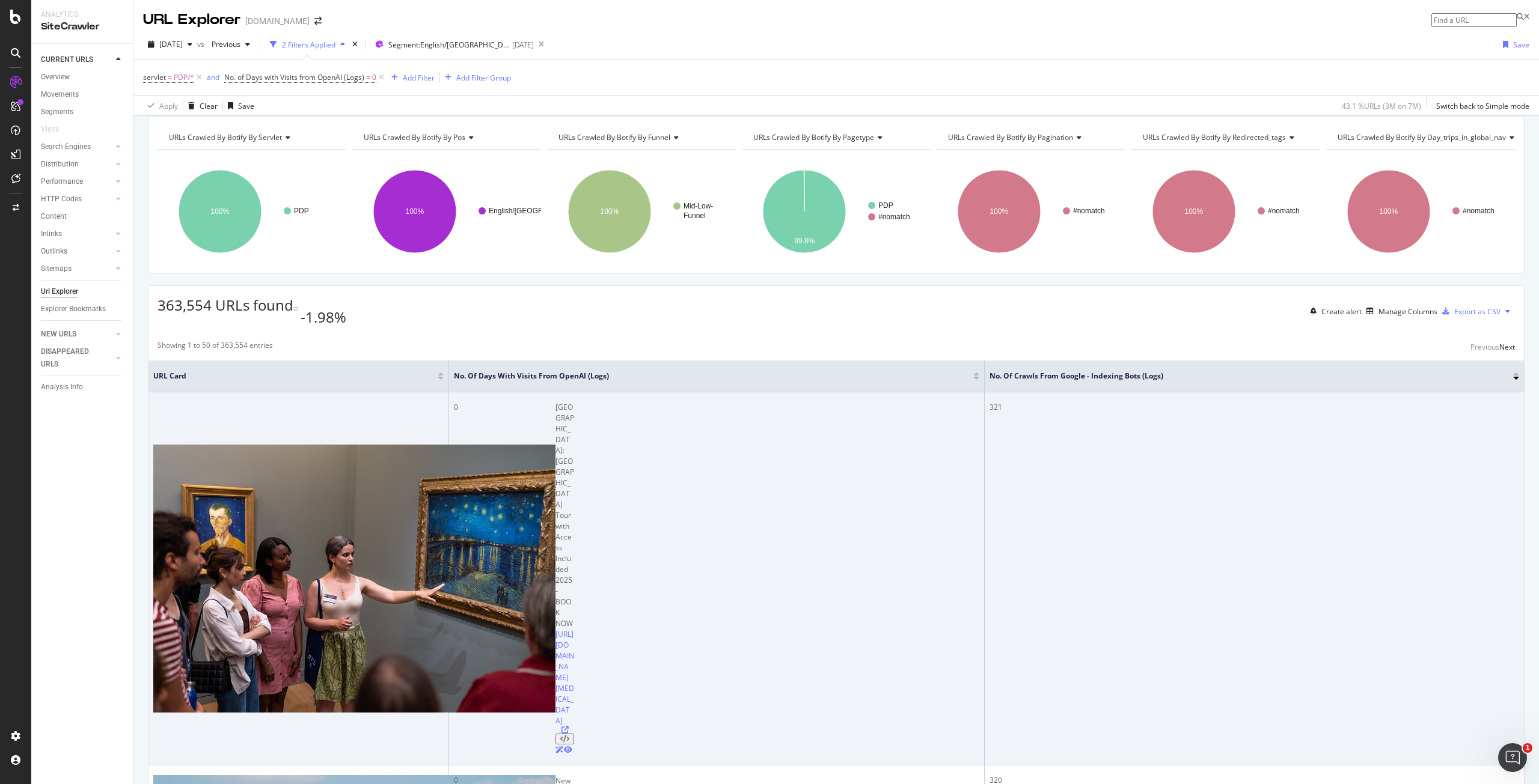
click at [555, 727] on div at bounding box center [564, 741] width 18 height 29
click at [561, 727] on icon at bounding box center [564, 730] width 7 height 7
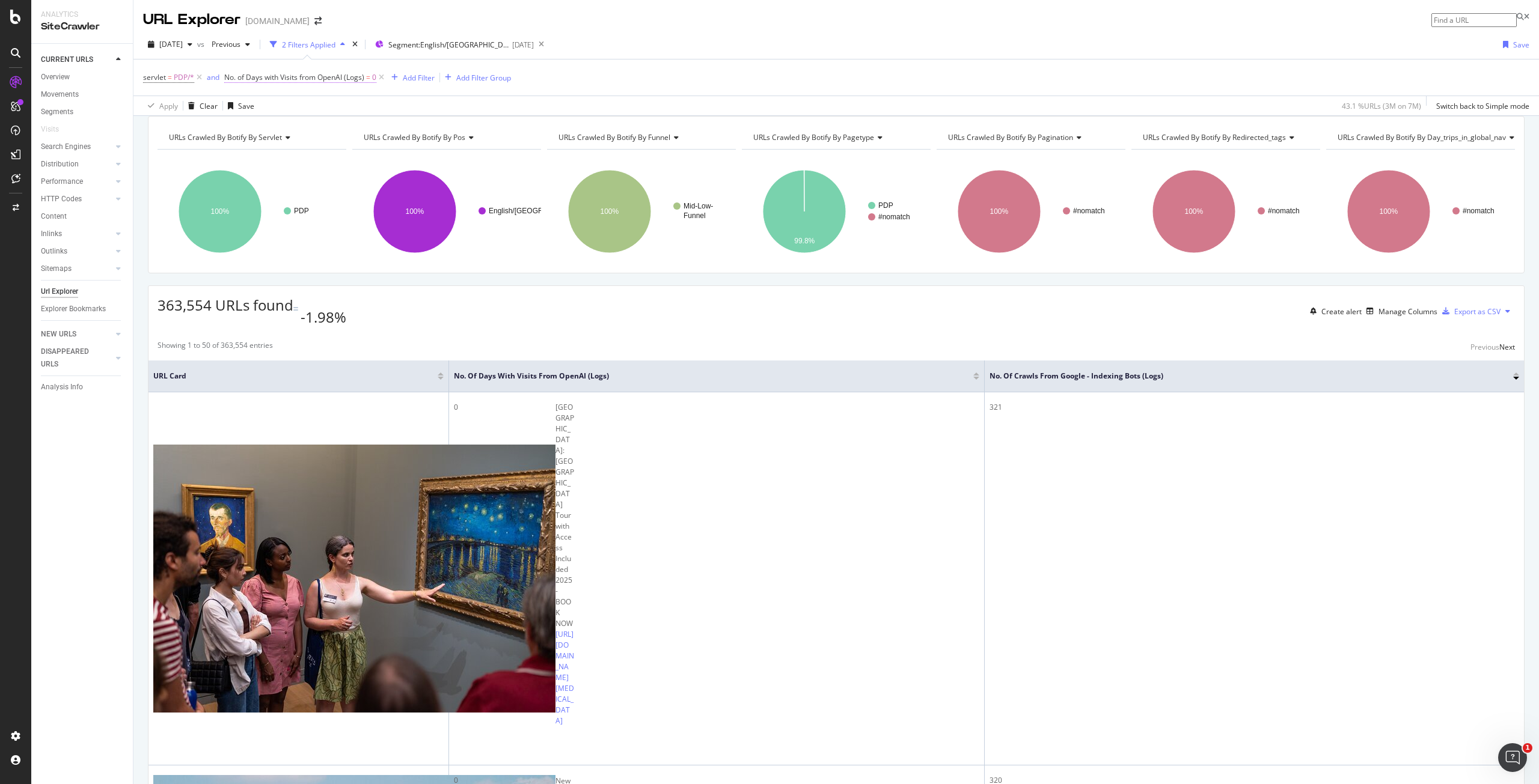
click at [304, 79] on span "No. of Days with Visits from OpenAI (Logs)" at bounding box center [294, 76] width 140 height 10
click at [232, 78] on icon at bounding box center [231, 76] width 4 height 7
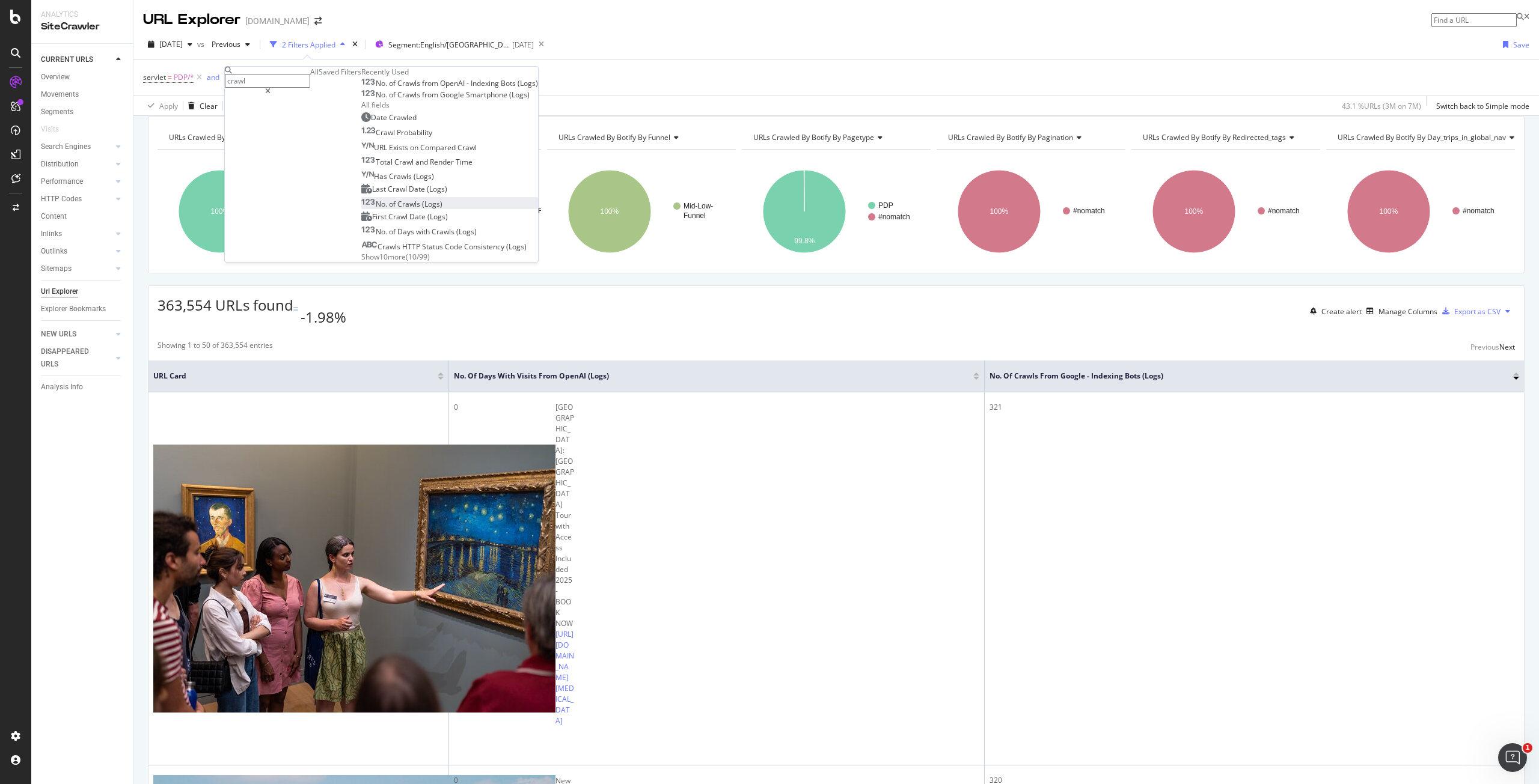
click at [422, 209] on span "(Logs)" at bounding box center [432, 204] width 21 height 10
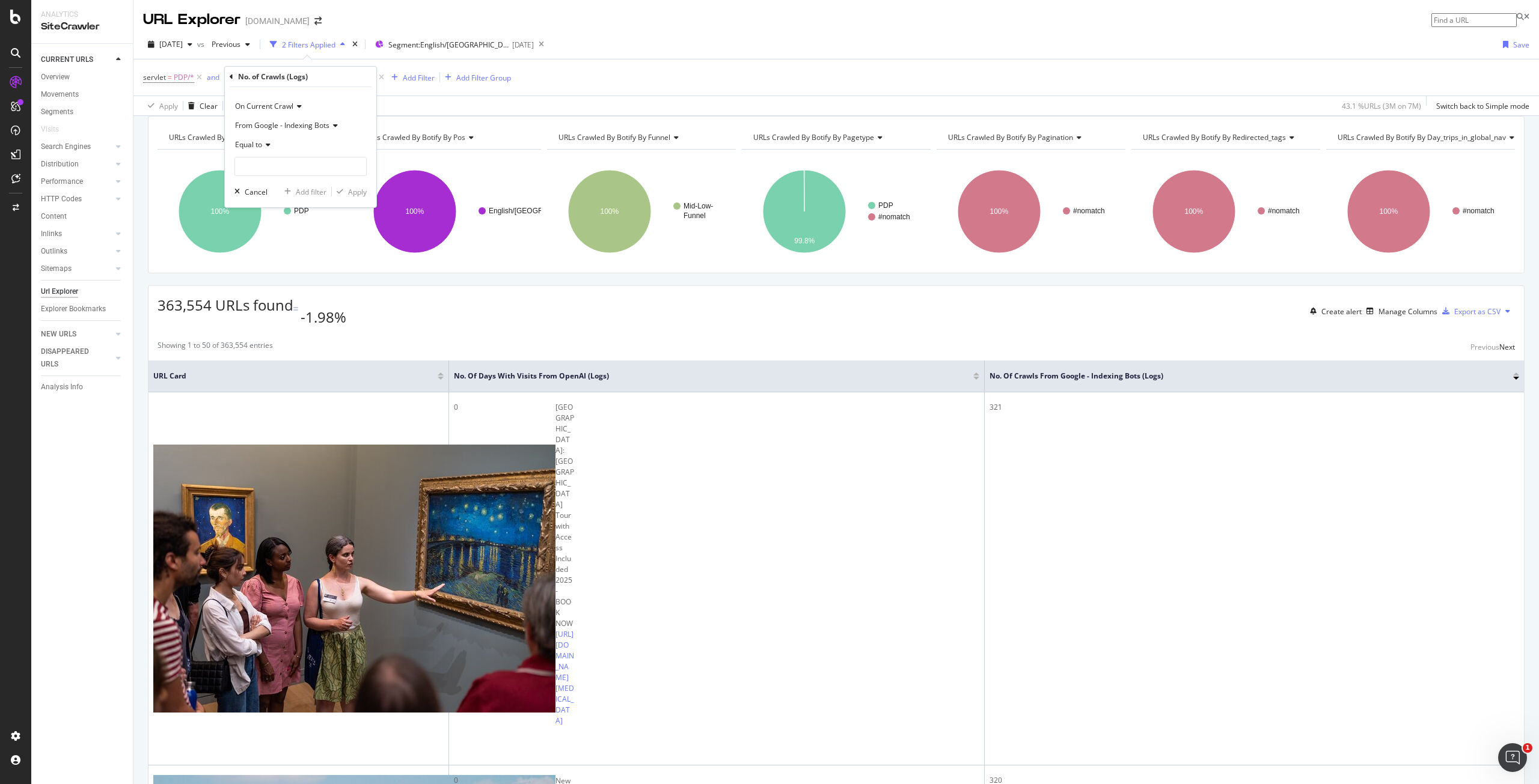
click at [304, 128] on span "From Google - Indexing Bots" at bounding box center [283, 124] width 95 height 10
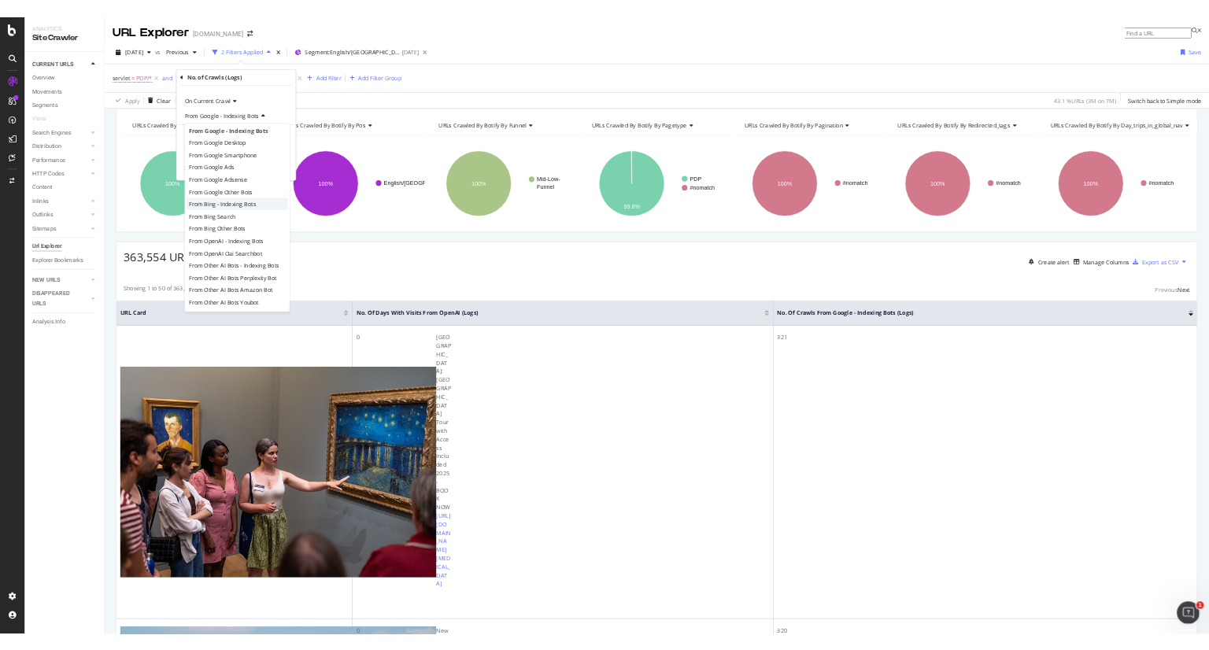
scroll to position [13, 0]
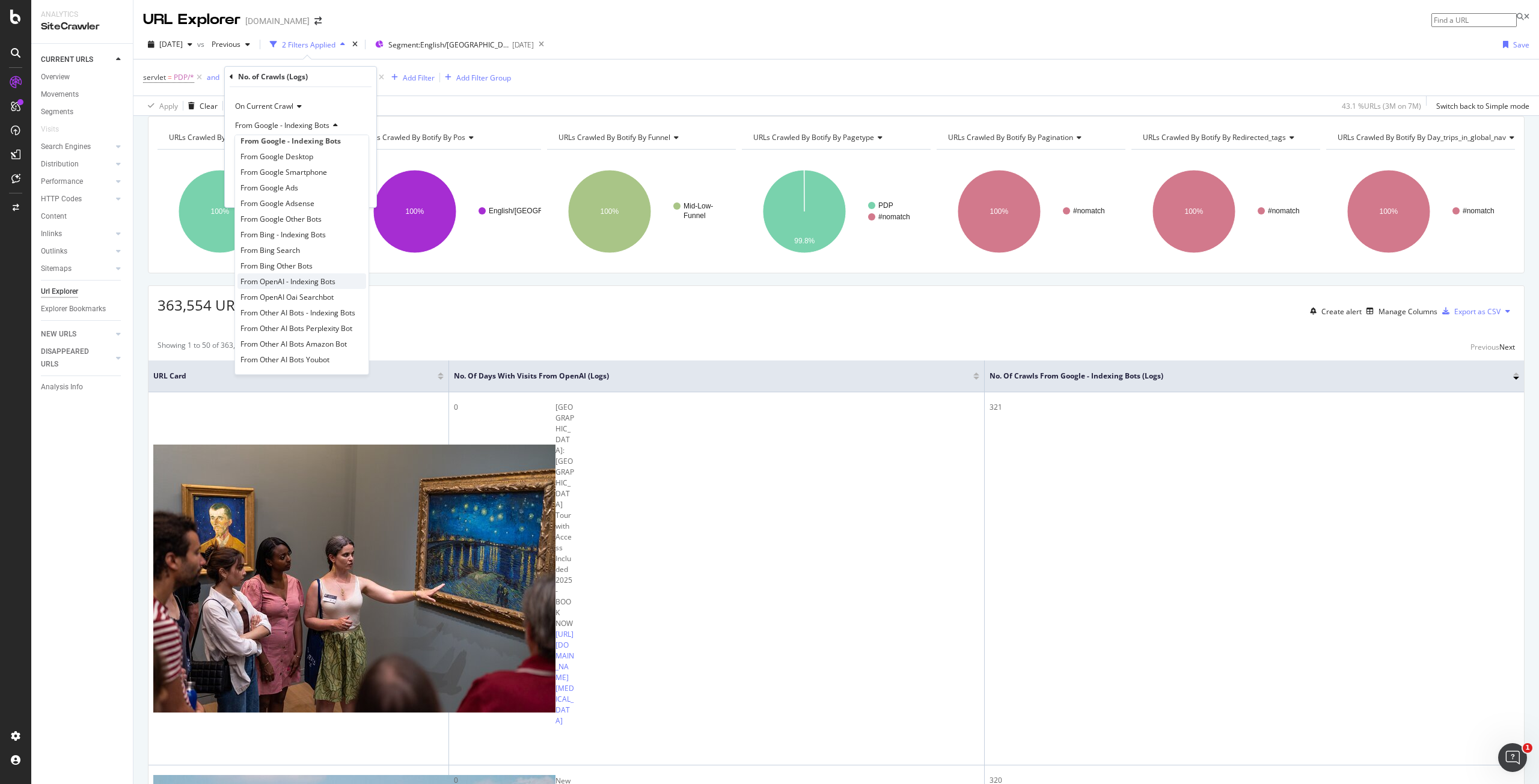
click at [324, 281] on span "From OpenAI - Indexing Bots" at bounding box center [288, 281] width 95 height 10
click at [250, 136] on div "Equal to" at bounding box center [300, 144] width 132 height 19
click at [272, 228] on span "Greater than" at bounding box center [262, 231] width 44 height 10
click at [284, 171] on input "number" at bounding box center [300, 166] width 132 height 19
type input "0"
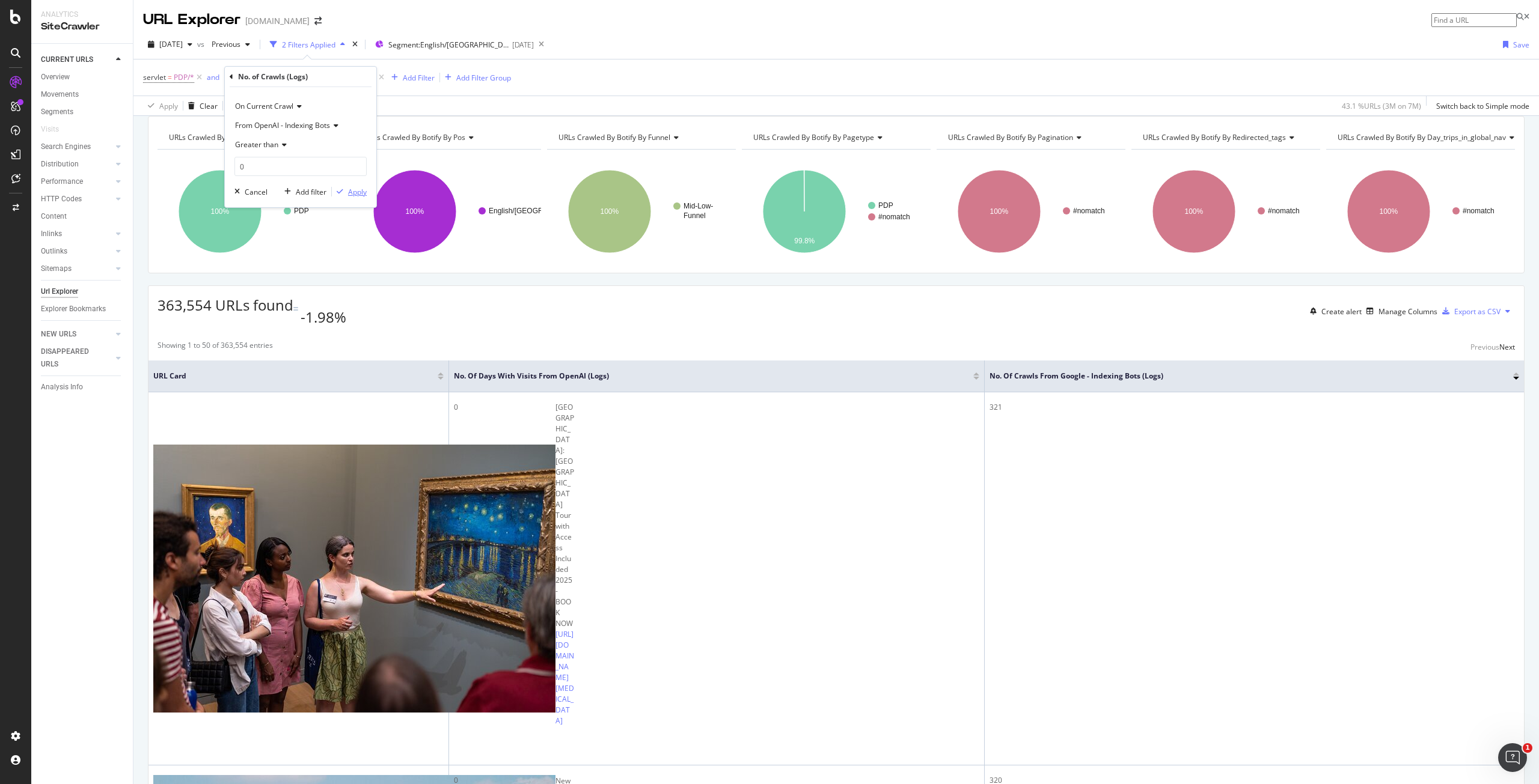
click at [356, 186] on button "Apply" at bounding box center [349, 192] width 35 height 12
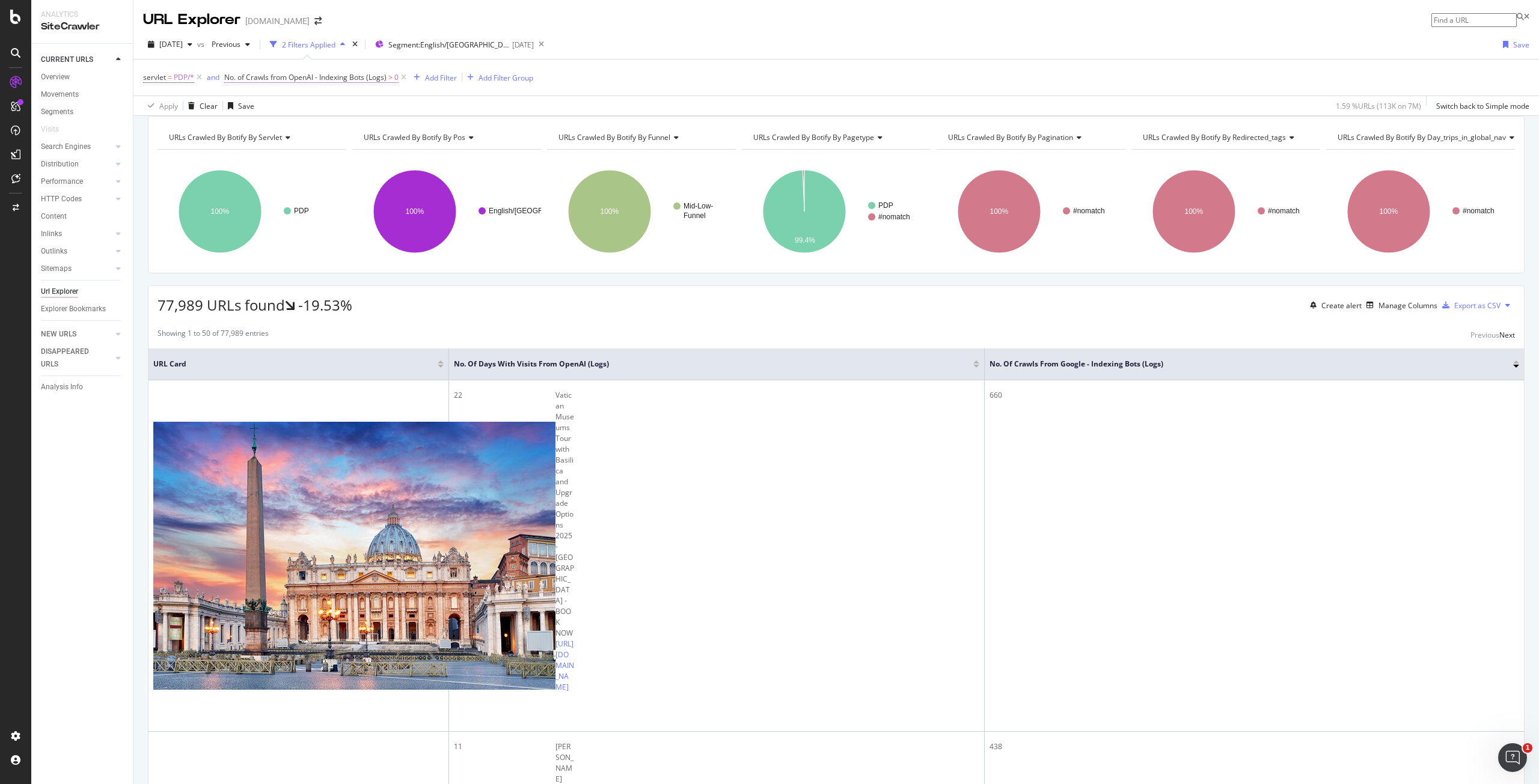
click at [377, 77] on span "No. of Crawls from OpenAI - Indexing Bots (Logs)" at bounding box center [306, 76] width 162 height 10
click at [273, 147] on span "Greater than" at bounding box center [257, 144] width 44 height 10
click at [272, 198] on span "Less than" at bounding box center [257, 201] width 32 height 10
click at [279, 175] on input "0" at bounding box center [300, 166] width 132 height 19
type input "0"
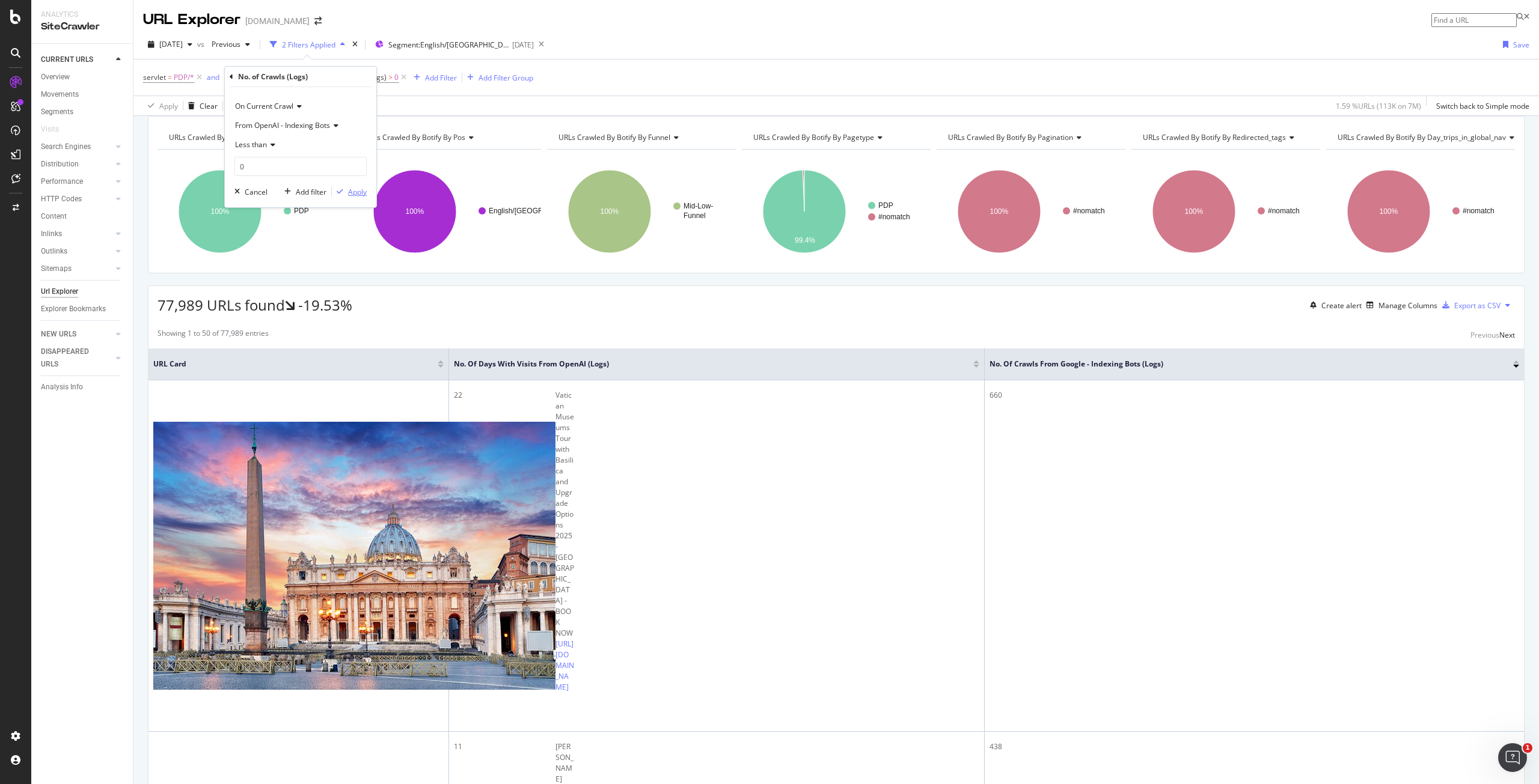
click at [351, 190] on div "Apply" at bounding box center [357, 192] width 18 height 10
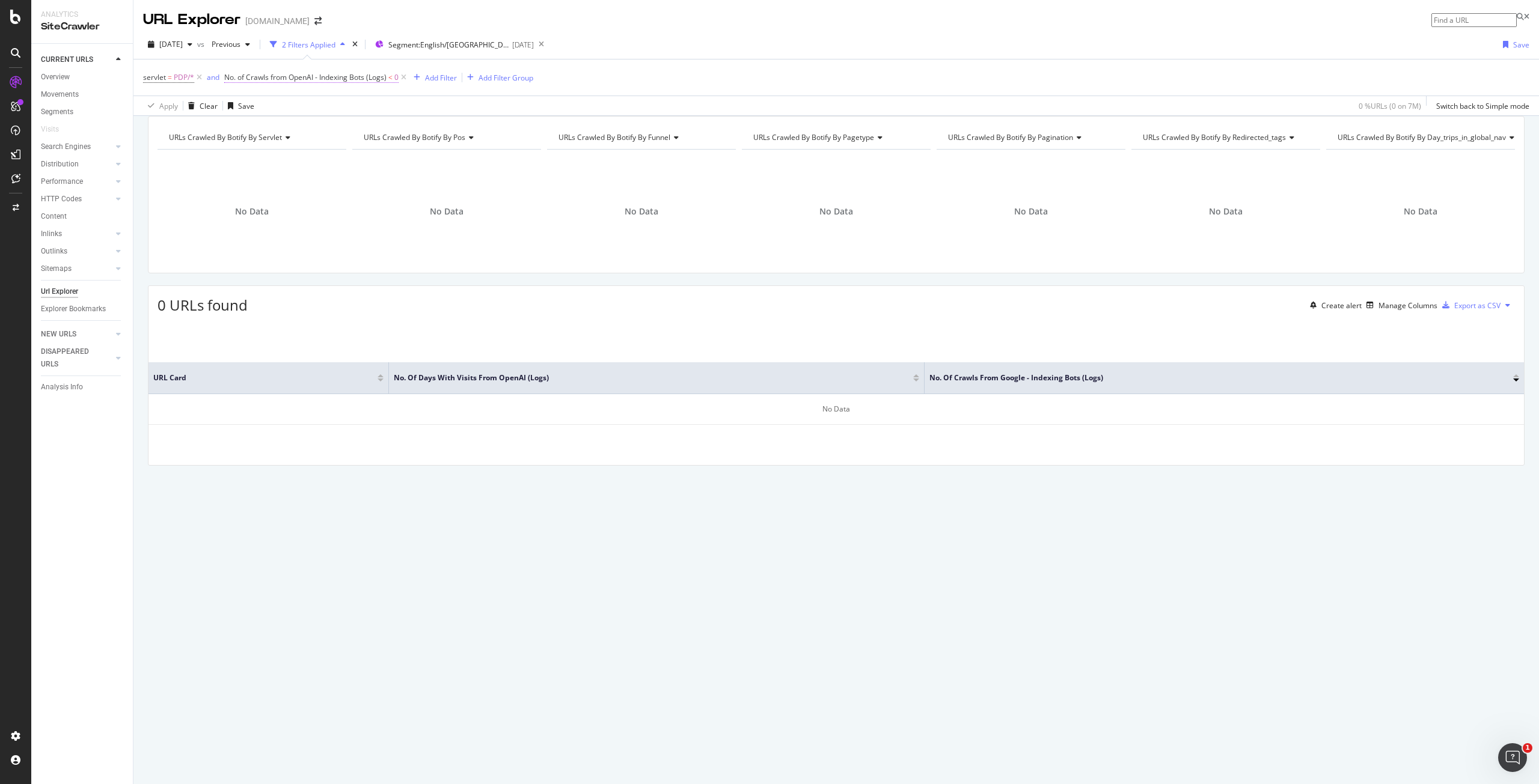
click at [389, 79] on span "<" at bounding box center [390, 76] width 5 height 10
drag, startPoint x: 267, startPoint y: 163, endPoint x: 254, endPoint y: 154, distance: 15.8
click at [238, 163] on input "0" at bounding box center [300, 166] width 132 height 19
click at [261, 151] on div "Less than" at bounding box center [300, 144] width 132 height 19
click at [276, 173] on div "Equal to" at bounding box center [302, 169] width 128 height 15
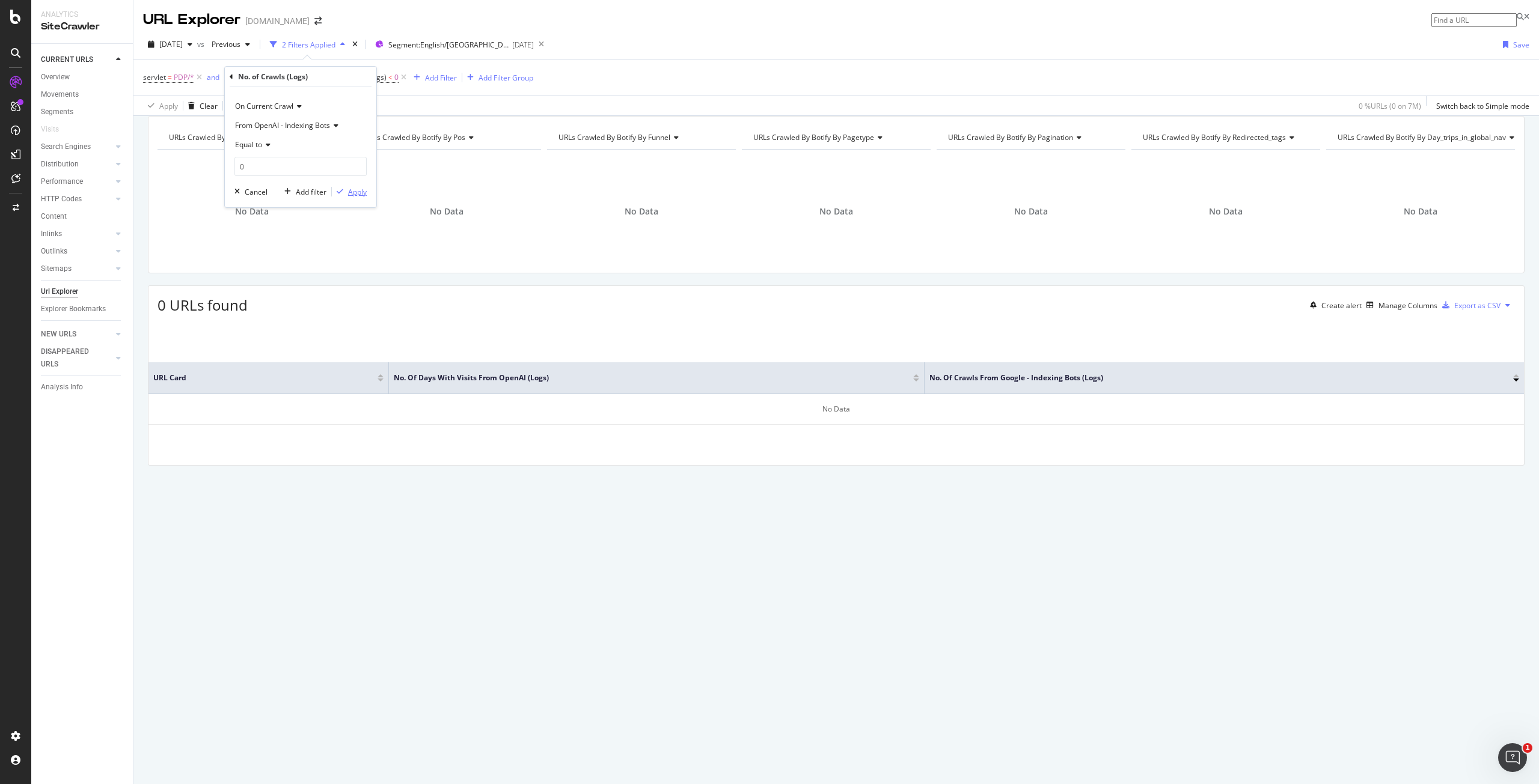
click at [351, 187] on div "Apply" at bounding box center [357, 192] width 18 height 10
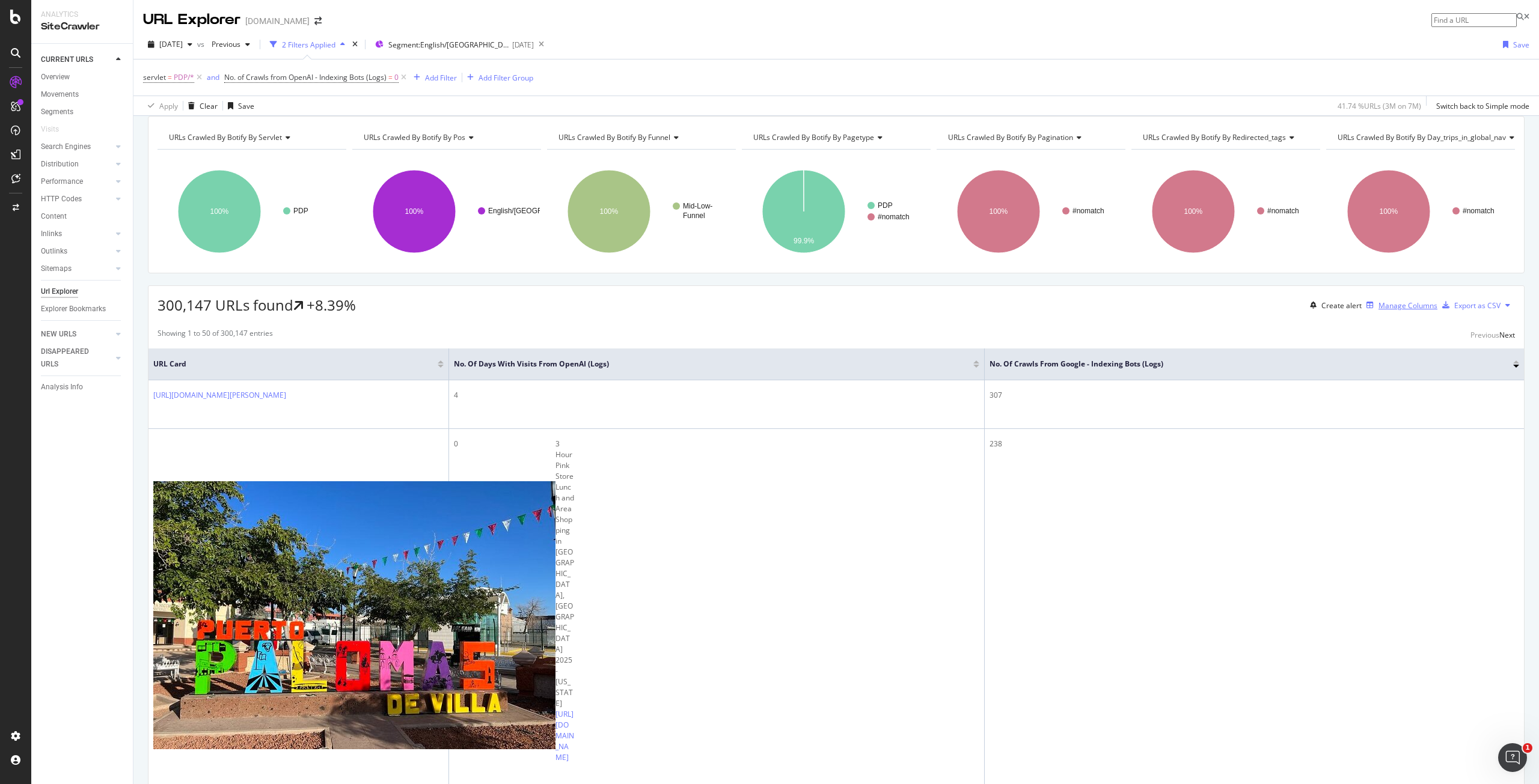
click at [1376, 311] on div "Manage Columns" at bounding box center [1399, 305] width 76 height 13
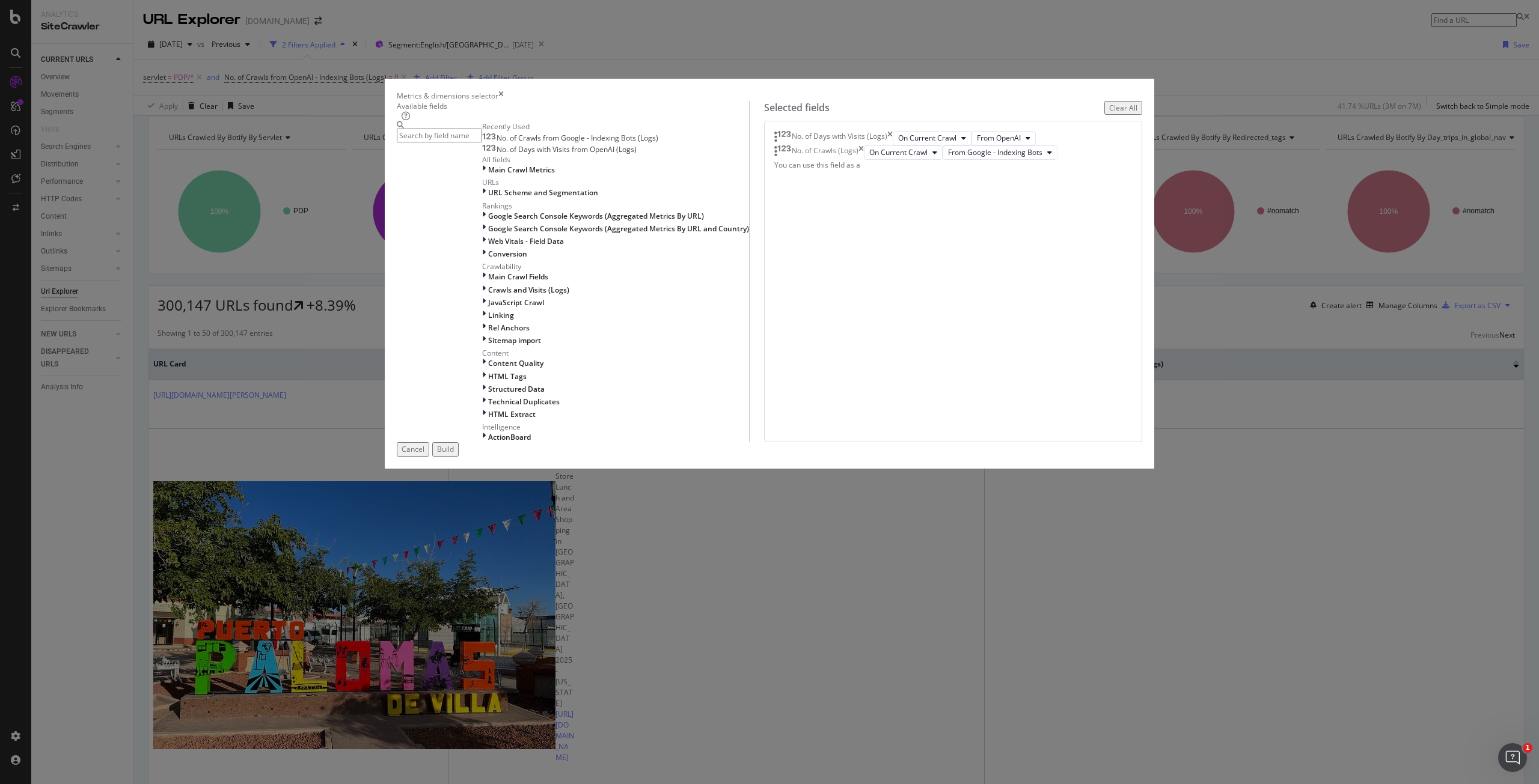
click at [504, 101] on icon "times" at bounding box center [500, 95] width 5 height 10
